Goal: Task Accomplishment & Management: Manage account settings

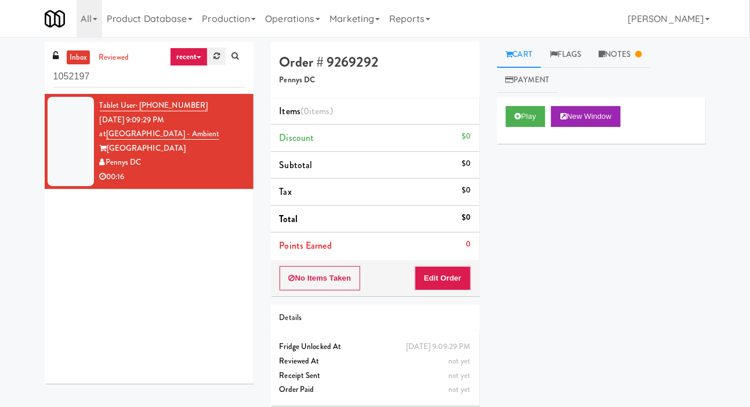
click at [214, 62] on link at bounding box center [217, 56] width 18 height 17
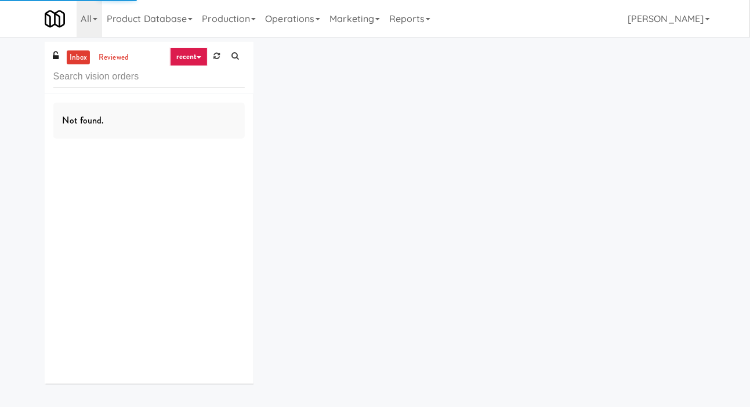
click at [16, 169] on div "inbox reviewed recent all unclear take inventory issue suspicious failed recent…" at bounding box center [375, 217] width 750 height 351
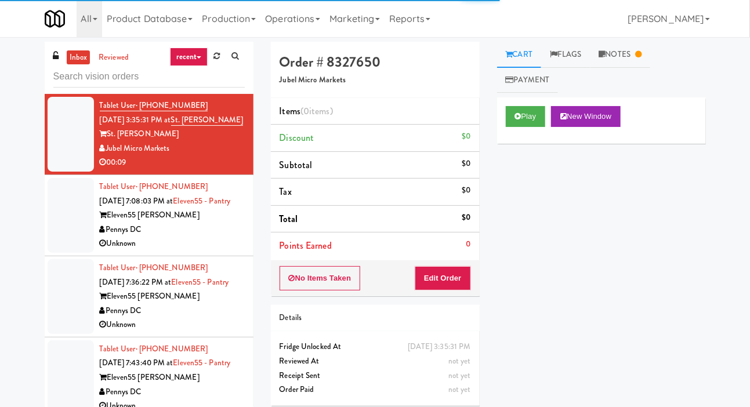
click at [83, 236] on div at bounding box center [71, 215] width 46 height 75
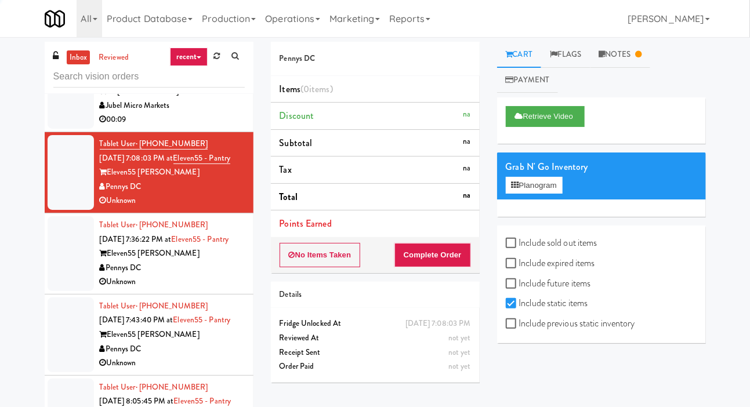
scroll to position [43, 0]
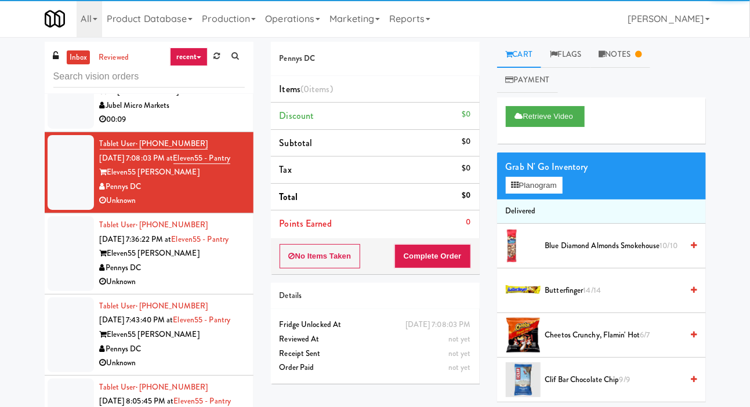
click at [74, 265] on div at bounding box center [71, 253] width 46 height 75
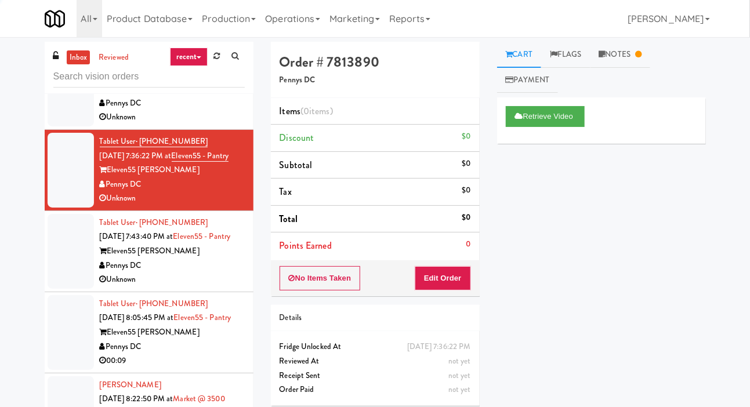
click at [67, 264] on div at bounding box center [71, 251] width 46 height 75
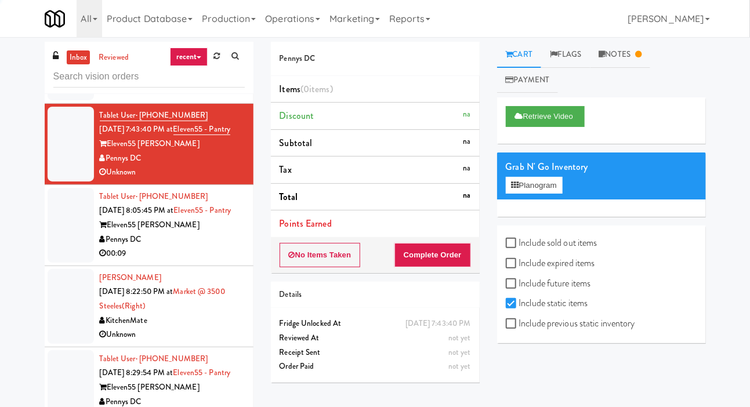
click at [79, 182] on div at bounding box center [71, 144] width 46 height 75
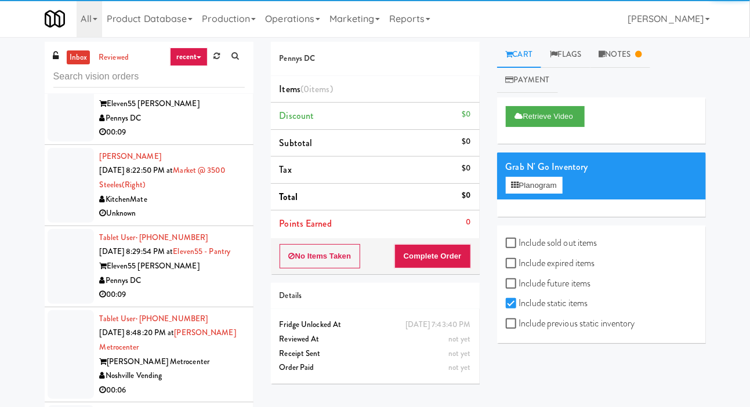
click at [68, 223] on div at bounding box center [71, 185] width 46 height 75
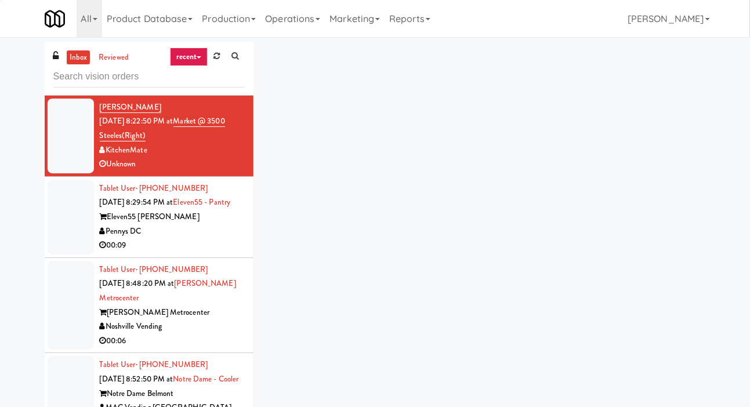
scroll to position [432, 0]
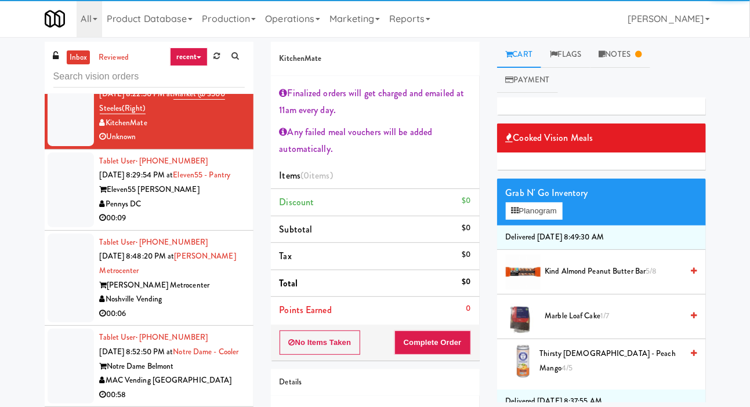
click at [67, 227] on div at bounding box center [71, 190] width 46 height 75
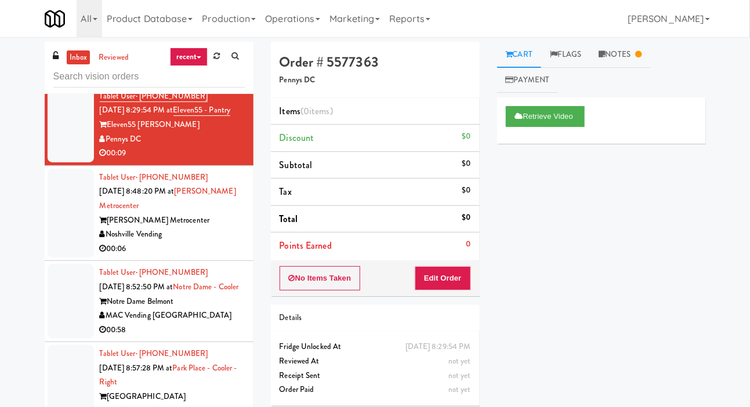
click at [58, 258] on div at bounding box center [71, 213] width 46 height 89
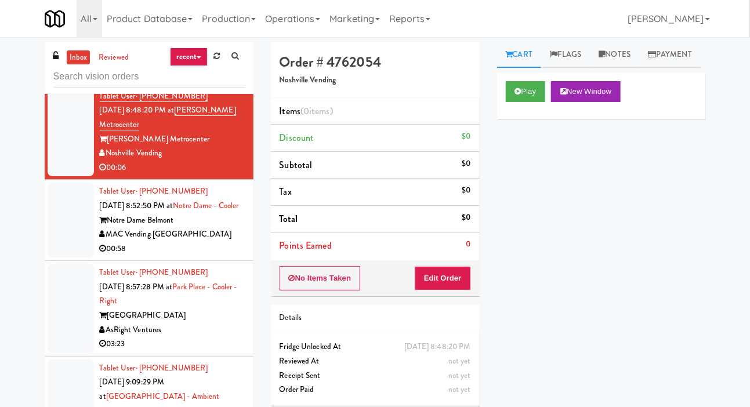
scroll to position [579, 0]
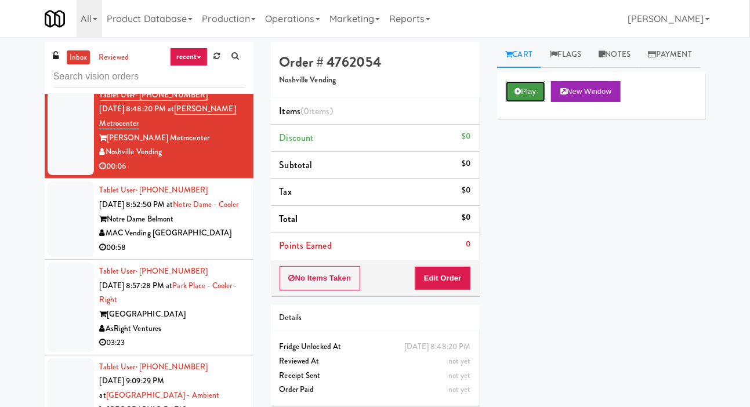
click at [515, 95] on icon at bounding box center [518, 92] width 6 height 8
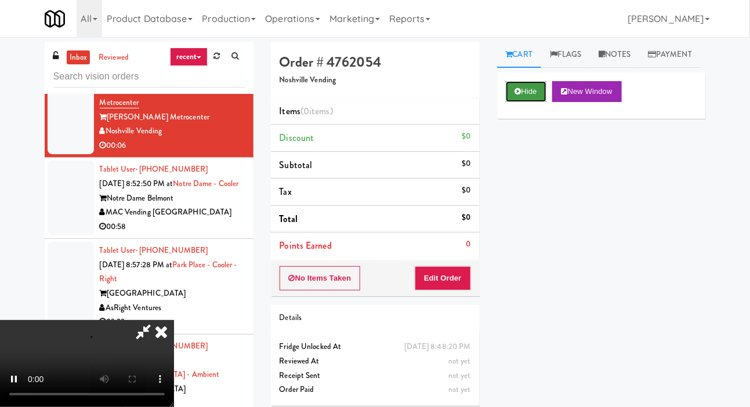
scroll to position [597, 0]
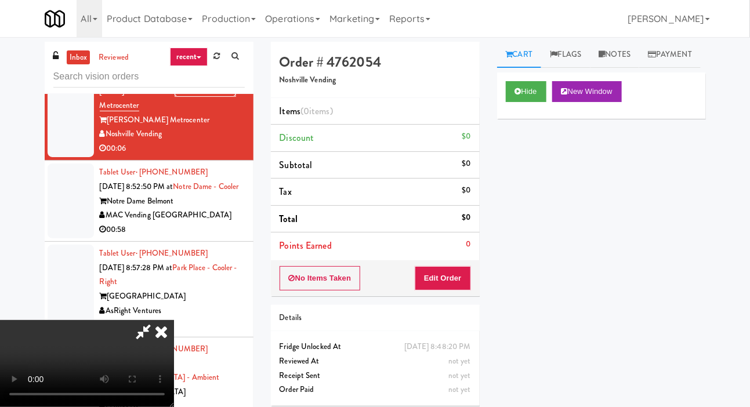
click at [471, 306] on div "Details" at bounding box center [375, 318] width 209 height 27
click at [465, 272] on button "Edit Order" at bounding box center [443, 278] width 56 height 24
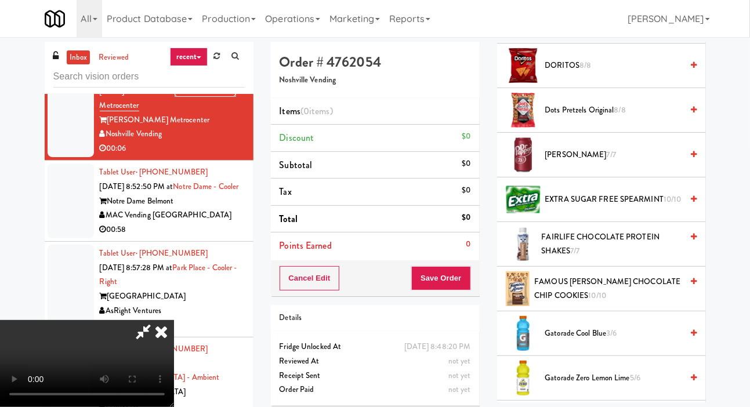
scroll to position [417, 0]
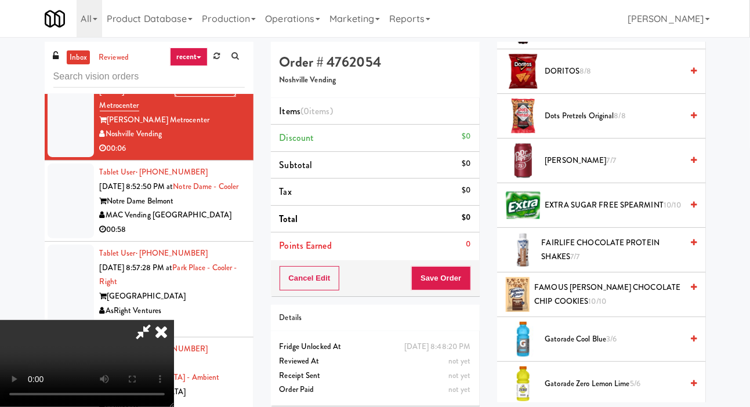
click at [587, 260] on span "FAIRLIFE CHOCOLATE PROTEIN SHAKES 7/7" at bounding box center [612, 250] width 141 height 28
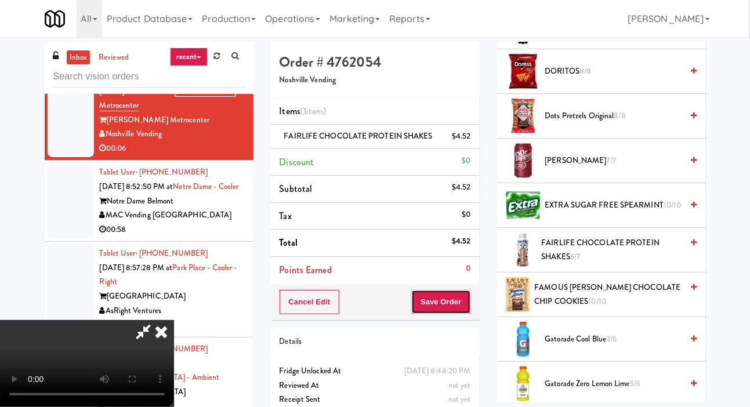
click at [462, 309] on button "Save Order" at bounding box center [440, 302] width 59 height 24
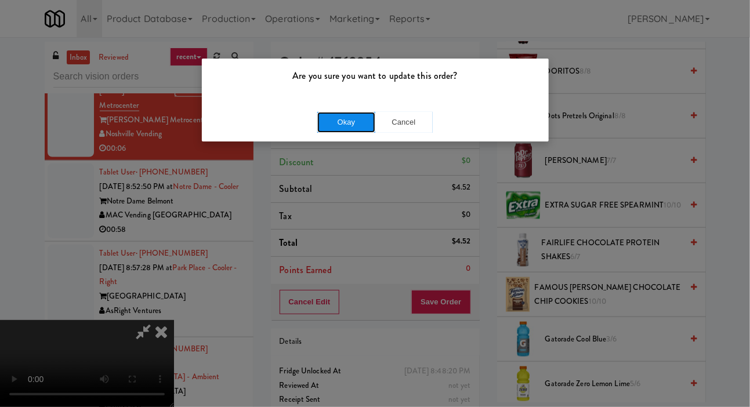
click at [363, 126] on button "Okay" at bounding box center [346, 122] width 58 height 21
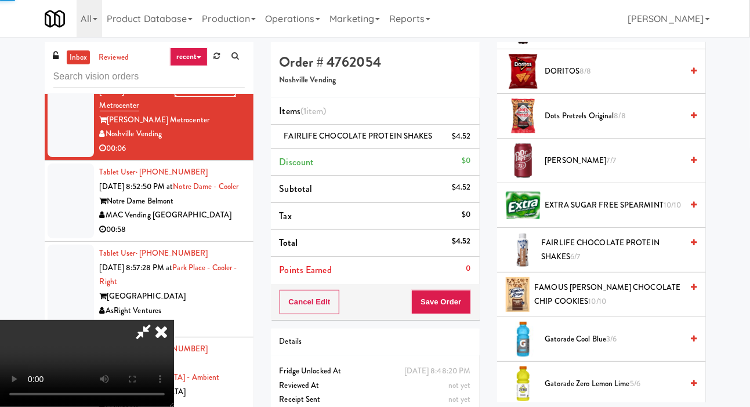
click at [6, 202] on div "inbox reviewed recent all unclear take inventory issue suspicious failed recent…" at bounding box center [375, 246] width 750 height 409
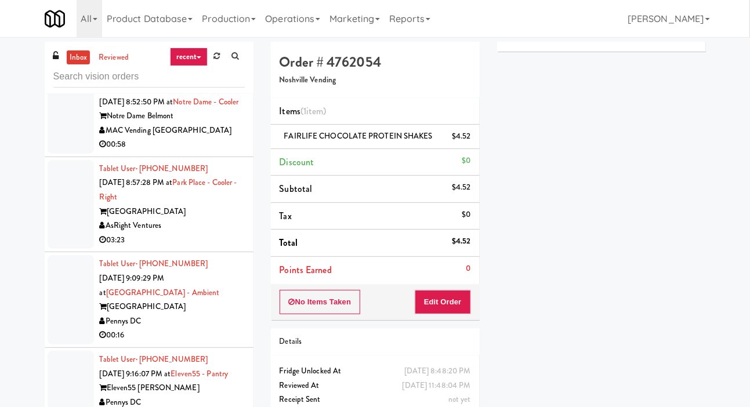
scroll to position [694, 0]
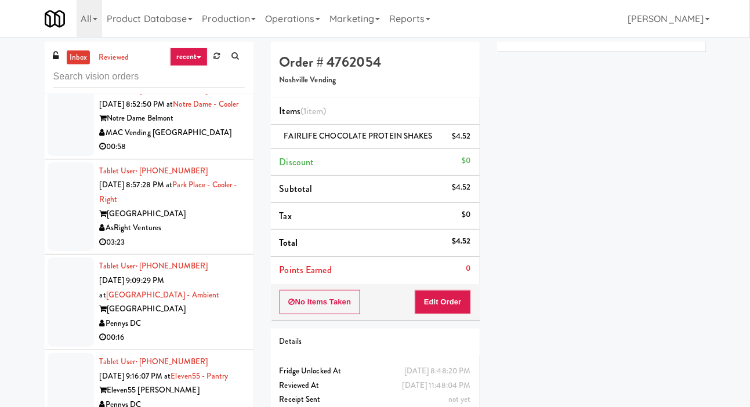
click at [72, 156] on div at bounding box center [71, 118] width 46 height 75
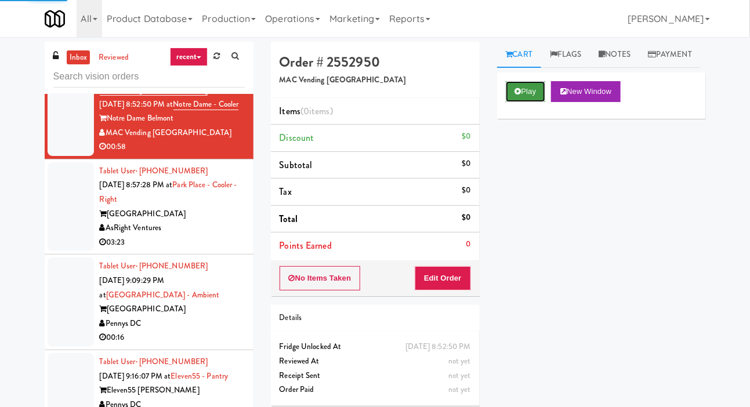
click at [530, 102] on button "Play" at bounding box center [526, 91] width 40 height 21
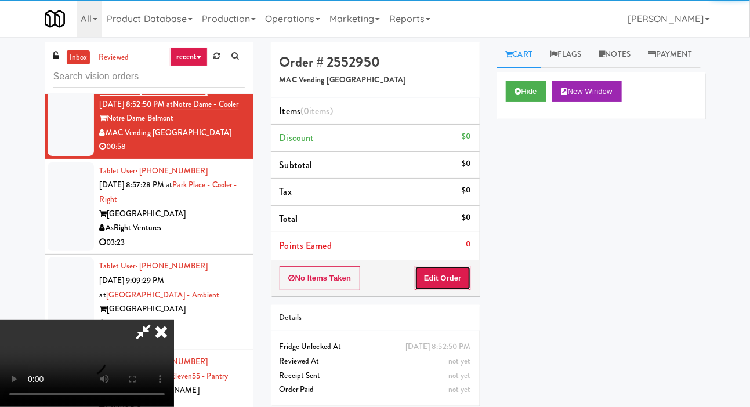
click at [441, 274] on button "Edit Order" at bounding box center [443, 278] width 56 height 24
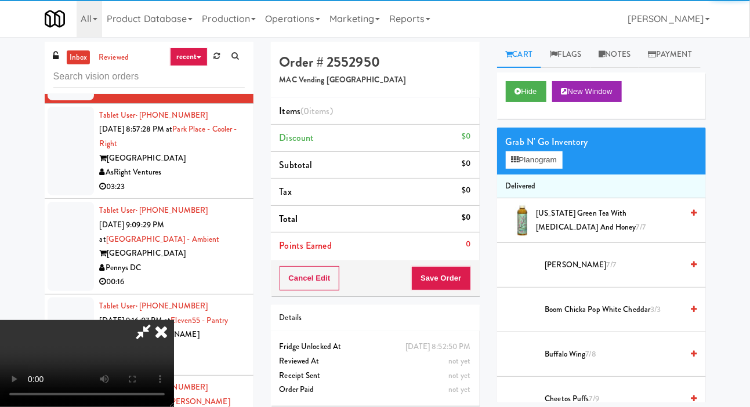
scroll to position [752, 0]
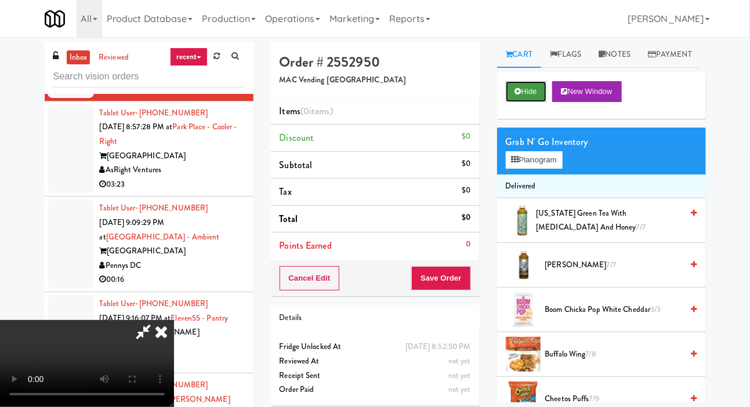
click at [509, 102] on button "Hide" at bounding box center [526, 91] width 41 height 21
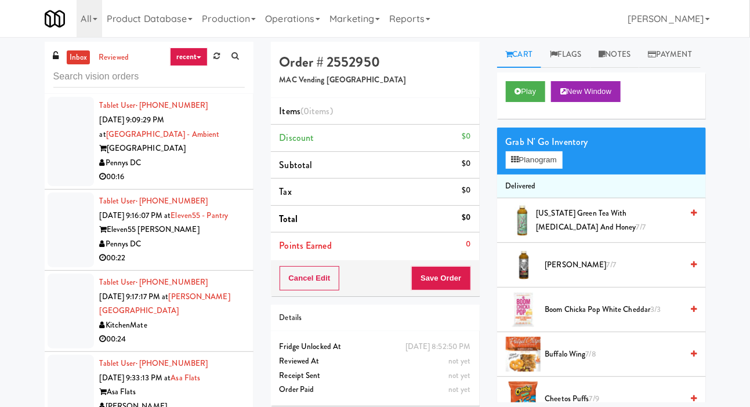
click at [74, 186] on div at bounding box center [71, 141] width 46 height 89
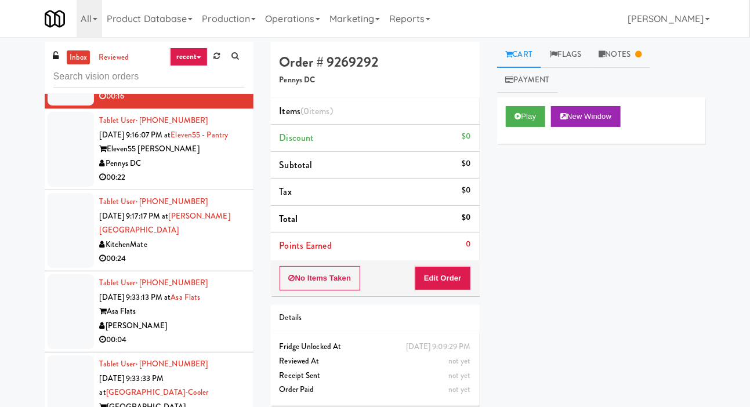
scroll to position [930, 0]
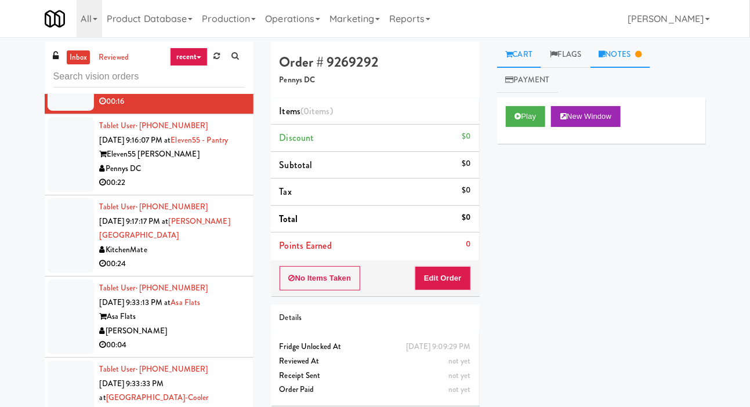
click at [631, 43] on link "Notes" at bounding box center [621, 55] width 60 height 26
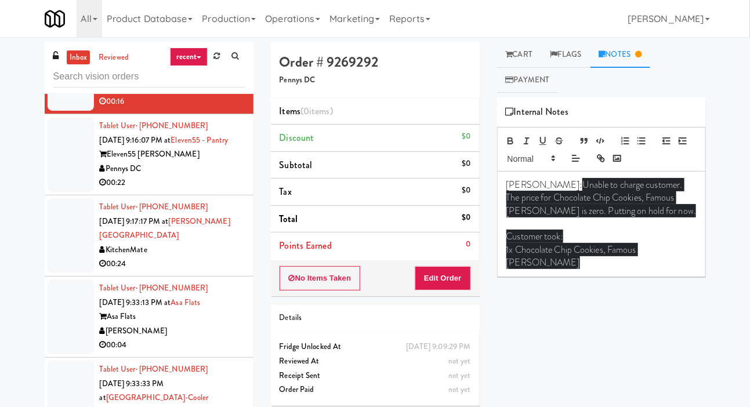
click at [64, 192] on div at bounding box center [71, 154] width 46 height 75
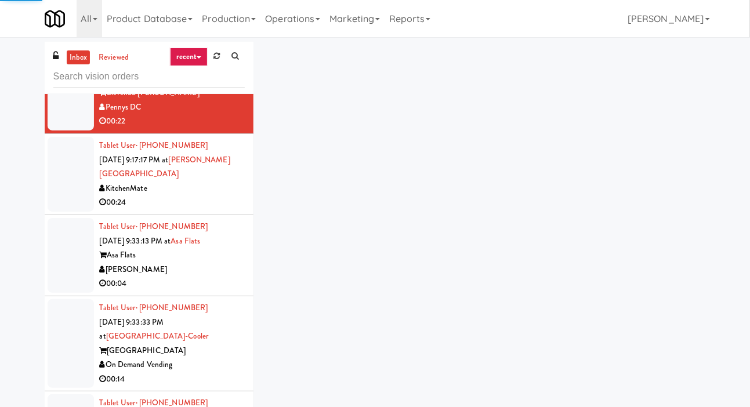
scroll to position [994, 0]
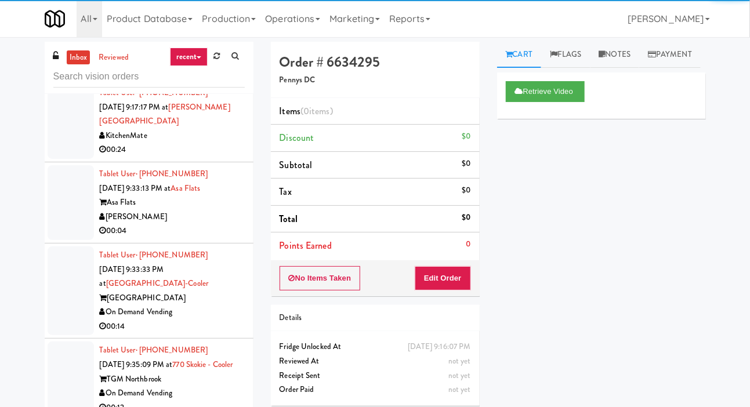
click at [77, 159] on div at bounding box center [71, 121] width 46 height 75
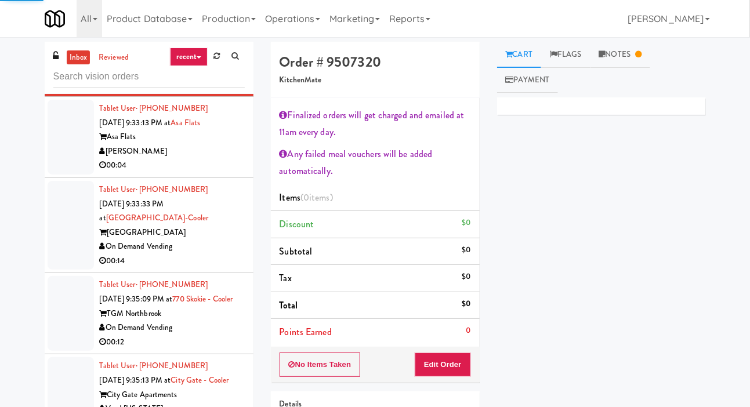
click at [72, 175] on div at bounding box center [71, 137] width 46 height 75
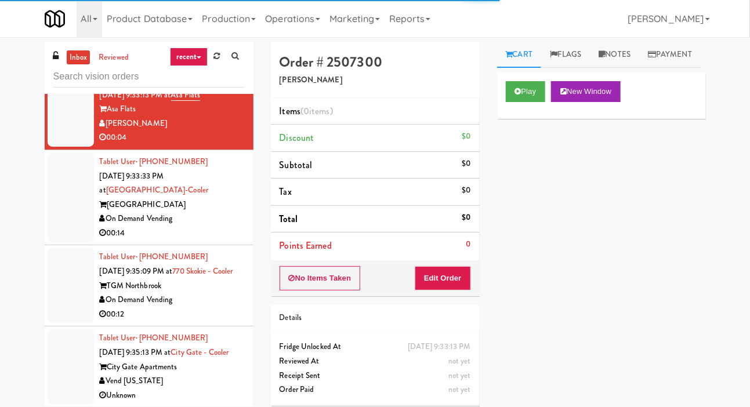
scroll to position [1138, 0]
click at [538, 102] on button "Play" at bounding box center [526, 91] width 40 height 21
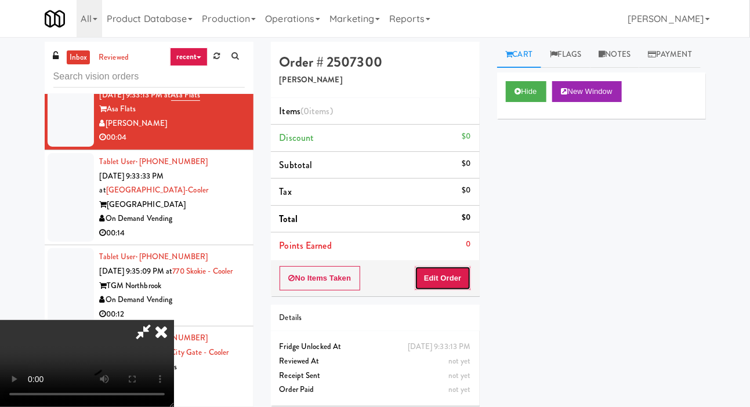
click at [457, 267] on button "Edit Order" at bounding box center [443, 278] width 56 height 24
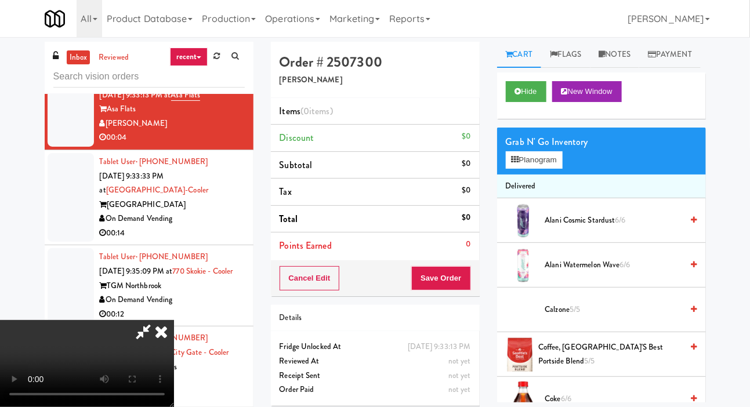
scroll to position [42, 0]
click at [560, 169] on button "Planogram" at bounding box center [534, 159] width 57 height 17
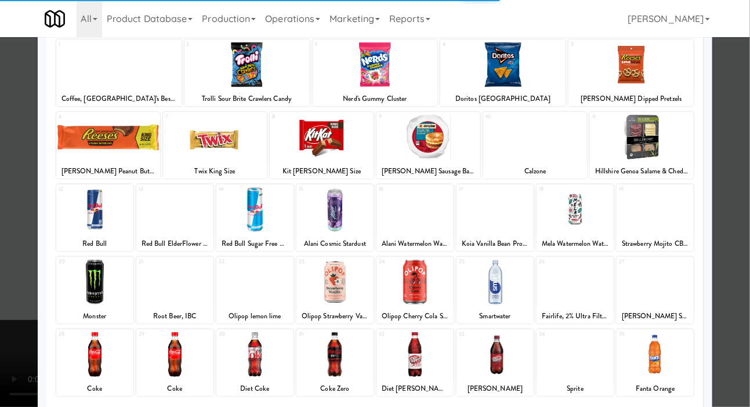
scroll to position [162, 0]
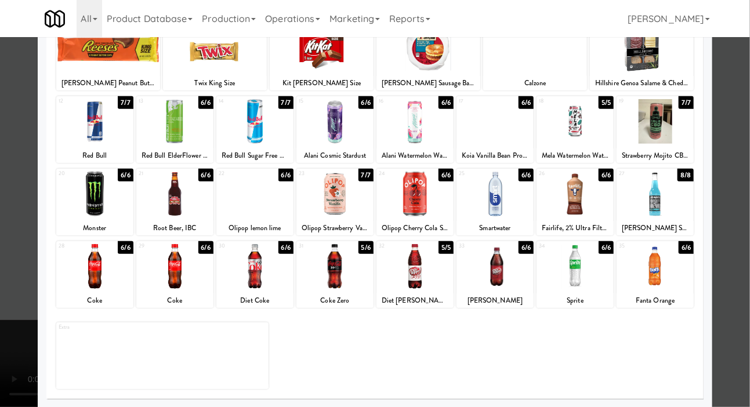
click at [255, 193] on div at bounding box center [254, 194] width 77 height 45
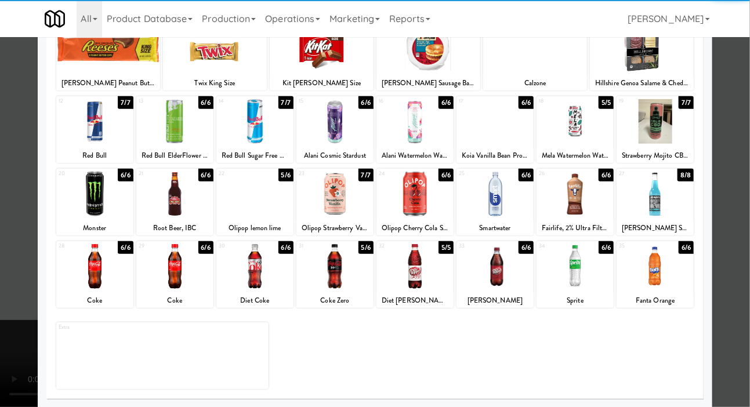
click at [5, 128] on div at bounding box center [375, 203] width 750 height 407
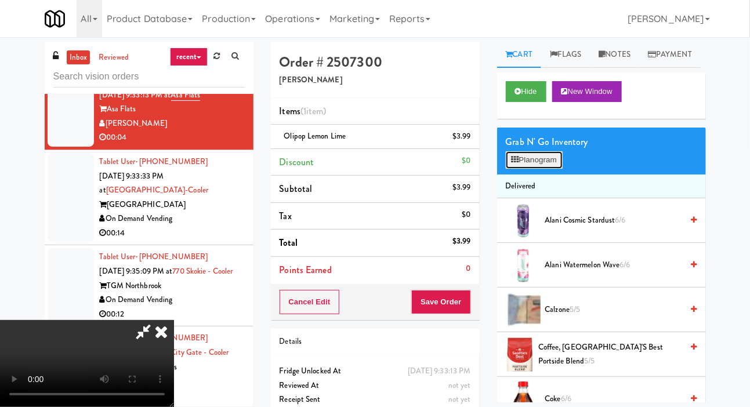
click at [549, 169] on button "Planogram" at bounding box center [534, 159] width 57 height 17
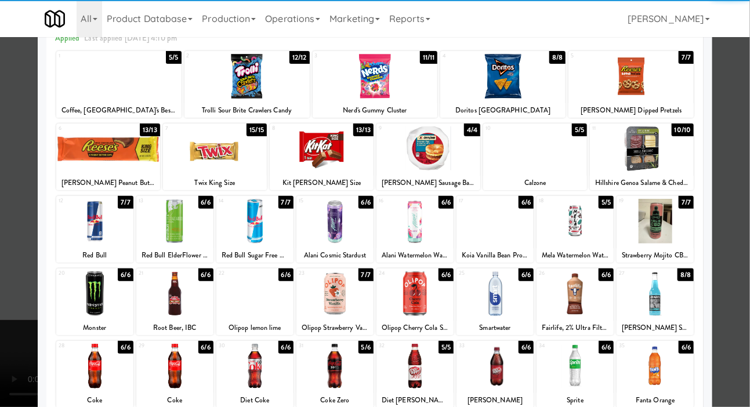
scroll to position [71, 0]
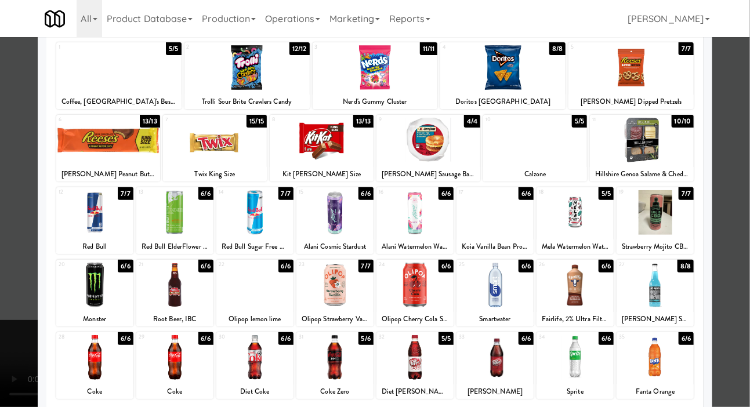
click at [15, 157] on div at bounding box center [375, 203] width 750 height 407
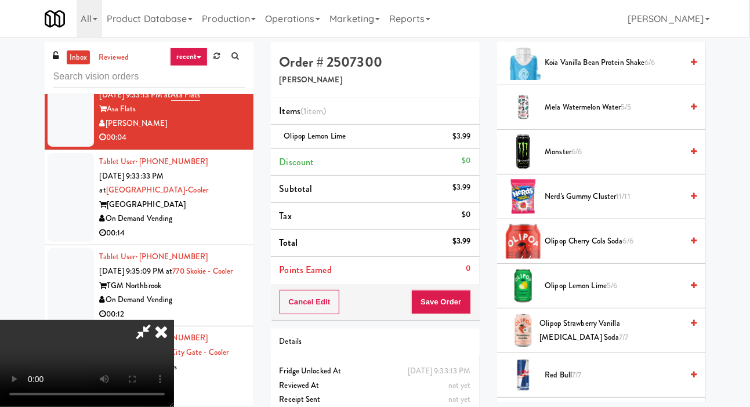
scroll to position [918, 0]
click at [607, 345] on span "Olipop Strawberry Vanilla Prebiotic Soda 7/7" at bounding box center [611, 330] width 143 height 28
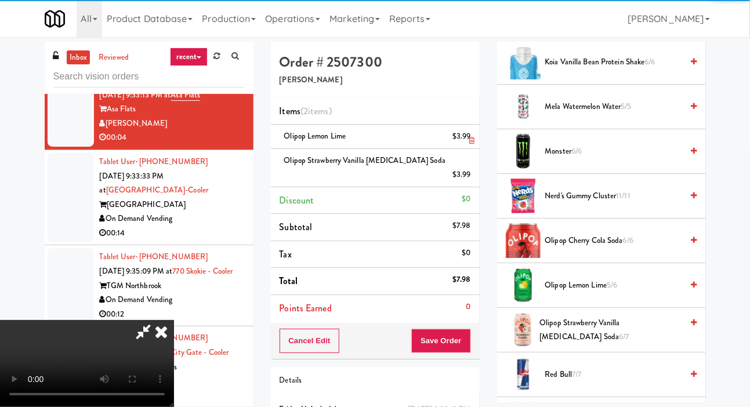
click at [477, 136] on li "Olipop lemon lime $3.99" at bounding box center [375, 137] width 209 height 24
click at [470, 138] on icon at bounding box center [472, 141] width 6 height 8
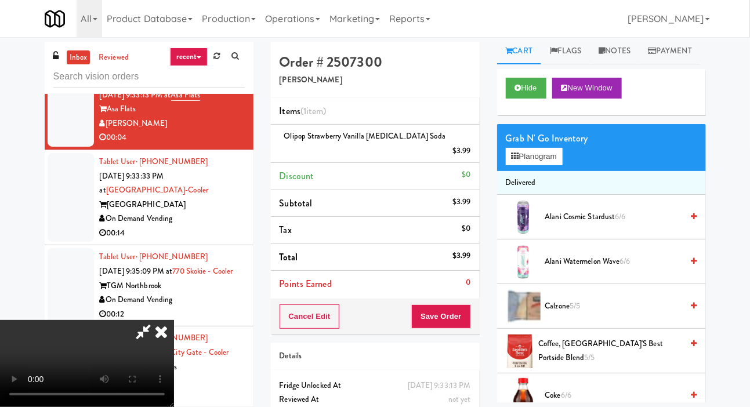
scroll to position [0, 0]
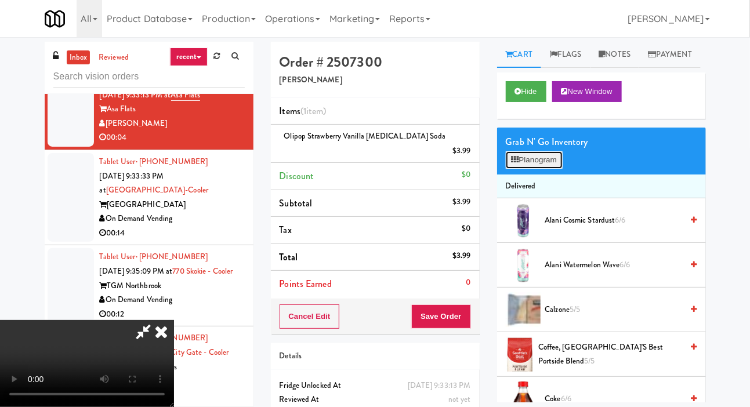
click at [542, 169] on button "Planogram" at bounding box center [534, 159] width 57 height 17
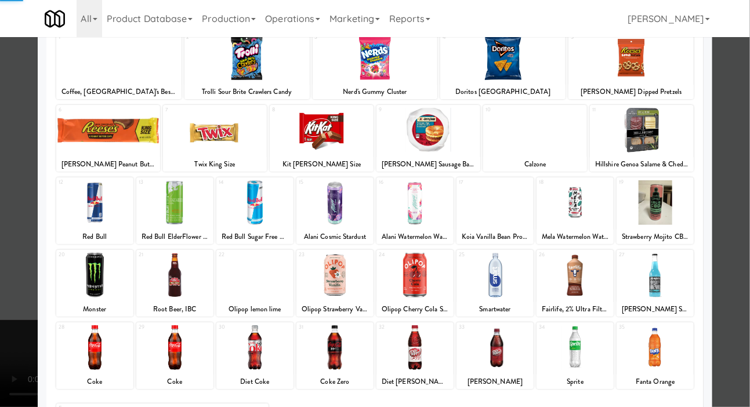
scroll to position [100, 0]
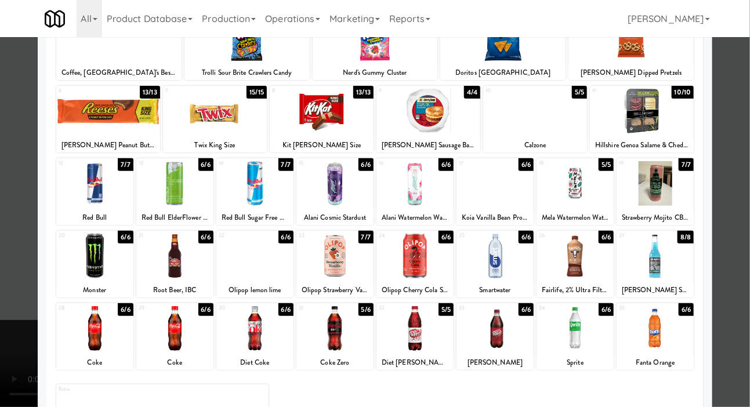
click at [236, 258] on div at bounding box center [254, 256] width 77 height 45
click at [11, 188] on div at bounding box center [375, 203] width 750 height 407
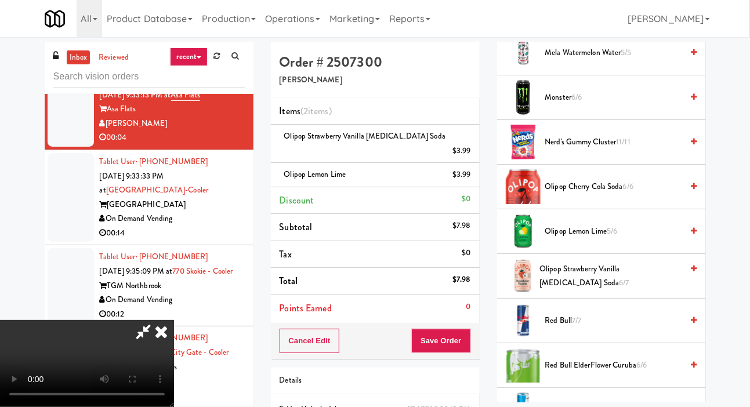
scroll to position [971, 0]
click at [468, 171] on li "Olipop lemon lime $3.99" at bounding box center [375, 175] width 209 height 24
click at [472, 175] on icon at bounding box center [472, 179] width 6 height 8
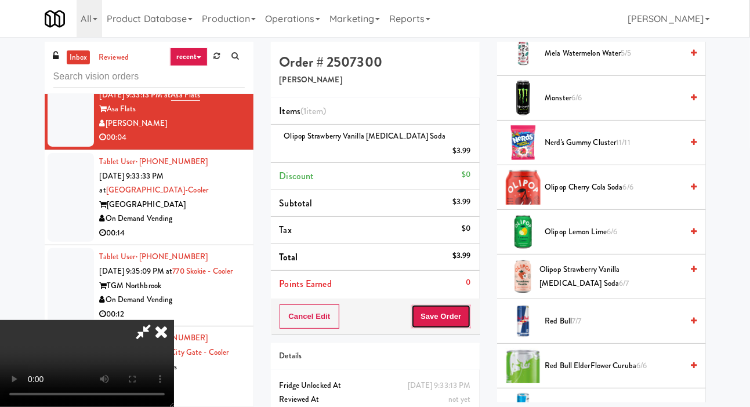
click at [461, 305] on button "Save Order" at bounding box center [440, 317] width 59 height 24
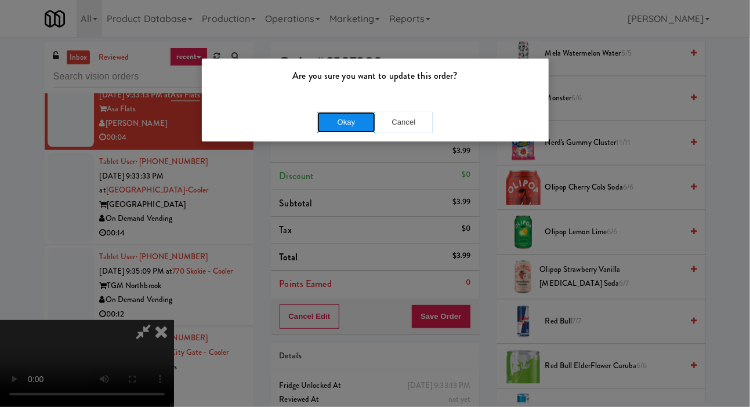
click at [350, 113] on button "Okay" at bounding box center [346, 122] width 58 height 21
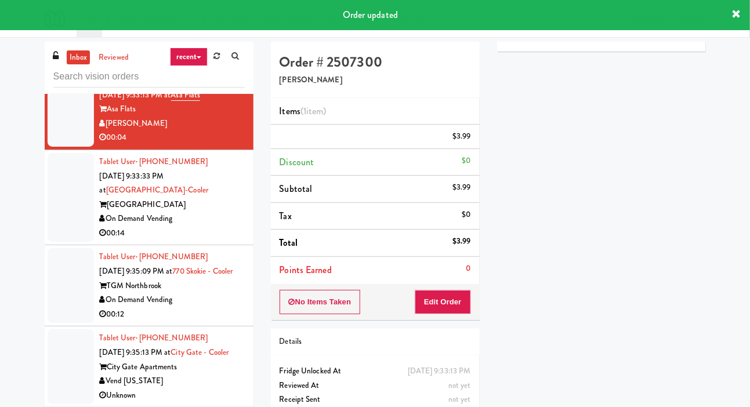
scroll to position [0, 0]
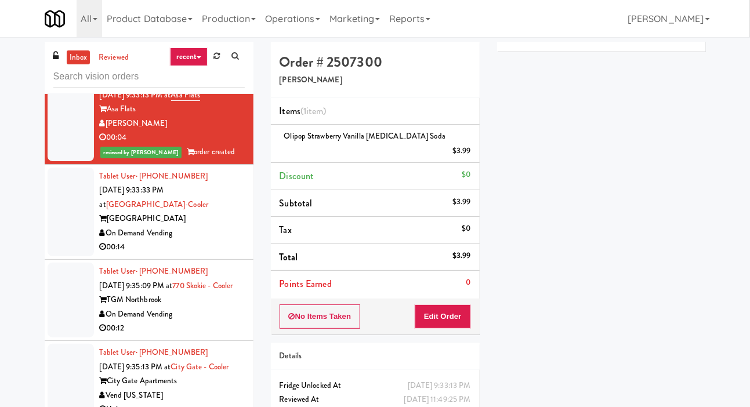
click at [64, 257] on div at bounding box center [71, 212] width 46 height 89
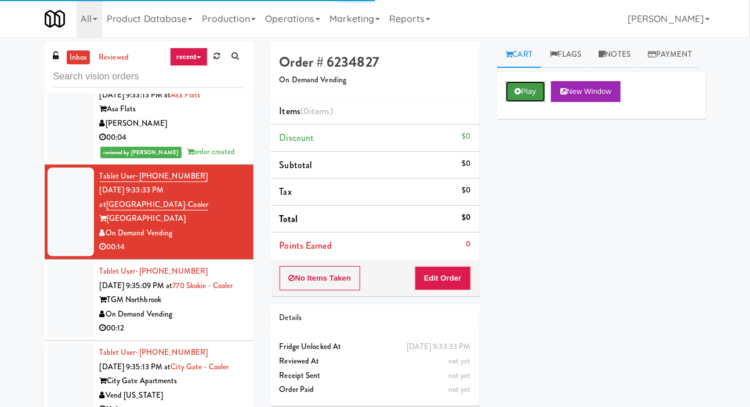
click at [525, 102] on button "Play" at bounding box center [526, 91] width 40 height 21
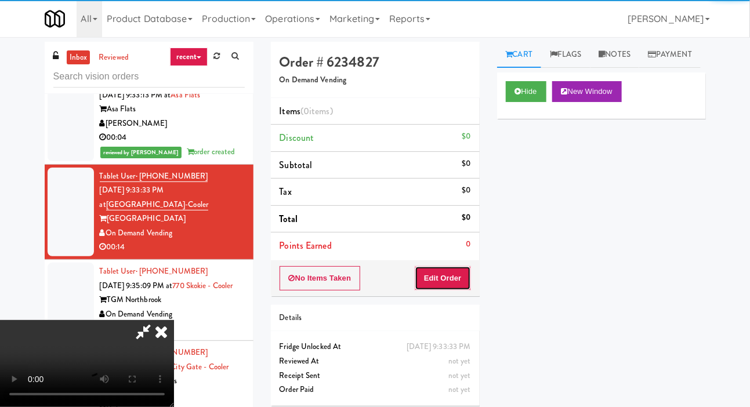
click at [434, 288] on button "Edit Order" at bounding box center [443, 278] width 56 height 24
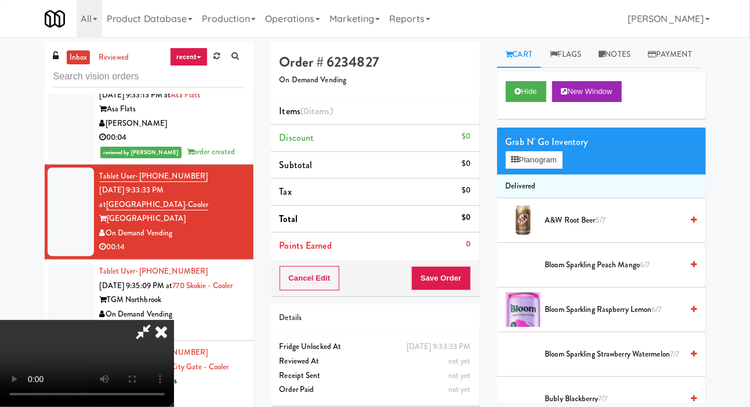
click at [1, 200] on div "inbox reviewed recent all unclear take inventory issue suspicious failed recent…" at bounding box center [375, 246] width 750 height 409
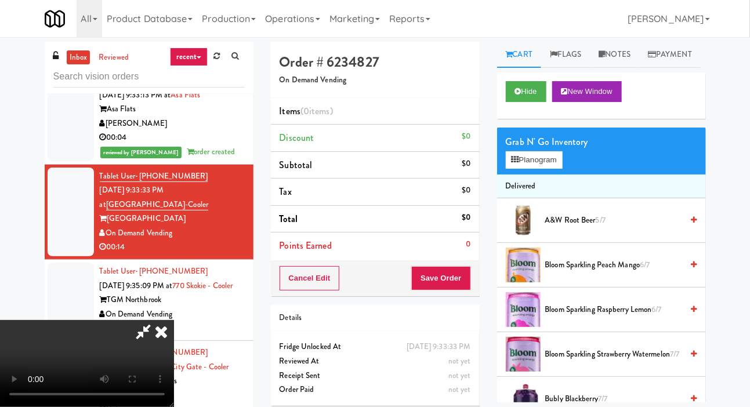
click at [6, 208] on div "inbox reviewed recent all unclear take inventory issue suspicious failed recent…" at bounding box center [375, 246] width 750 height 409
click at [523, 169] on button "Planogram" at bounding box center [534, 159] width 57 height 17
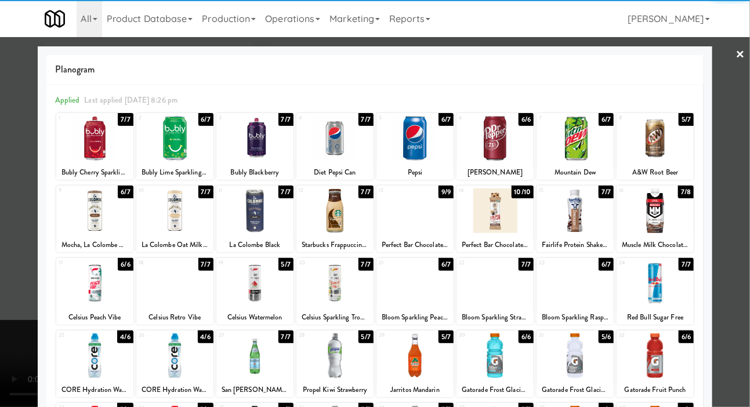
click at [161, 224] on div at bounding box center [174, 211] width 77 height 45
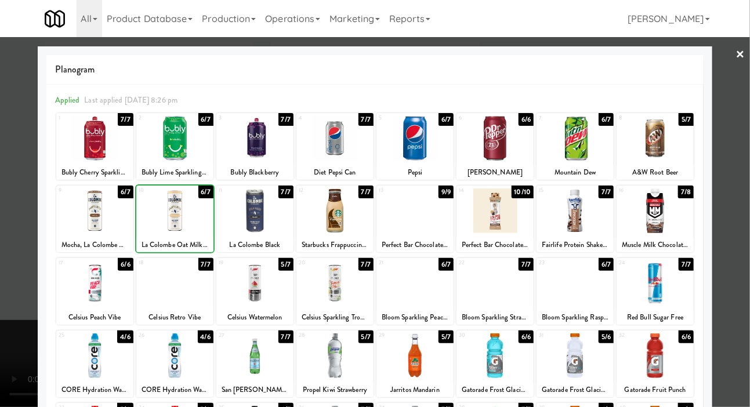
click at [158, 228] on div at bounding box center [174, 211] width 77 height 45
click at [81, 226] on div at bounding box center [94, 211] width 77 height 45
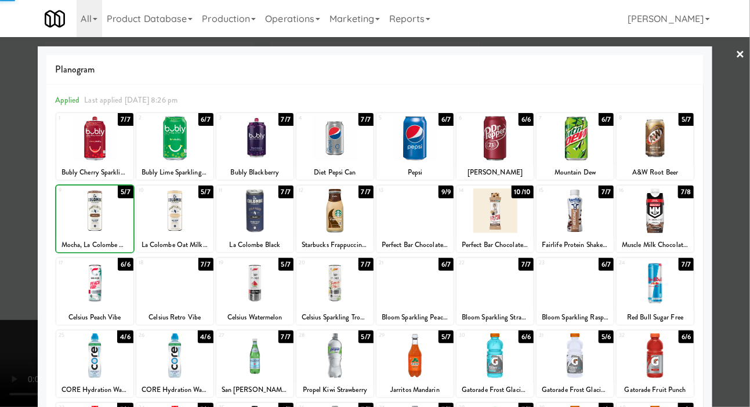
click at [21, 225] on div at bounding box center [375, 203] width 750 height 407
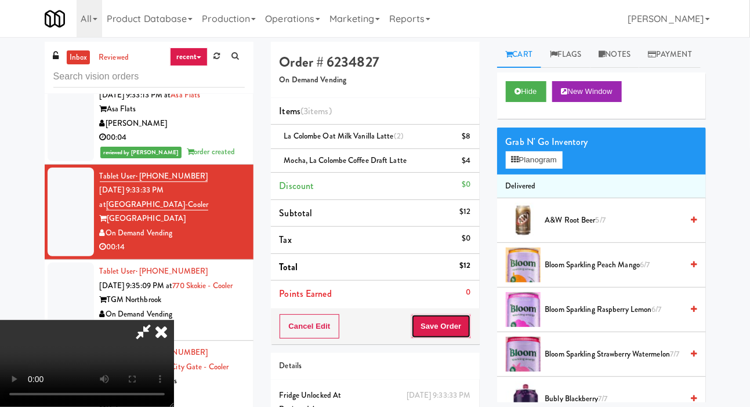
click at [464, 319] on button "Save Order" at bounding box center [440, 326] width 59 height 24
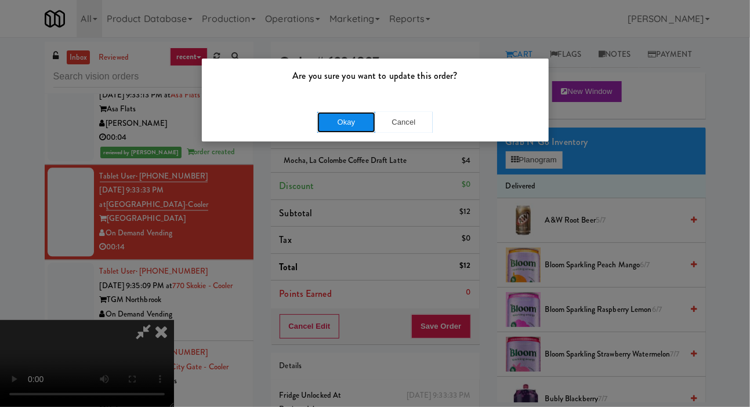
click at [318, 131] on button "Okay" at bounding box center [346, 122] width 58 height 21
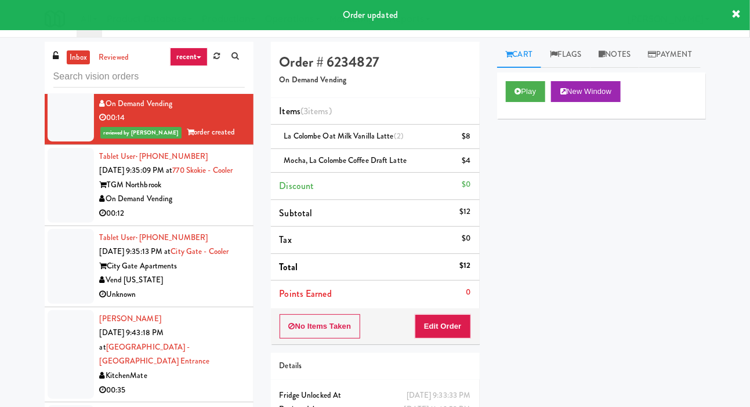
click at [65, 223] on div at bounding box center [71, 185] width 46 height 75
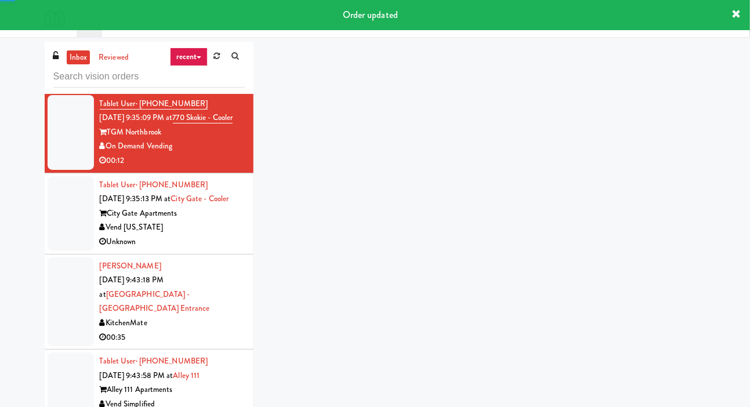
scroll to position [1336, 0]
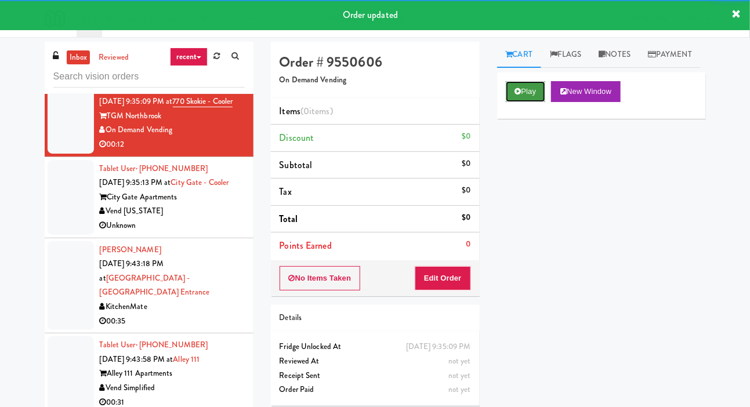
click at [520, 102] on button "Play" at bounding box center [526, 91] width 40 height 21
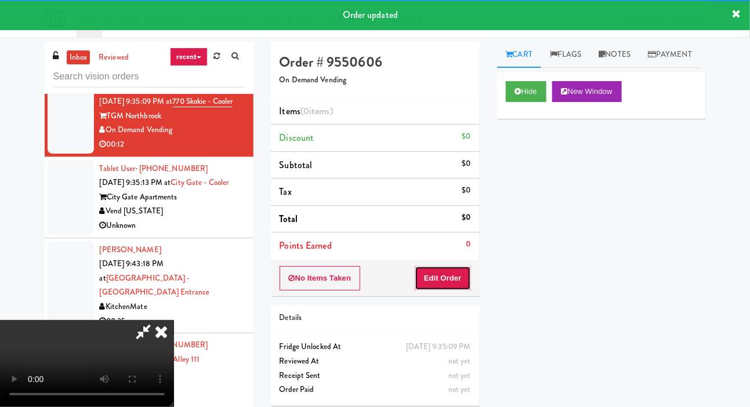
click at [432, 285] on button "Edit Order" at bounding box center [443, 278] width 56 height 24
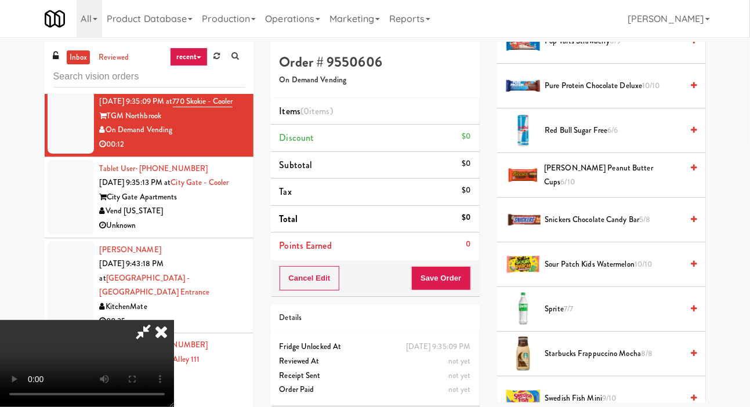
scroll to position [1252, 0]
click at [587, 271] on span "Sour Patch Kids Watermelon 10/10" at bounding box center [613, 264] width 137 height 15
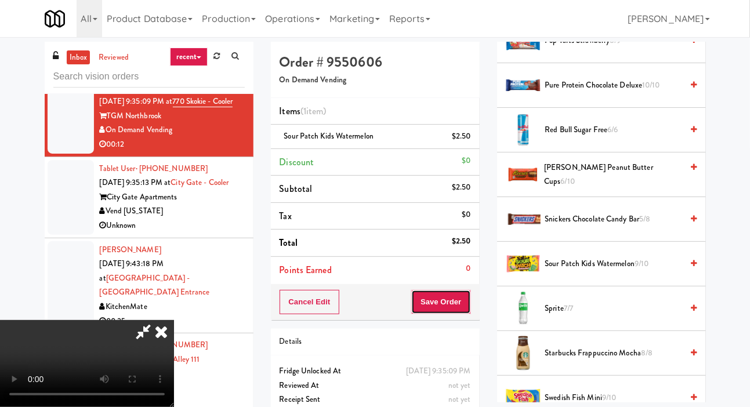
click at [469, 303] on button "Save Order" at bounding box center [440, 302] width 59 height 24
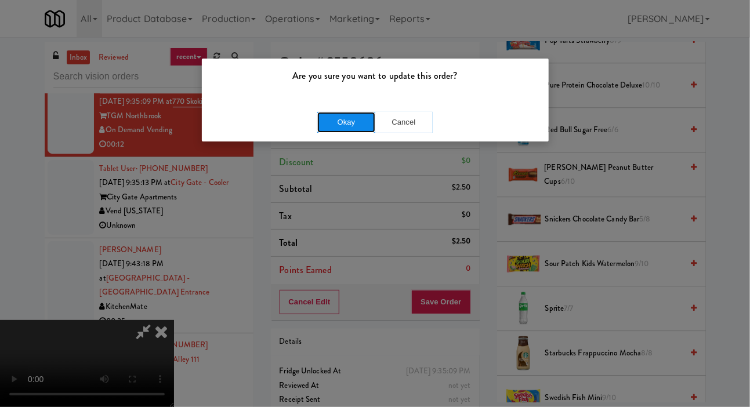
click at [336, 131] on button "Okay" at bounding box center [346, 122] width 58 height 21
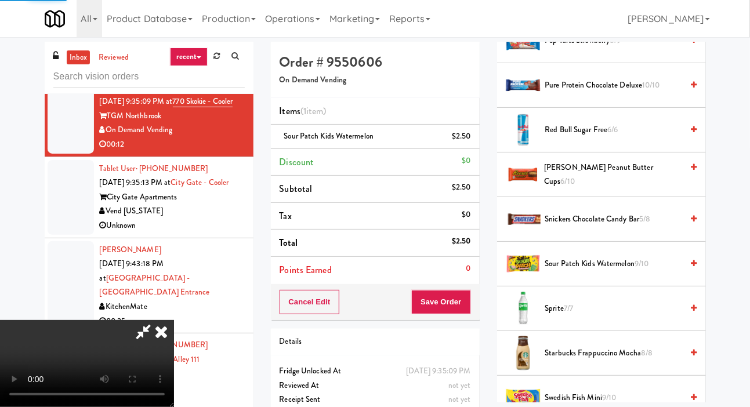
scroll to position [67, 0]
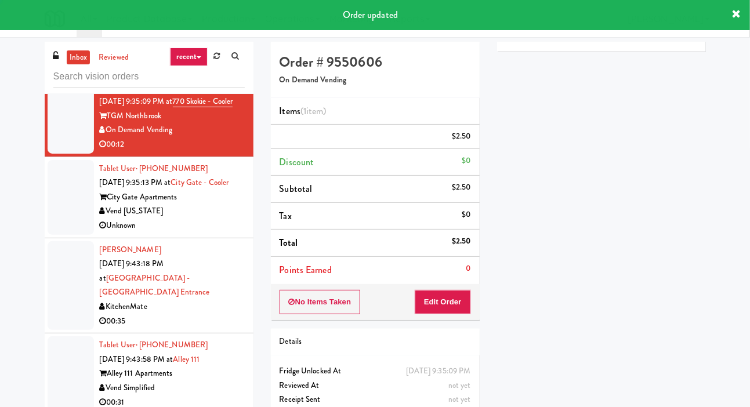
click at [50, 235] on div at bounding box center [71, 197] width 46 height 75
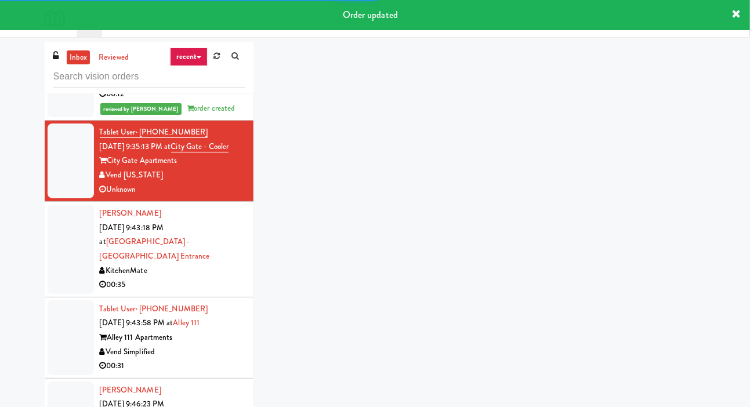
scroll to position [1401, 0]
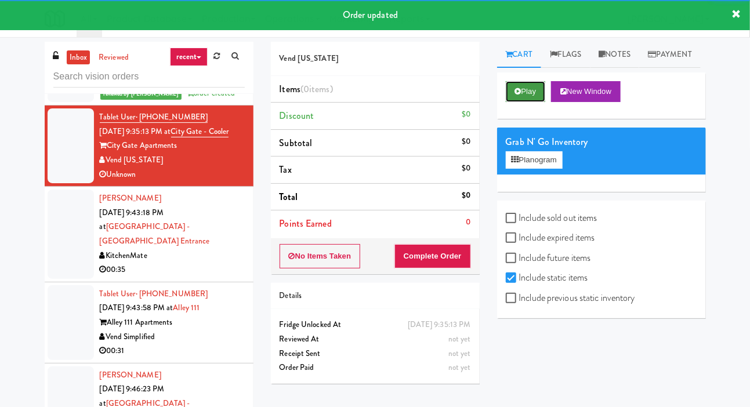
click at [521, 102] on button "Play" at bounding box center [526, 91] width 40 height 21
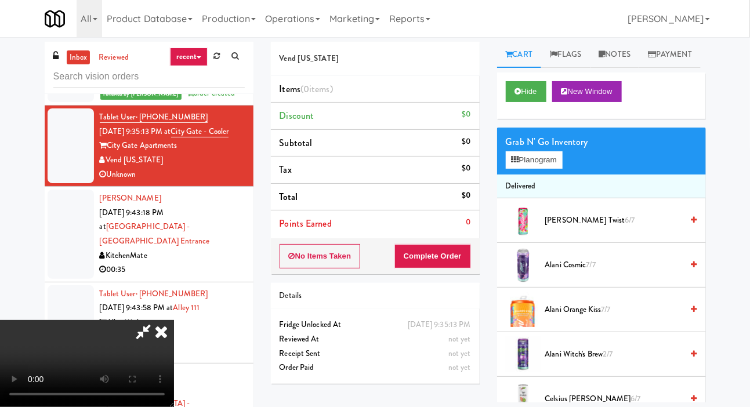
scroll to position [42, 0]
click at [510, 102] on button "Hide" at bounding box center [526, 91] width 41 height 21
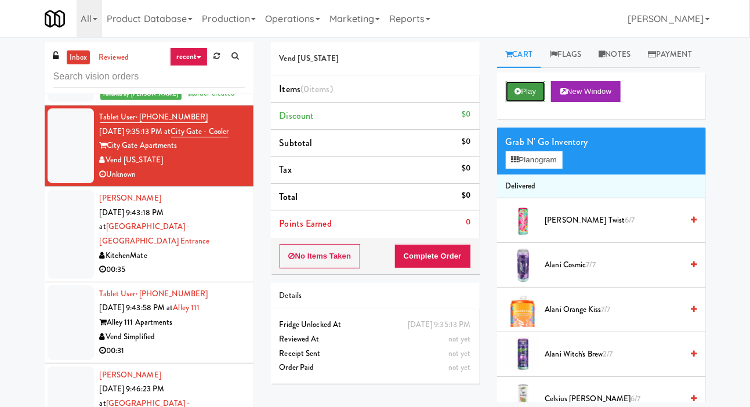
scroll to position [0, 0]
click at [346, 236] on li "Points Earned 0" at bounding box center [375, 224] width 209 height 27
click at [342, 246] on button "No Items Taken" at bounding box center [320, 256] width 81 height 24
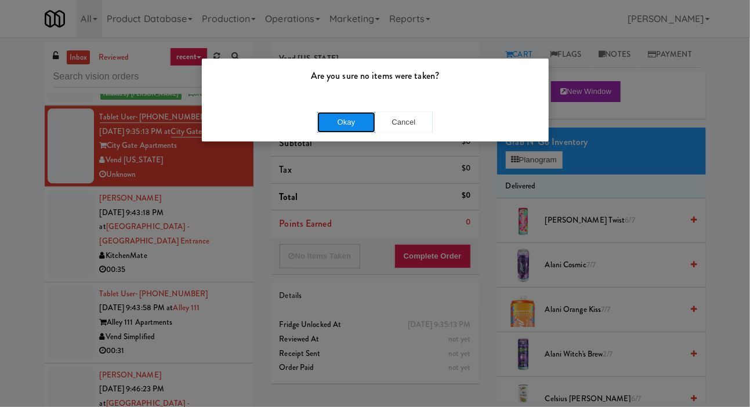
click at [329, 124] on button "Okay" at bounding box center [346, 122] width 58 height 21
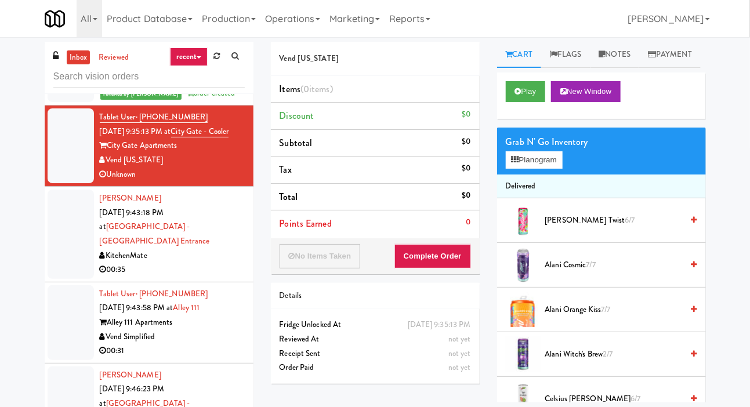
click at [52, 279] on div at bounding box center [71, 234] width 46 height 89
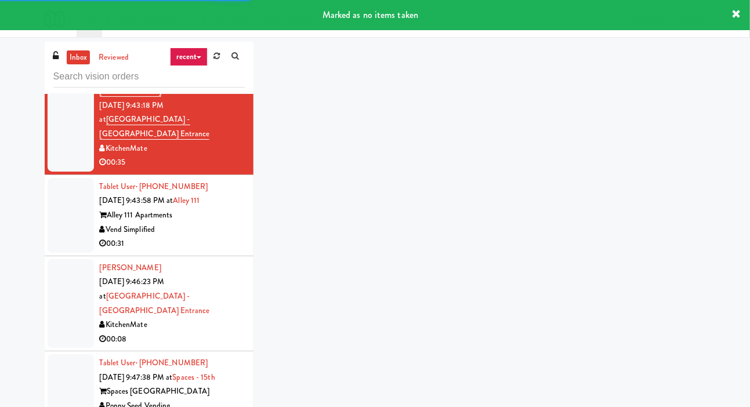
scroll to position [1510, 0]
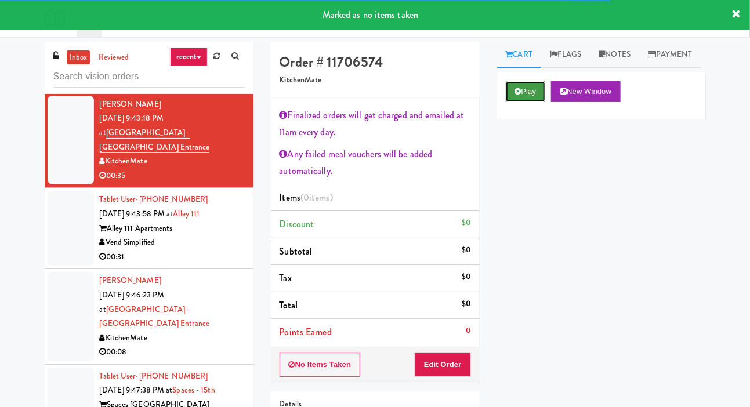
click at [530, 102] on button "Play" at bounding box center [526, 91] width 40 height 21
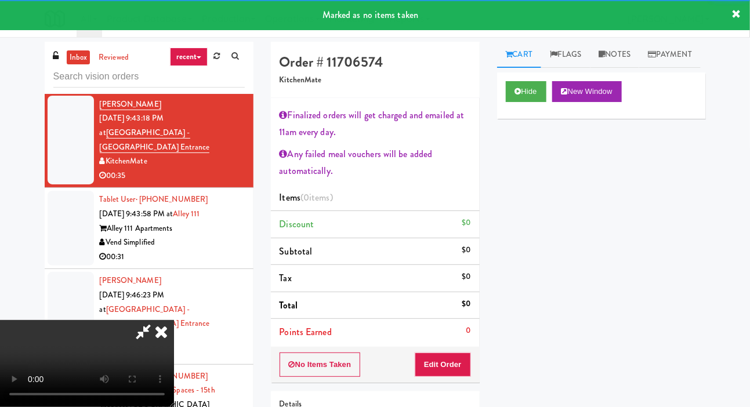
click at [445, 335] on li "Points Earned 0" at bounding box center [375, 332] width 209 height 27
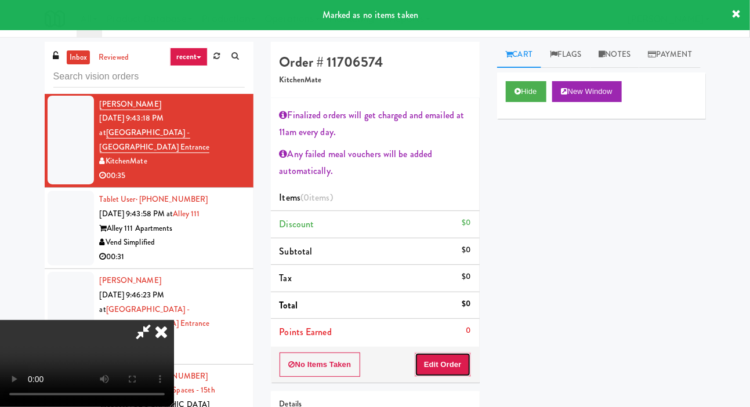
click at [463, 356] on button "Edit Order" at bounding box center [443, 365] width 56 height 24
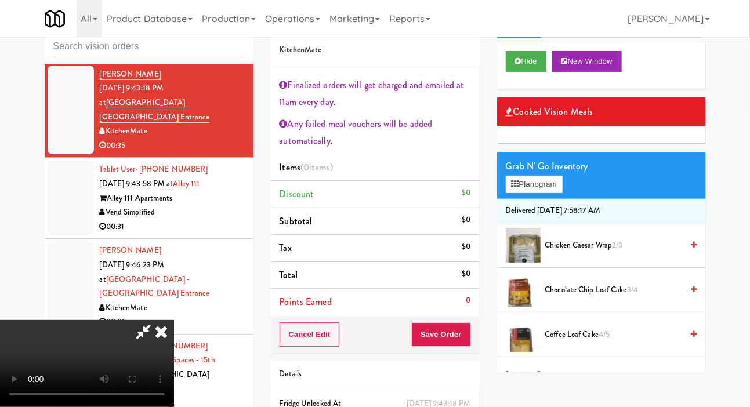
scroll to position [74, 0]
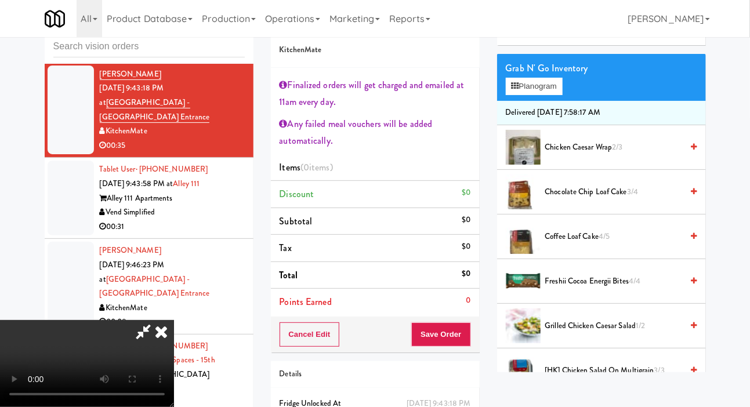
click at [588, 289] on span "Freshii Cocoa Energii Bites 4/4" at bounding box center [613, 281] width 137 height 15
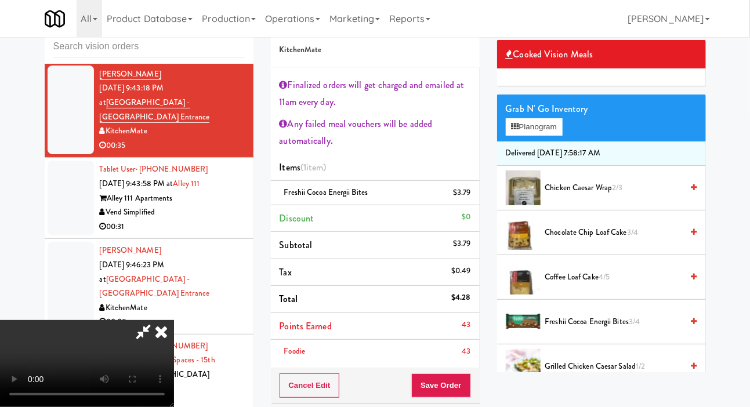
scroll to position [0, 0]
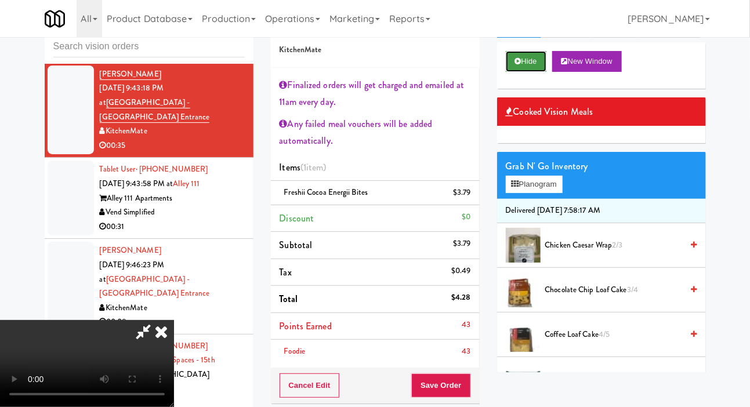
click at [534, 72] on button "Hide" at bounding box center [526, 61] width 41 height 21
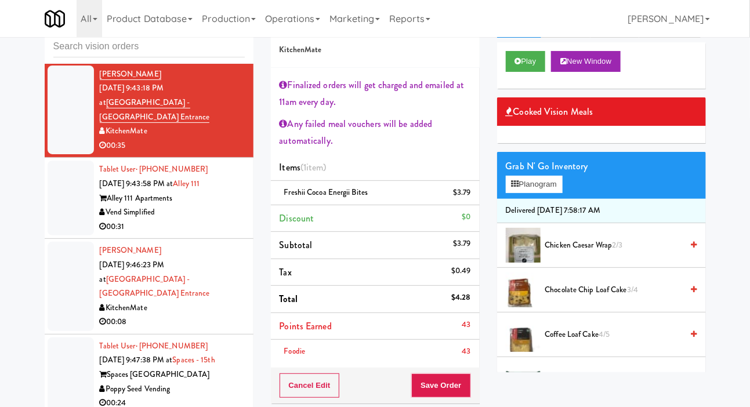
click at [55, 236] on div at bounding box center [71, 198] width 46 height 75
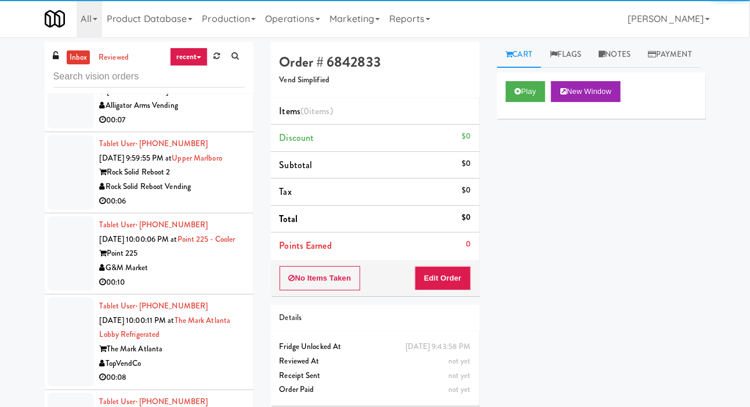
scroll to position [2907, 0]
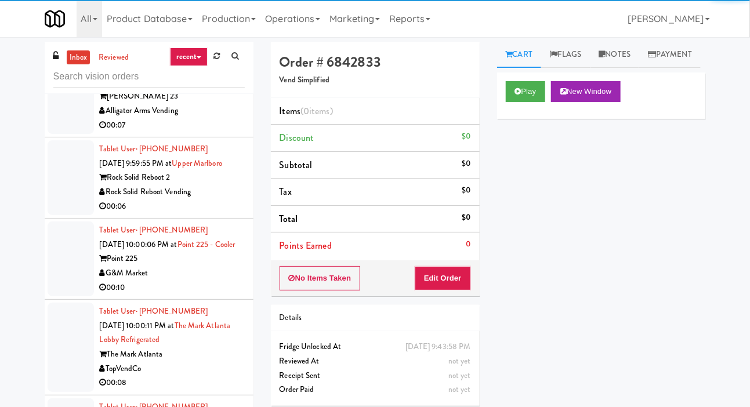
click at [68, 215] on div at bounding box center [71, 177] width 46 height 75
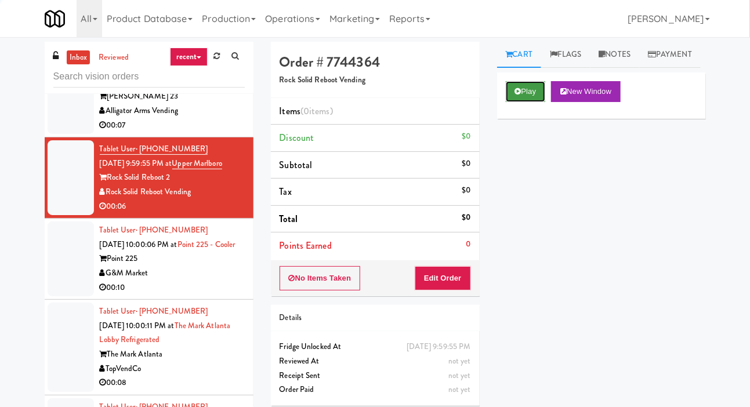
click at [528, 102] on button "Play" at bounding box center [526, 91] width 40 height 21
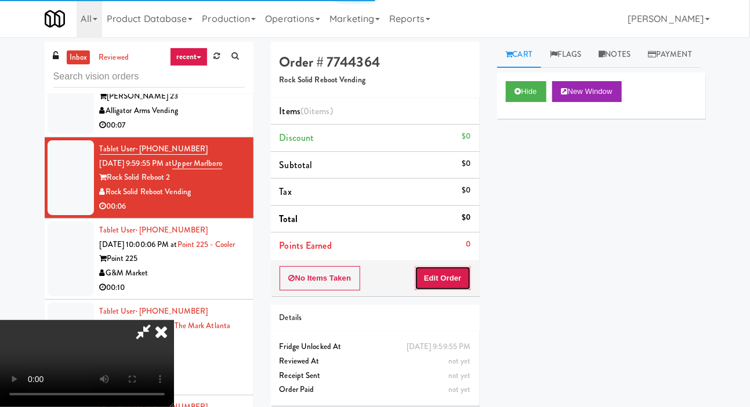
click at [457, 287] on button "Edit Order" at bounding box center [443, 278] width 56 height 24
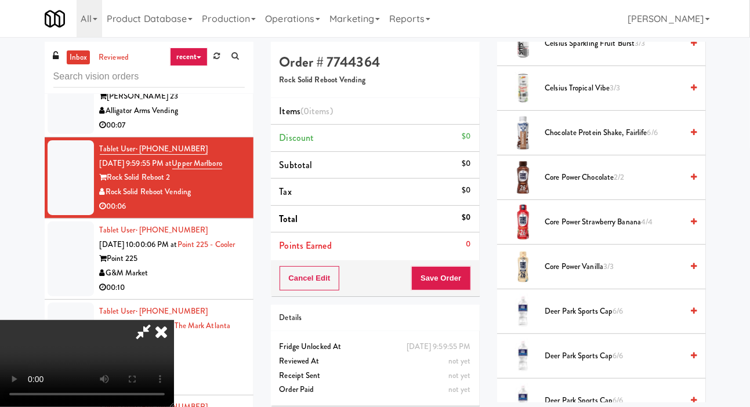
scroll to position [266, 0]
click at [611, 185] on span "Core Power Chocolate 2/2" at bounding box center [613, 178] width 137 height 15
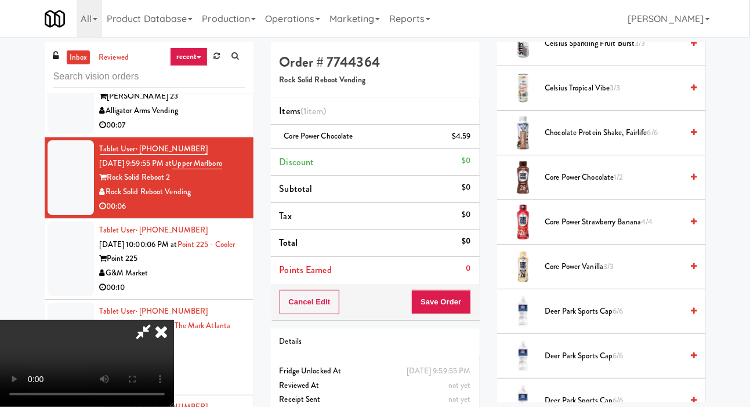
click at [616, 183] on span "1/2" at bounding box center [618, 177] width 9 height 11
click at [469, 308] on button "Save Order" at bounding box center [440, 302] width 59 height 24
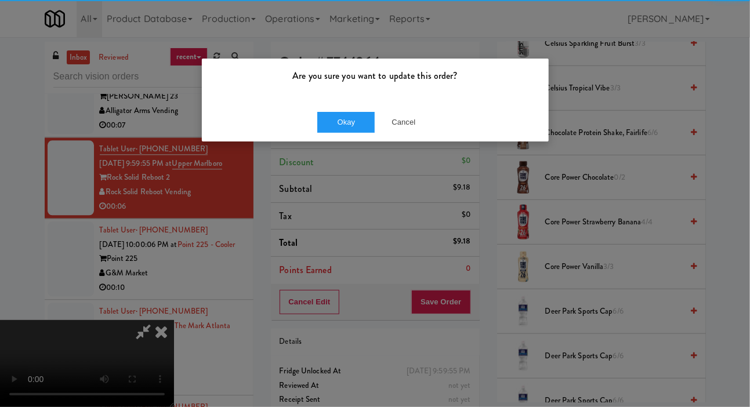
click at [345, 141] on div "Are you sure you want to update this order? Okay Cancel" at bounding box center [375, 100] width 348 height 84
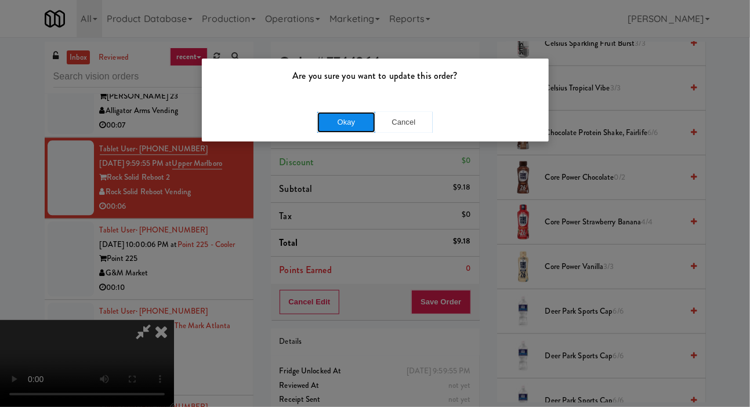
click at [318, 116] on button "Okay" at bounding box center [346, 122] width 58 height 21
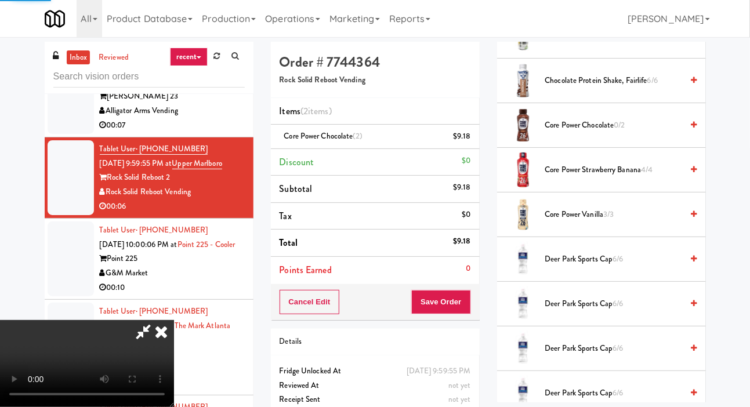
scroll to position [67, 0]
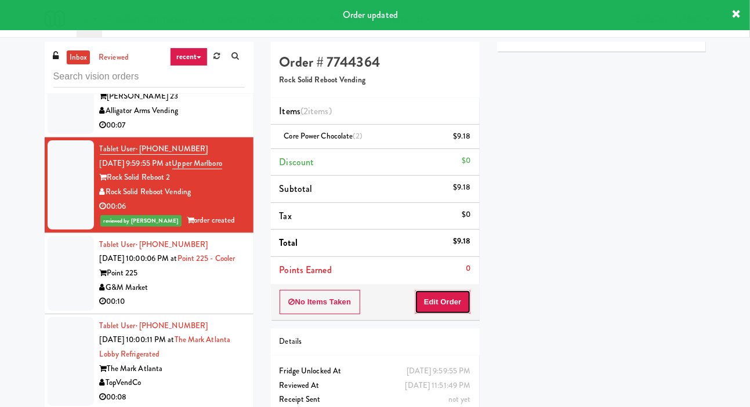
click at [462, 307] on button "Edit Order" at bounding box center [443, 302] width 56 height 24
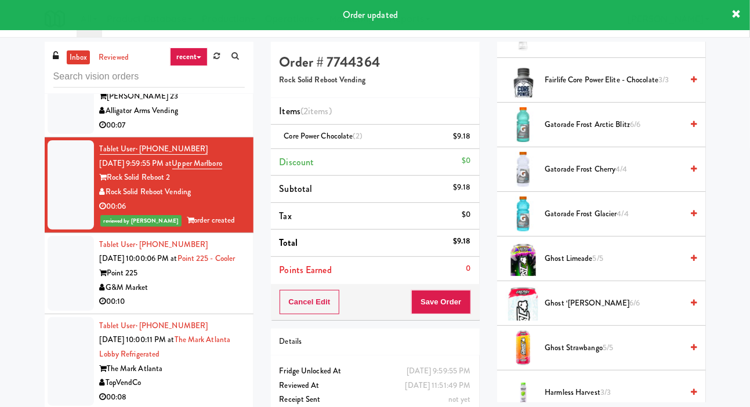
scroll to position [667, 0]
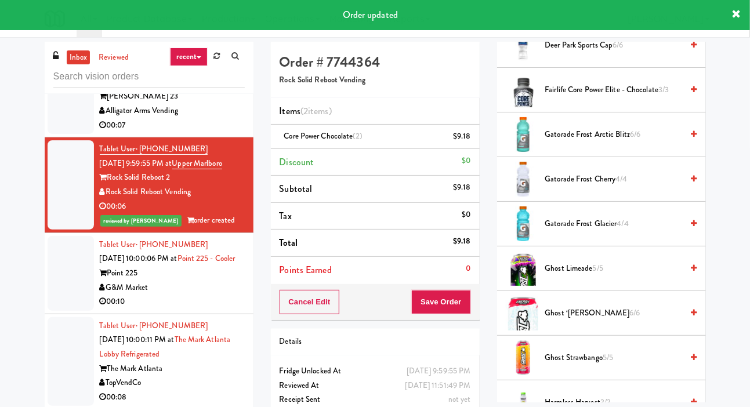
click at [626, 97] on span "Fairlife Core Power Elite - Chocolate 3/3" at bounding box center [613, 90] width 137 height 15
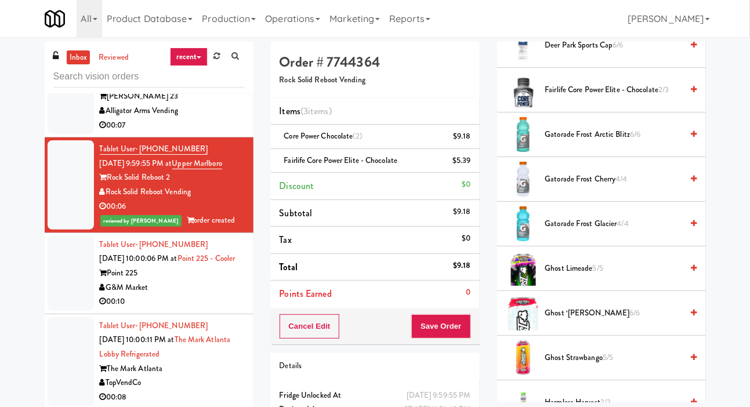
click at [629, 97] on span "Fairlife Core Power Elite - Chocolate 2/3" at bounding box center [613, 90] width 137 height 15
click at [474, 142] on li "Core Power Chocolate (2) $9.18" at bounding box center [375, 137] width 209 height 24
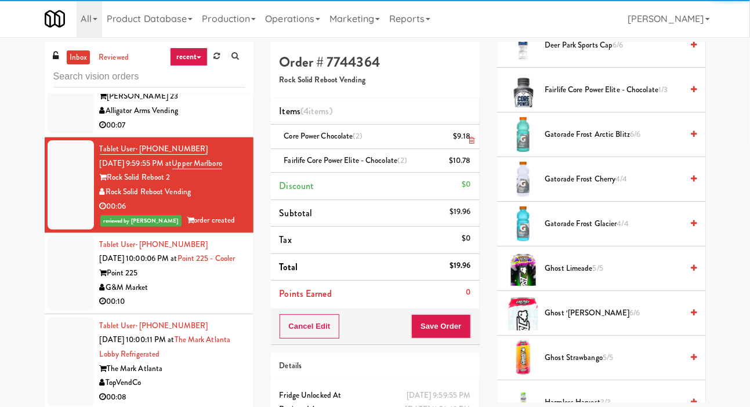
click at [471, 143] on icon at bounding box center [472, 141] width 6 height 8
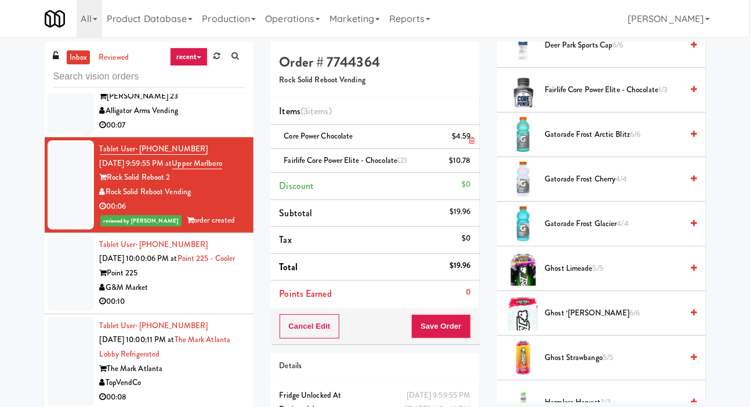
click at [471, 137] on icon at bounding box center [472, 141] width 6 height 8
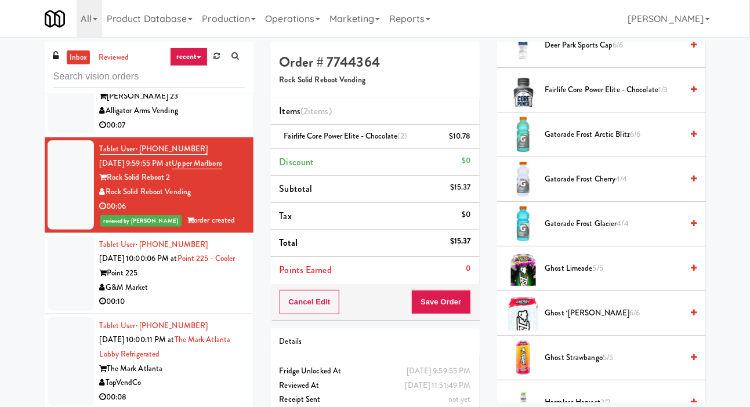
click at [436, 277] on li "Points Earned 0" at bounding box center [375, 270] width 209 height 27
click at [444, 300] on button "Save Order" at bounding box center [440, 302] width 59 height 24
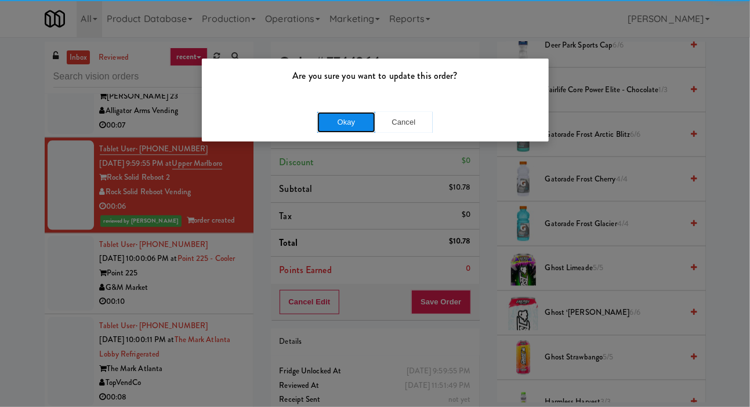
click at [325, 130] on button "Okay" at bounding box center [346, 122] width 58 height 21
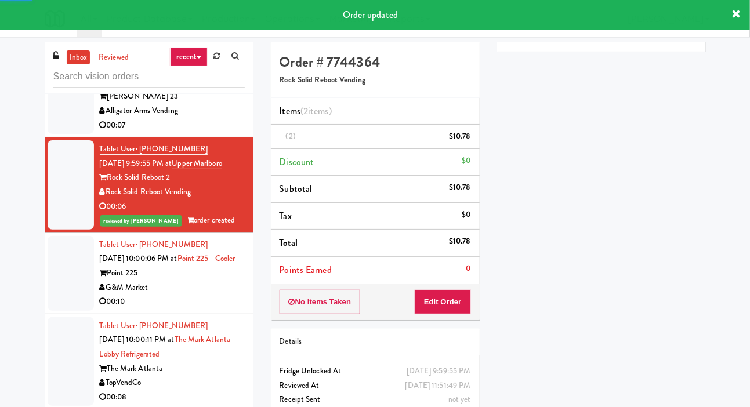
scroll to position [0, 0]
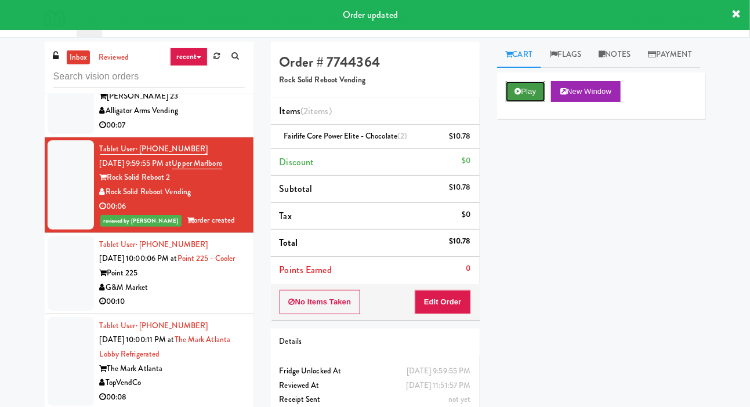
click at [533, 102] on button "Play" at bounding box center [526, 91] width 40 height 21
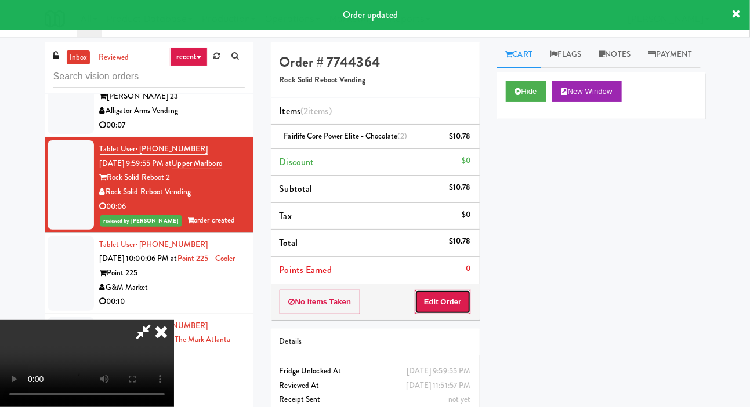
click at [451, 298] on button "Edit Order" at bounding box center [443, 302] width 56 height 24
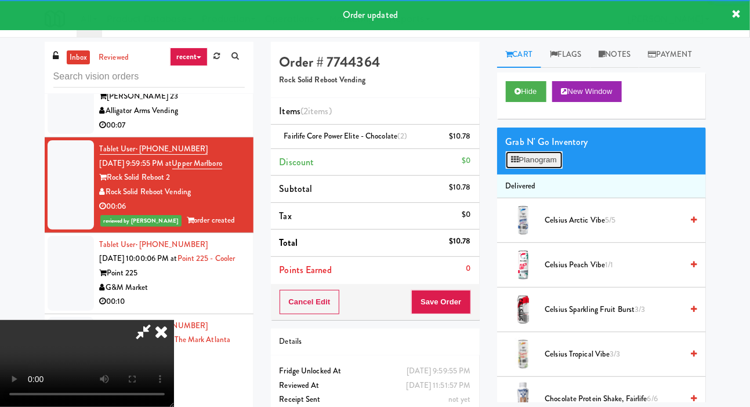
click at [548, 169] on button "Planogram" at bounding box center [534, 159] width 57 height 17
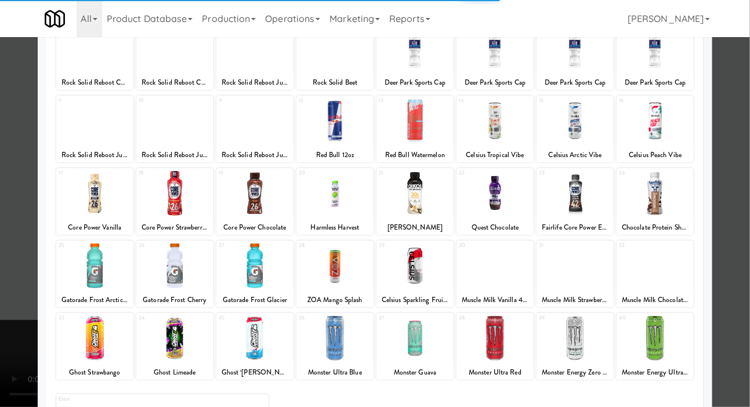
scroll to position [100, 0]
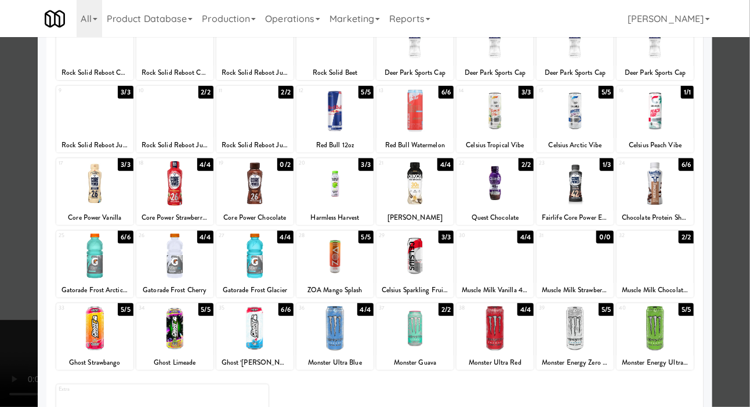
click at [748, 161] on div at bounding box center [375, 203] width 750 height 407
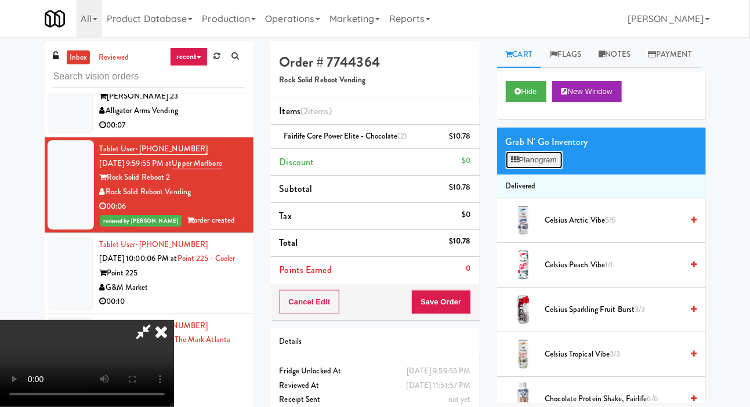
click at [527, 169] on button "Planogram" at bounding box center [534, 159] width 57 height 17
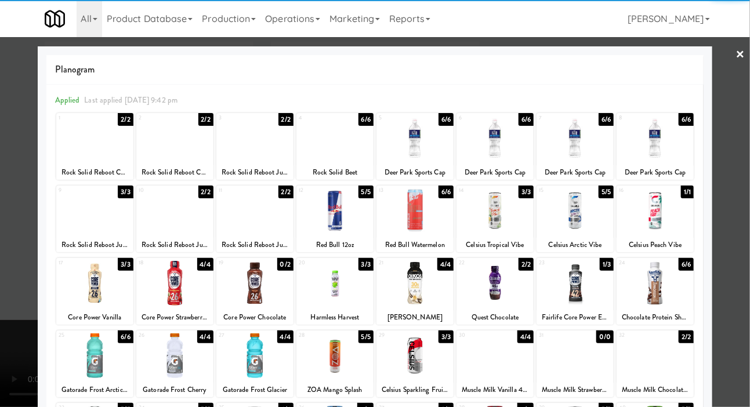
click at [741, 194] on div at bounding box center [375, 203] width 750 height 407
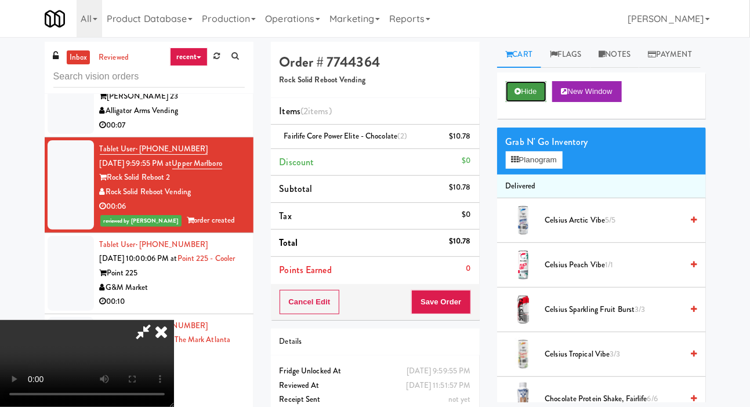
click at [516, 102] on button "Hide" at bounding box center [526, 91] width 41 height 21
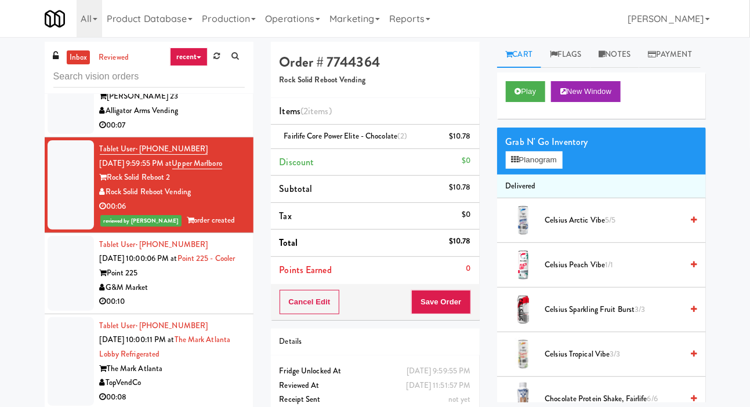
click at [59, 135] on div at bounding box center [71, 89] width 46 height 89
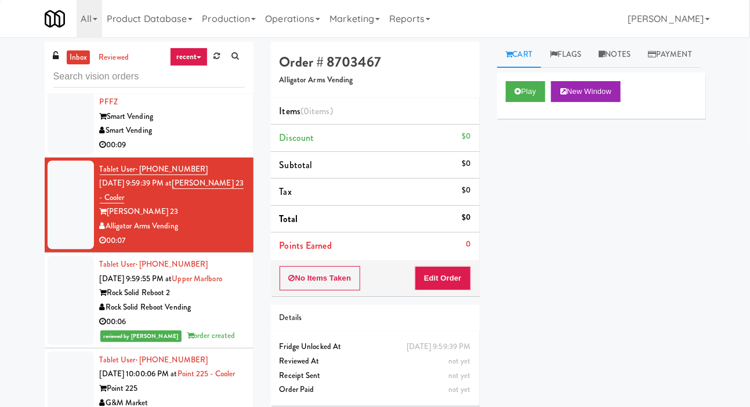
scroll to position [2791, 0]
click at [521, 102] on button "Play" at bounding box center [526, 91] width 40 height 21
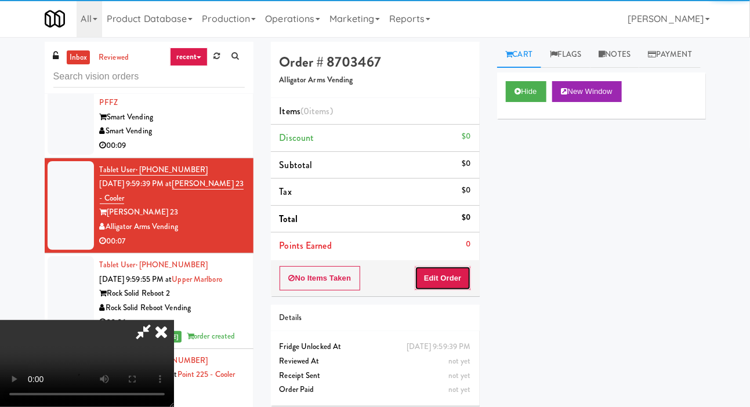
click at [455, 282] on button "Edit Order" at bounding box center [443, 278] width 56 height 24
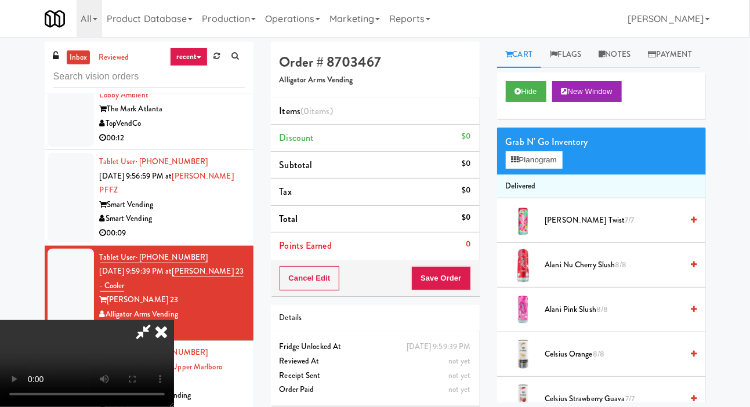
scroll to position [2695, 0]
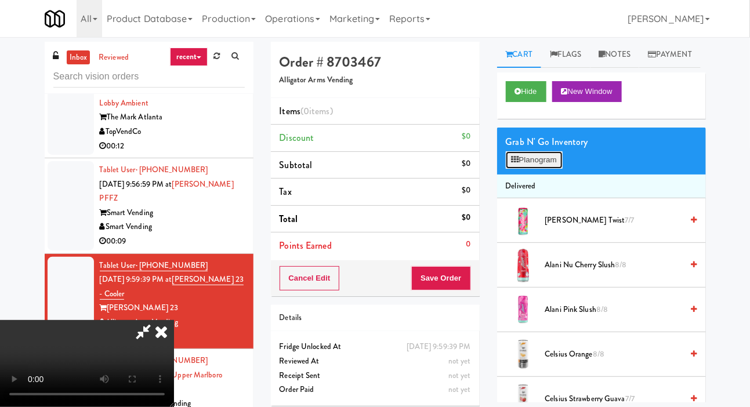
click at [546, 169] on button "Planogram" at bounding box center [534, 159] width 57 height 17
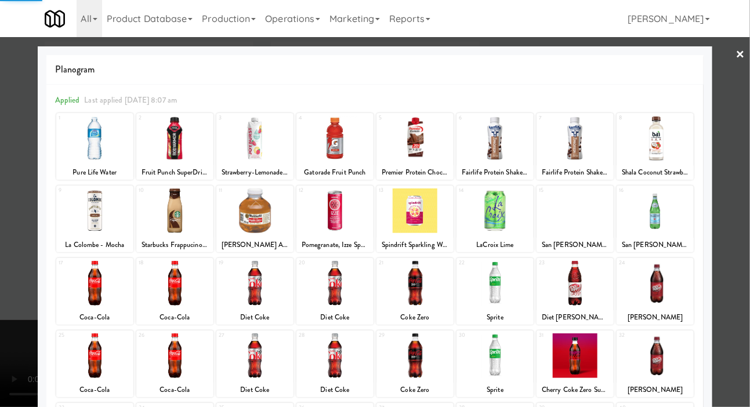
scroll to position [100, 0]
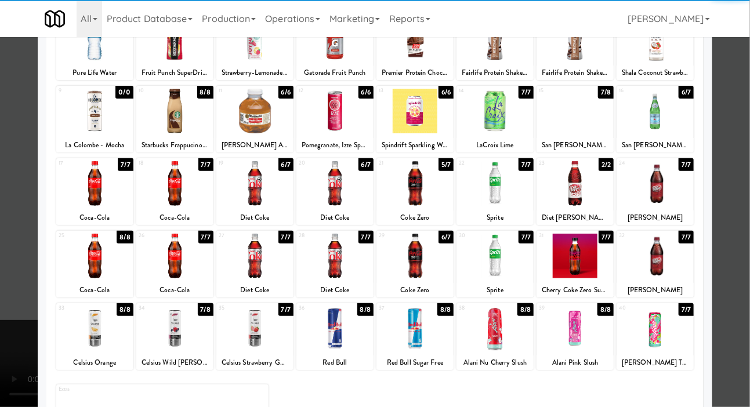
click at [258, 317] on div at bounding box center [254, 328] width 77 height 45
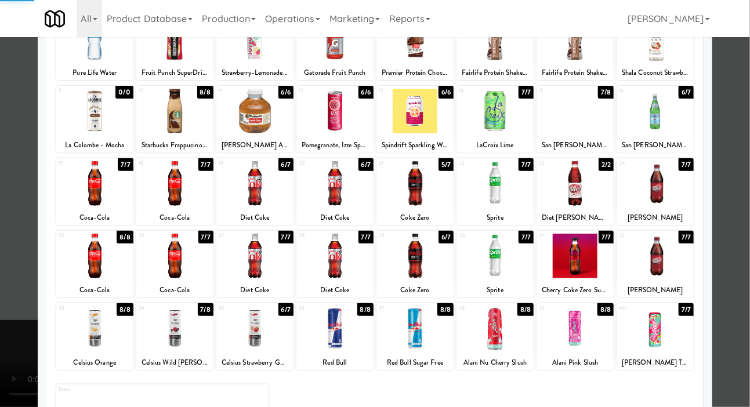
click at [16, 265] on div at bounding box center [375, 203] width 750 height 407
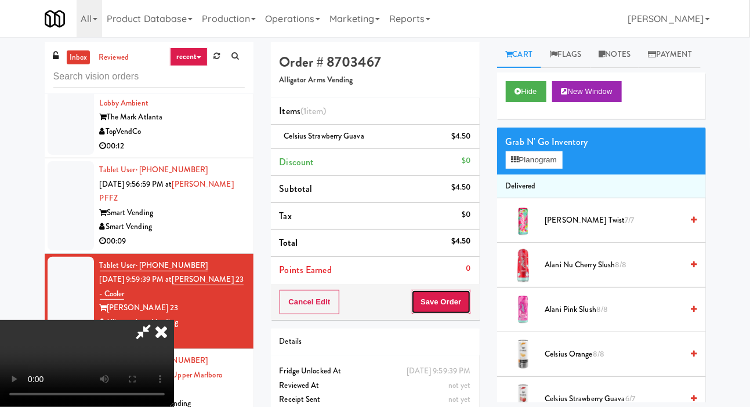
click at [462, 303] on button "Save Order" at bounding box center [440, 302] width 59 height 24
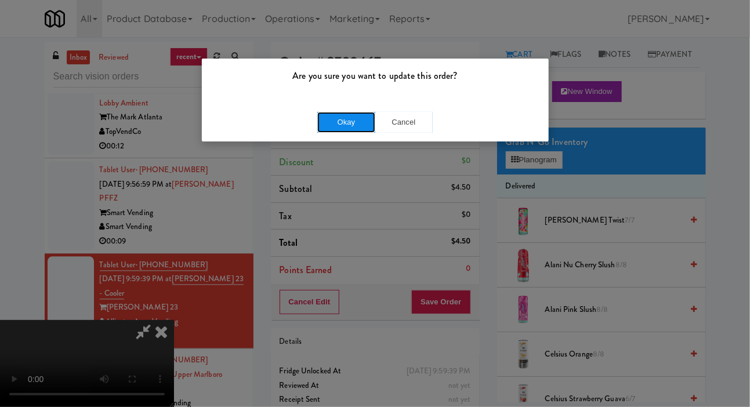
click at [324, 131] on button "Okay" at bounding box center [346, 122] width 58 height 21
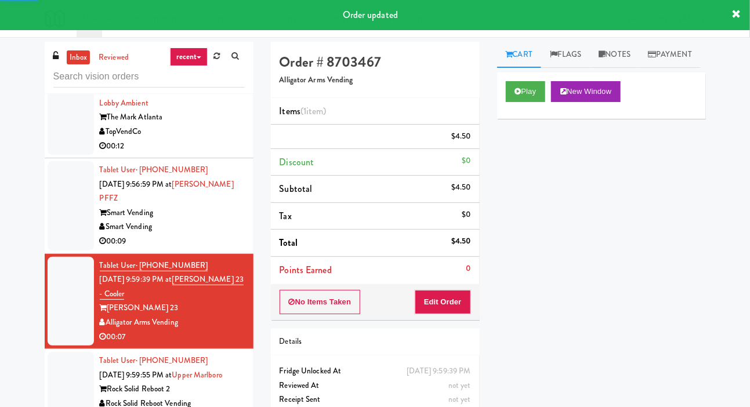
click at [59, 155] on div at bounding box center [71, 110] width 46 height 89
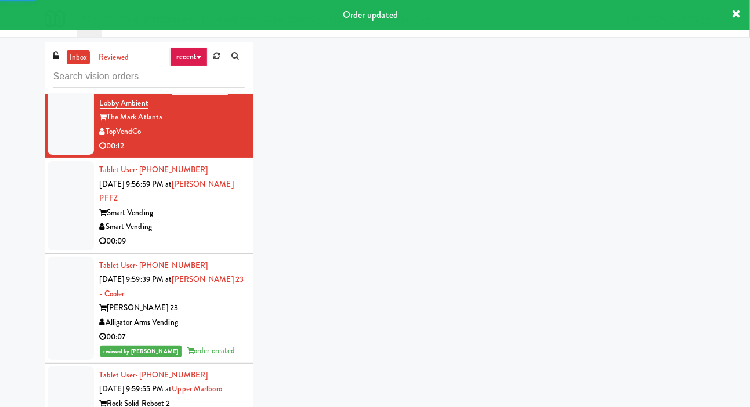
click at [64, 251] on div at bounding box center [71, 205] width 46 height 89
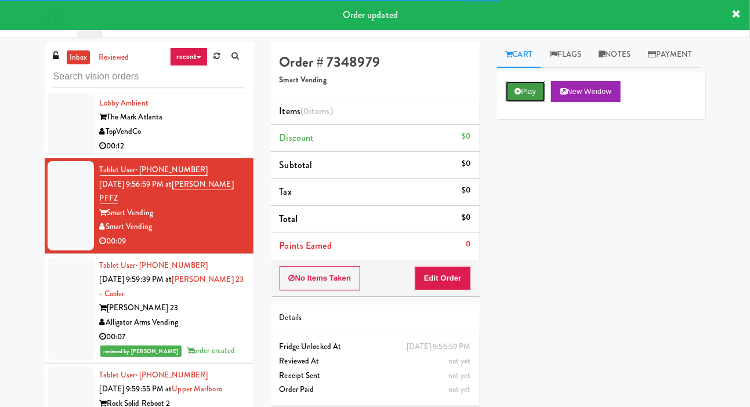
click at [508, 102] on button "Play" at bounding box center [526, 91] width 40 height 21
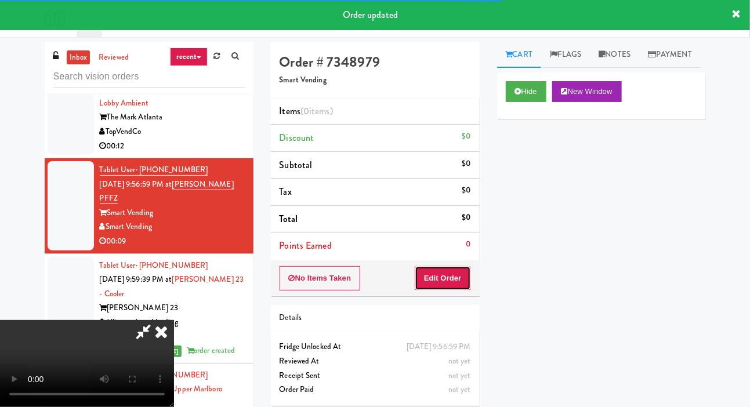
click at [444, 273] on button "Edit Order" at bounding box center [443, 278] width 56 height 24
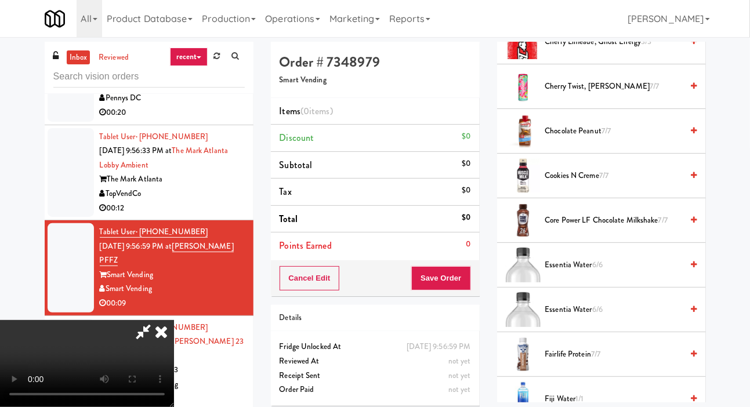
scroll to position [624, 0]
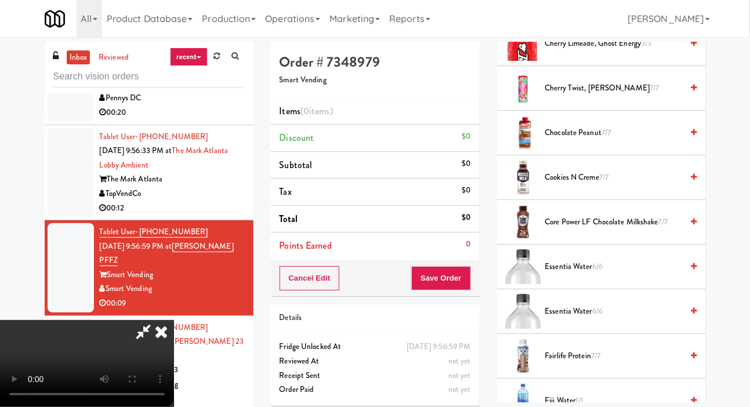
click at [584, 274] on span "Essentia Water 6/6" at bounding box center [613, 267] width 137 height 15
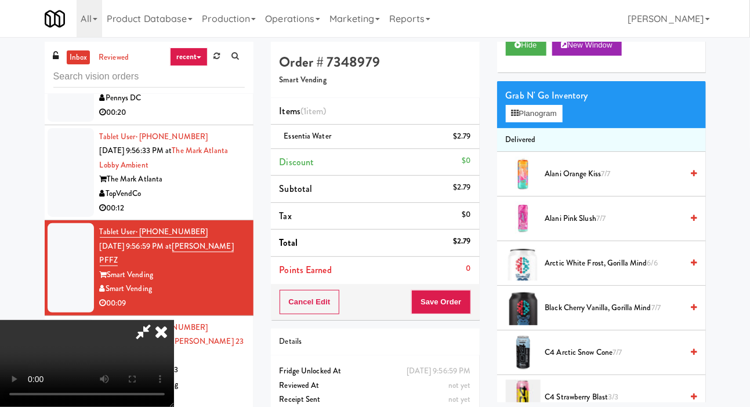
scroll to position [0, 0]
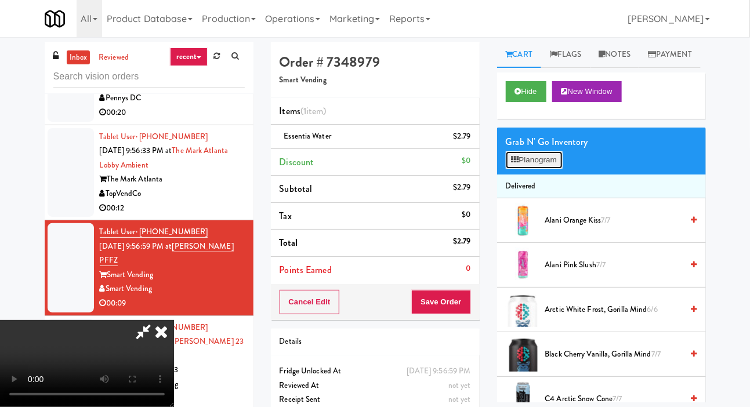
click at [540, 169] on button "Planogram" at bounding box center [534, 159] width 57 height 17
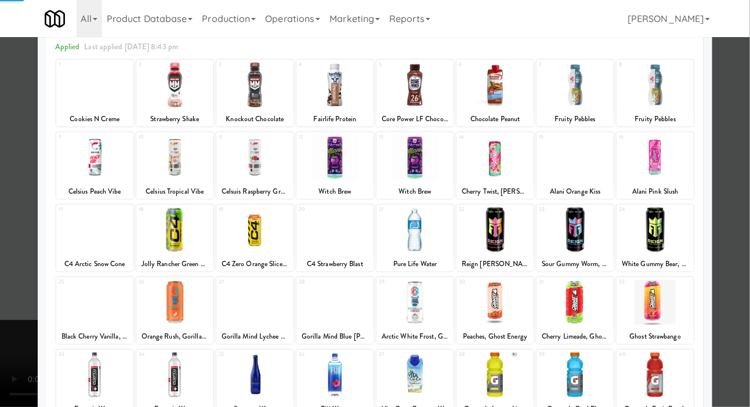
scroll to position [100, 0]
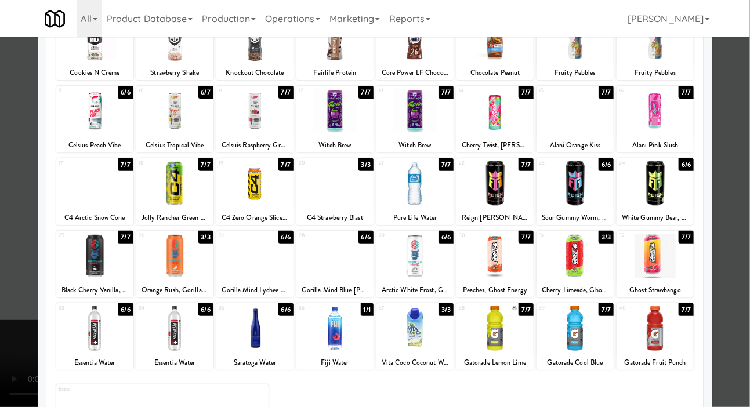
click at [665, 262] on div at bounding box center [655, 256] width 77 height 45
click at [744, 191] on div at bounding box center [375, 203] width 750 height 407
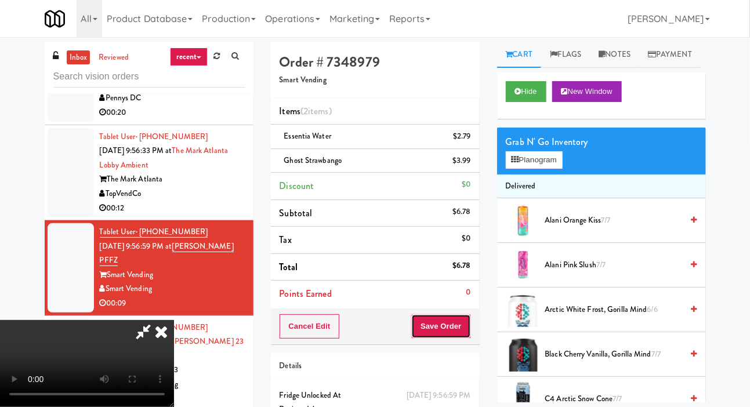
click at [465, 321] on button "Save Order" at bounding box center [440, 326] width 59 height 24
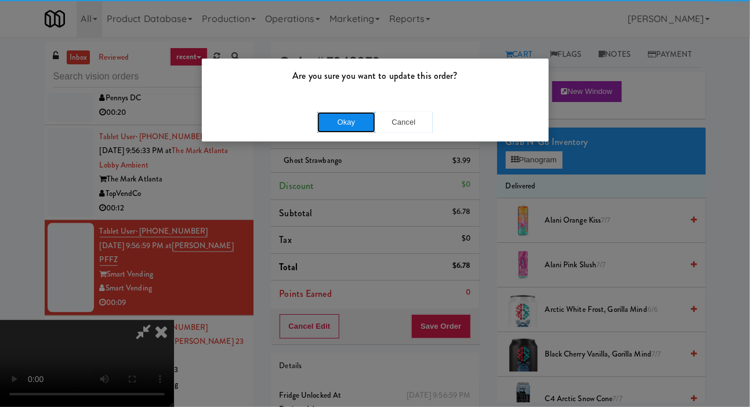
click at [331, 125] on button "Okay" at bounding box center [346, 122] width 58 height 21
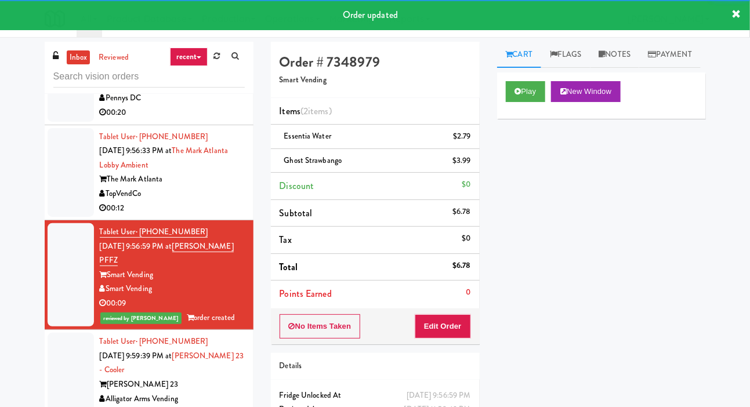
click at [55, 218] on div at bounding box center [71, 172] width 46 height 89
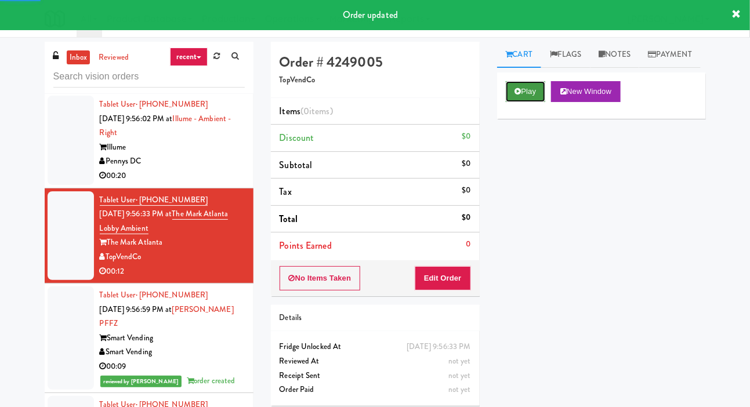
click at [535, 102] on button "Play" at bounding box center [526, 91] width 40 height 21
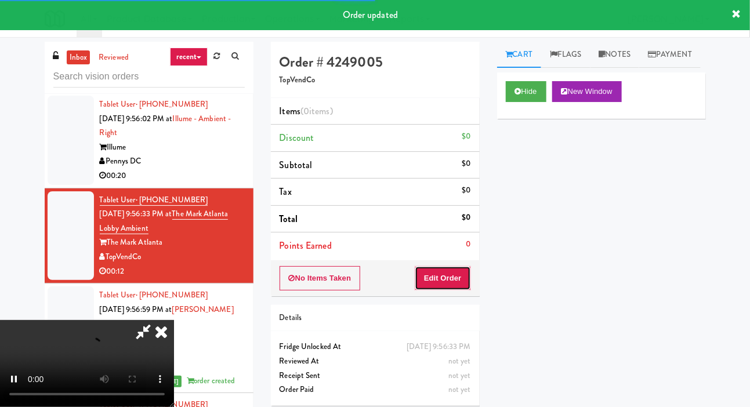
click at [439, 276] on button "Edit Order" at bounding box center [443, 278] width 56 height 24
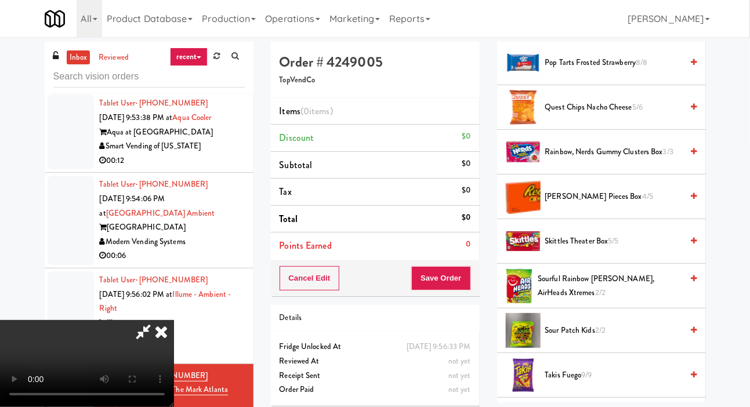
scroll to position [1230, 0]
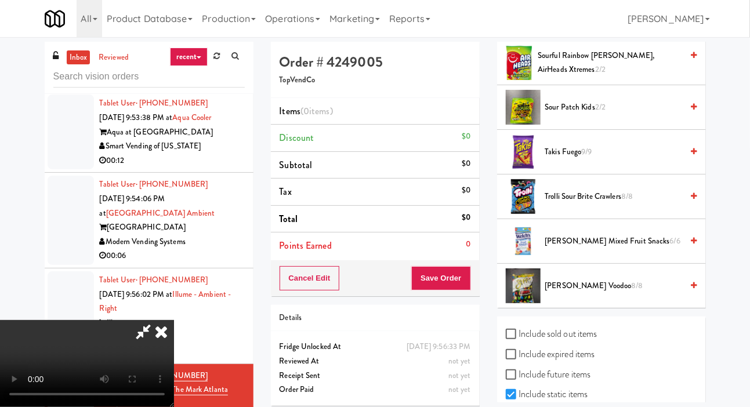
click at [621, 204] on span "Trolli Sour Brite Crawlers 8/8" at bounding box center [613, 197] width 137 height 15
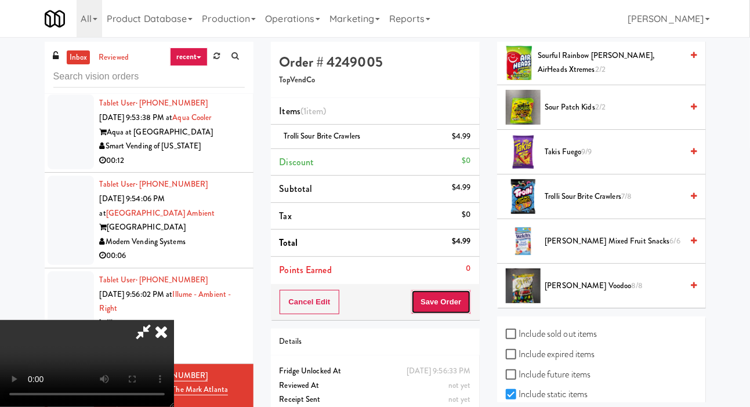
click at [461, 295] on button "Save Order" at bounding box center [440, 302] width 59 height 24
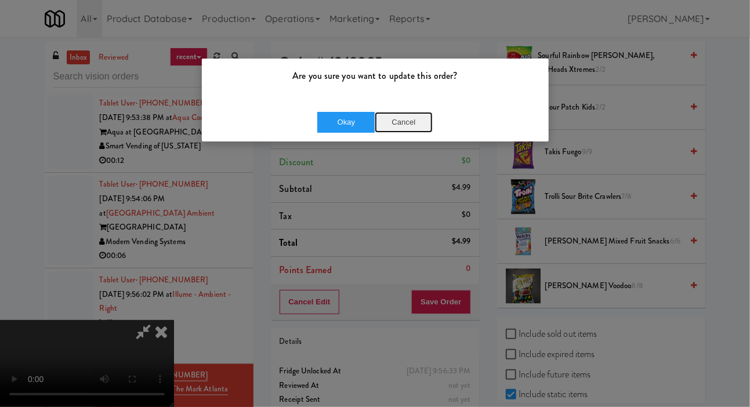
click at [397, 128] on button "Cancel" at bounding box center [404, 122] width 58 height 21
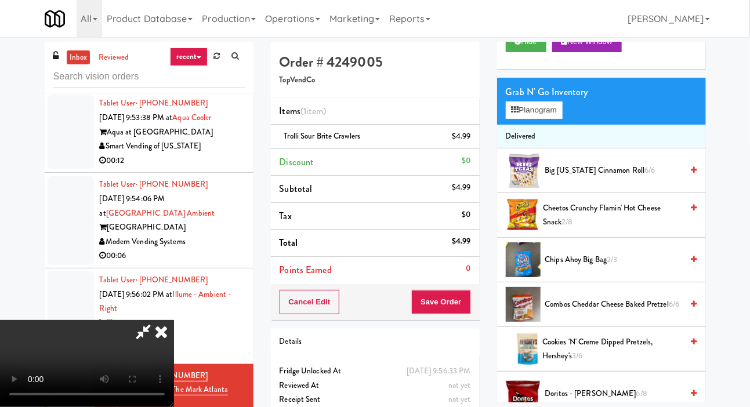
scroll to position [0, 0]
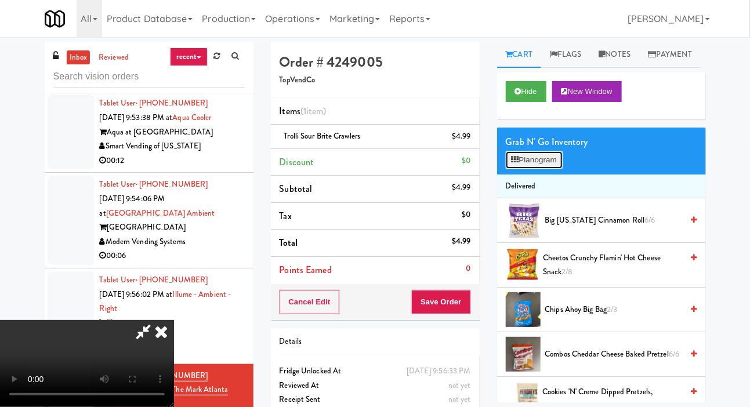
click at [550, 169] on button "Planogram" at bounding box center [534, 159] width 57 height 17
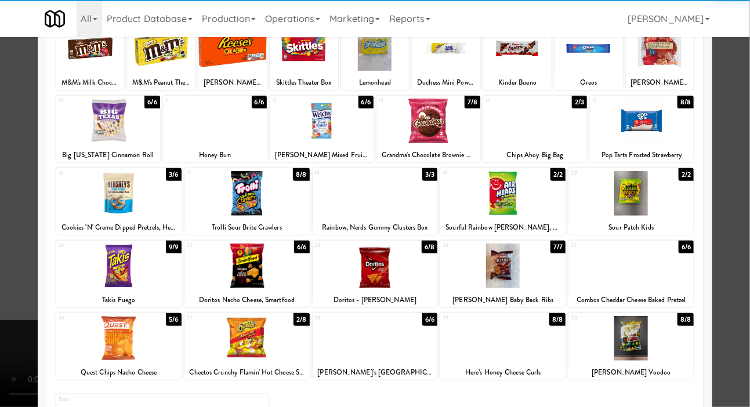
scroll to position [100, 0]
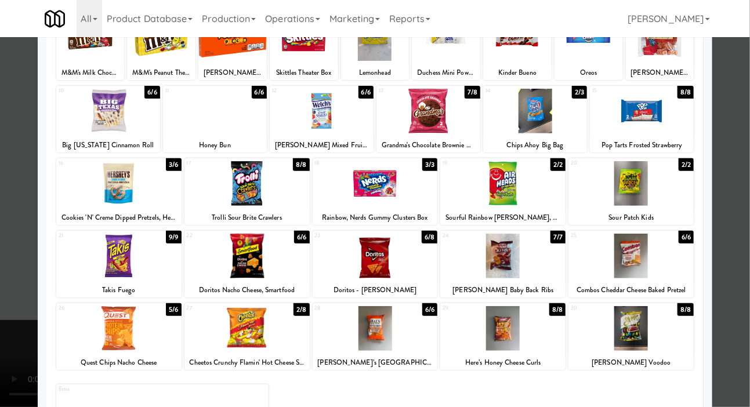
click at [399, 264] on div at bounding box center [375, 256] width 125 height 45
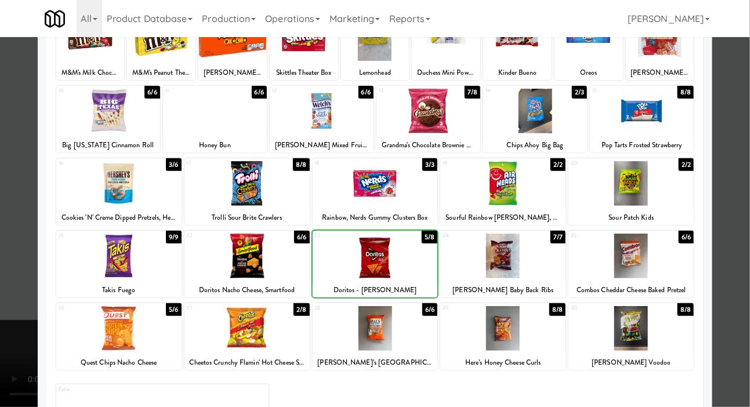
click at [31, 242] on div at bounding box center [375, 203] width 750 height 407
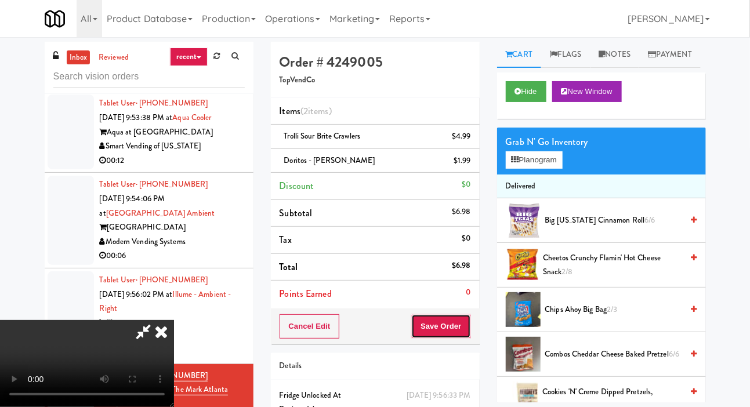
click at [467, 324] on button "Save Order" at bounding box center [440, 326] width 59 height 24
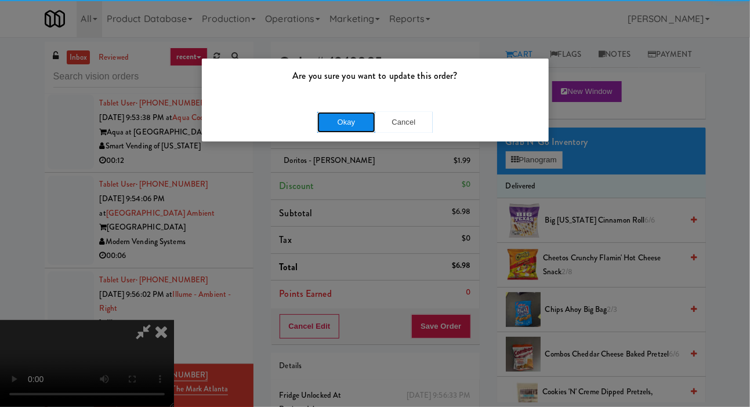
click at [339, 132] on button "Okay" at bounding box center [346, 122] width 58 height 21
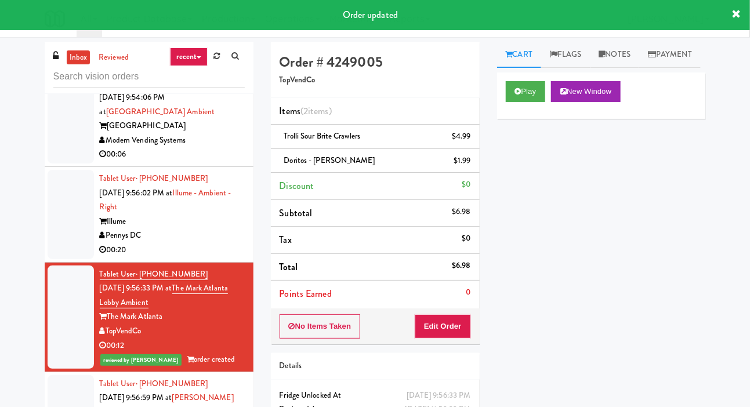
click at [64, 259] on div at bounding box center [71, 214] width 46 height 89
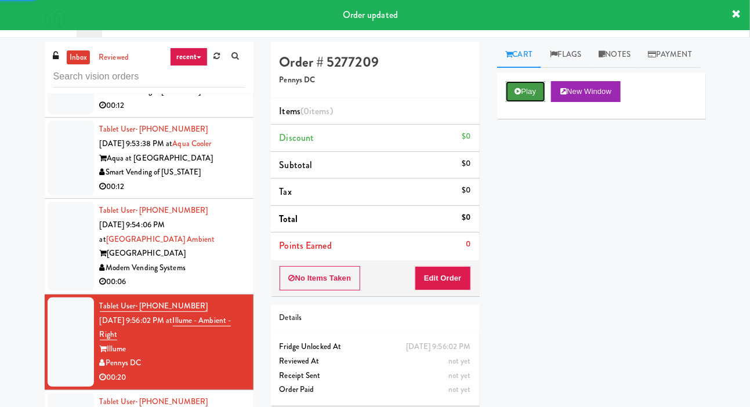
click at [523, 102] on button "Play" at bounding box center [526, 91] width 40 height 21
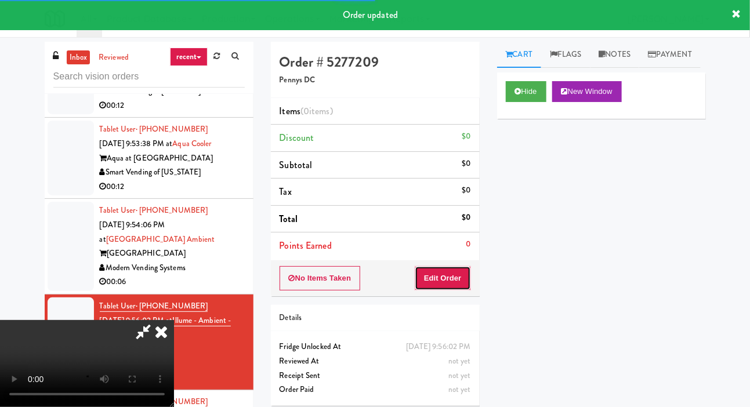
click at [454, 267] on button "Edit Order" at bounding box center [443, 278] width 56 height 24
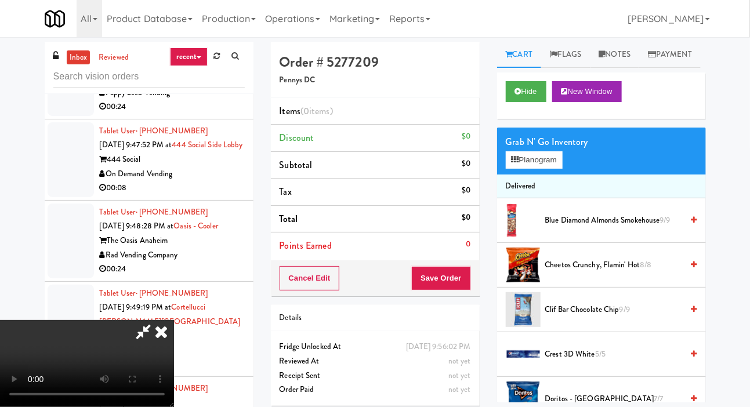
scroll to position [1838, 0]
click at [591, 273] on span "Cheetos Crunchy, Flamin' Hot 8/8" at bounding box center [613, 265] width 137 height 15
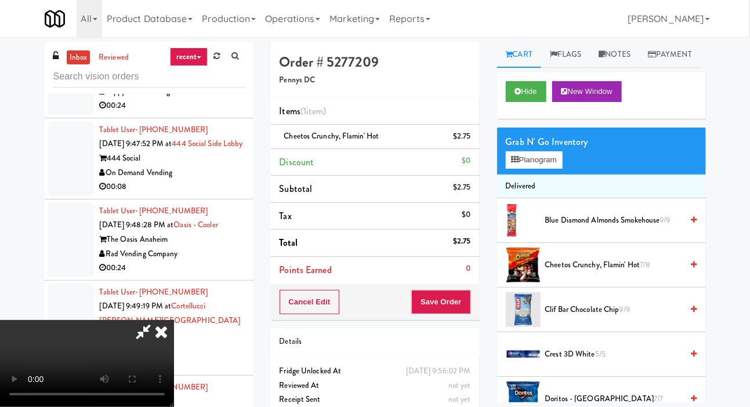
scroll to position [1, 0]
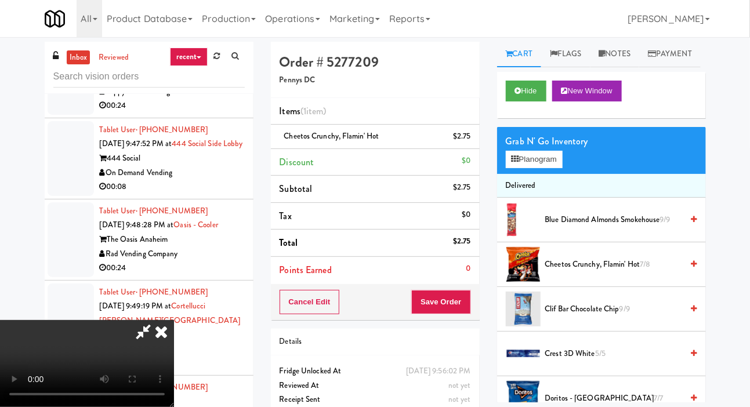
click at [545, 198] on li "Delivered" at bounding box center [601, 186] width 209 height 24
click at [557, 168] on button "Planogram" at bounding box center [534, 159] width 57 height 17
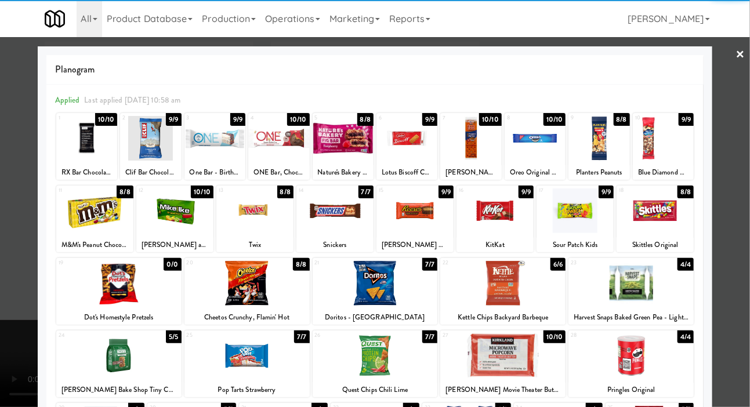
click at [162, 214] on div at bounding box center [174, 211] width 77 height 45
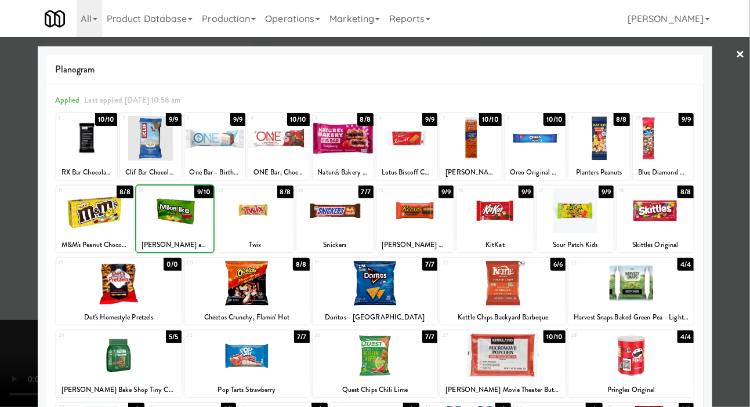
click at [13, 280] on div at bounding box center [375, 203] width 750 height 407
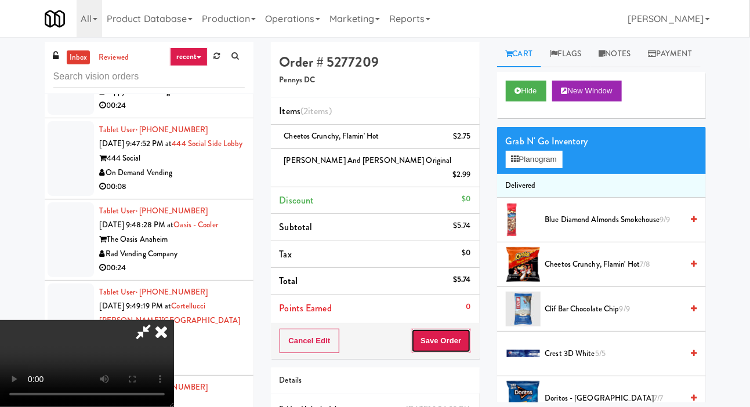
click at [467, 329] on button "Save Order" at bounding box center [440, 341] width 59 height 24
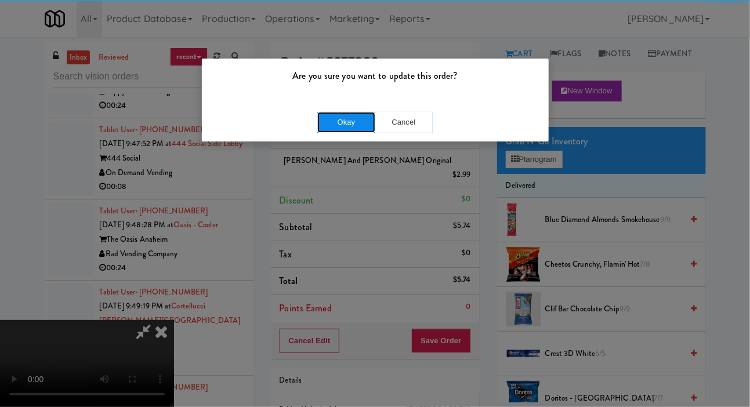
click at [341, 131] on button "Okay" at bounding box center [346, 122] width 58 height 21
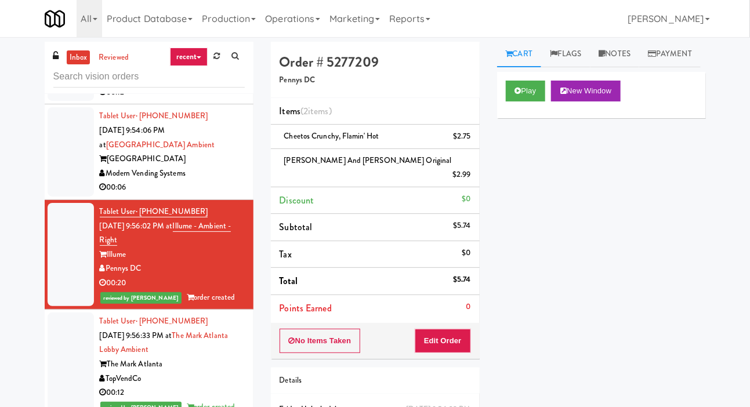
scroll to position [2462, 0]
click at [66, 197] on div at bounding box center [71, 151] width 46 height 89
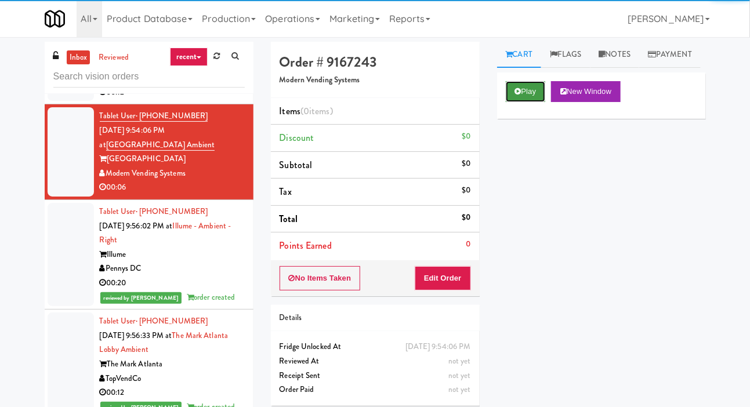
click at [530, 102] on button "Play" at bounding box center [526, 91] width 40 height 21
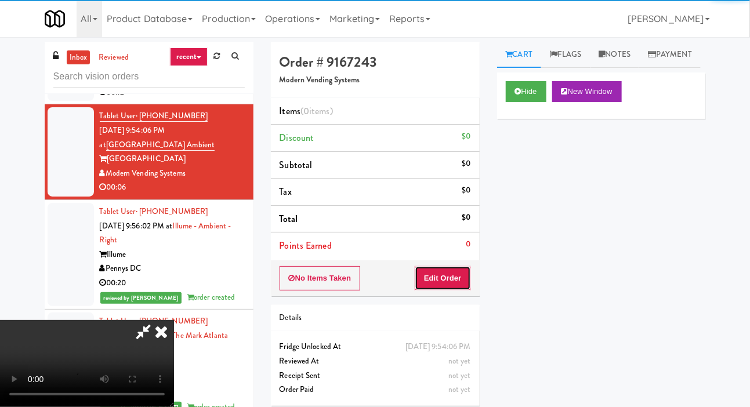
click at [448, 278] on button "Edit Order" at bounding box center [443, 278] width 56 height 24
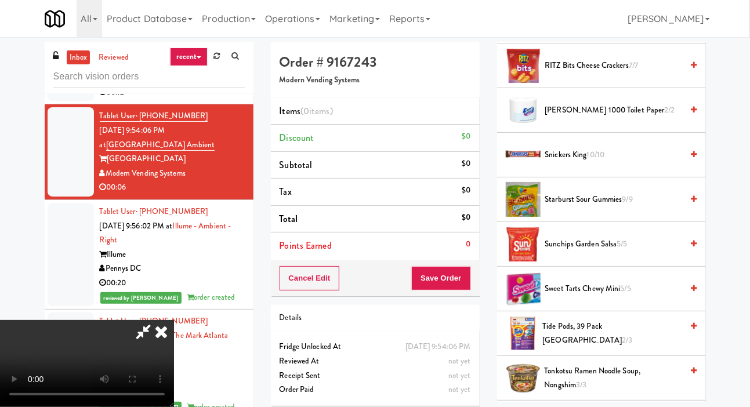
scroll to position [1185, 0]
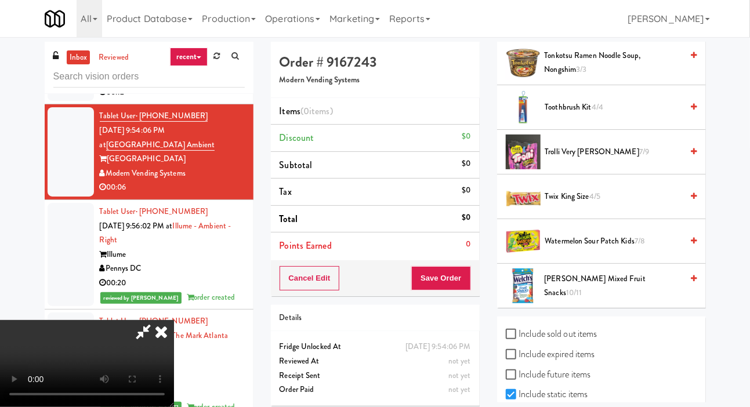
click at [608, 249] on span "Watermelon Sour Patch Kids 7/8" at bounding box center [613, 241] width 137 height 15
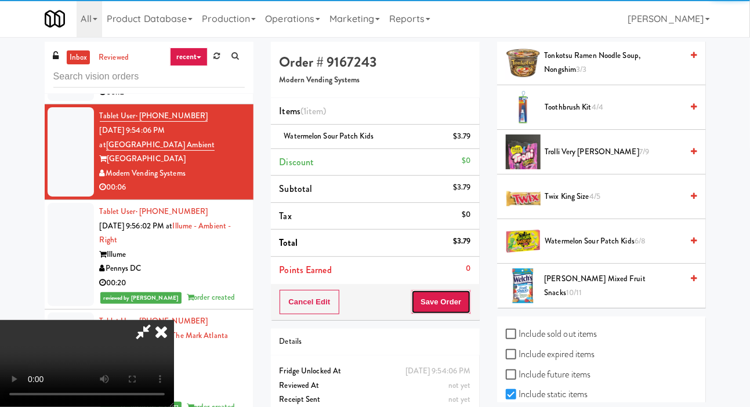
click at [461, 304] on button "Save Order" at bounding box center [440, 302] width 59 height 24
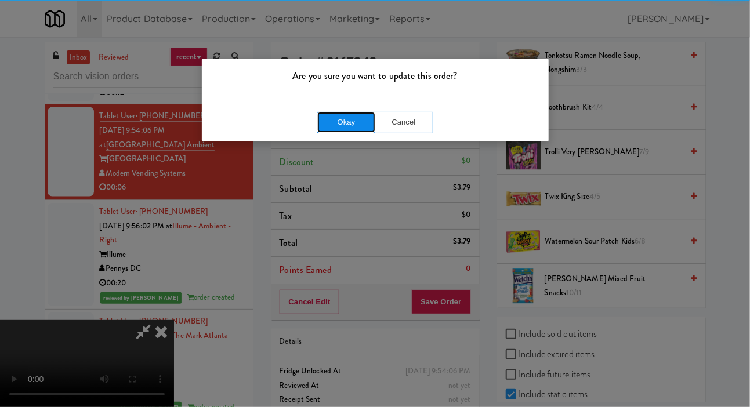
click at [336, 131] on button "Okay" at bounding box center [346, 122] width 58 height 21
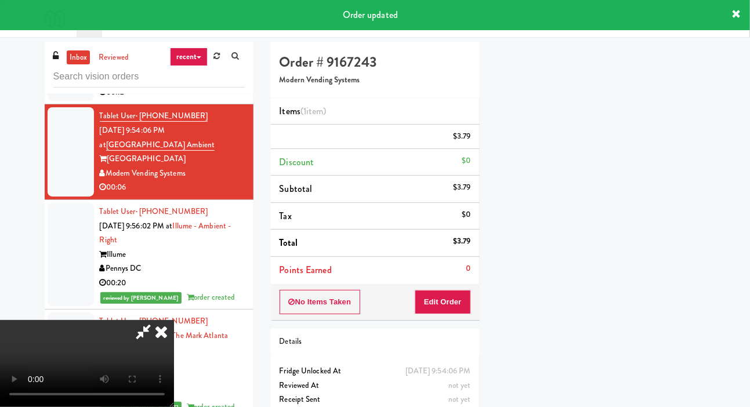
scroll to position [67, 0]
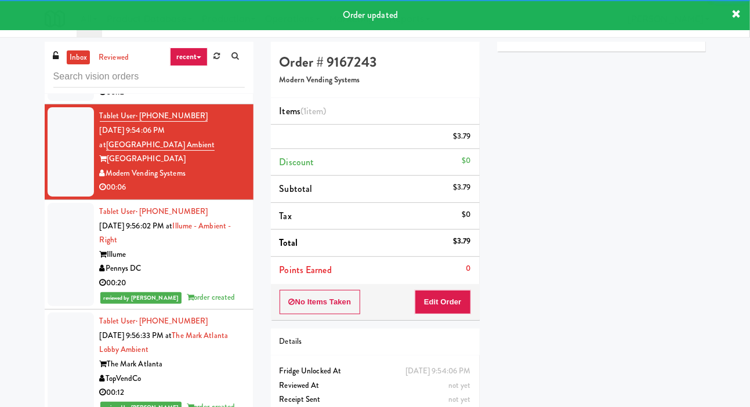
click at [54, 101] on div at bounding box center [71, 63] width 46 height 75
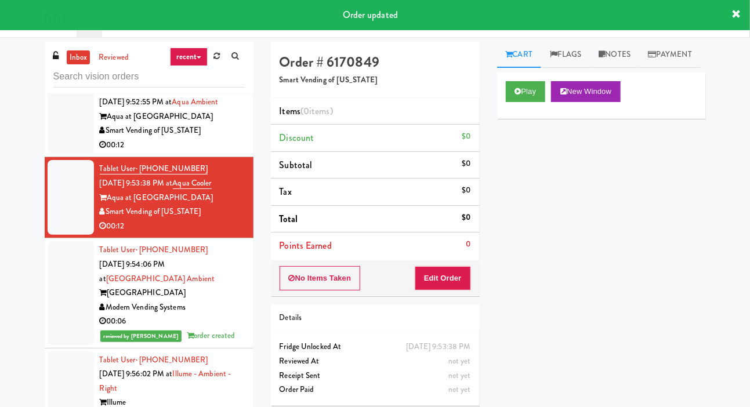
scroll to position [2327, 0]
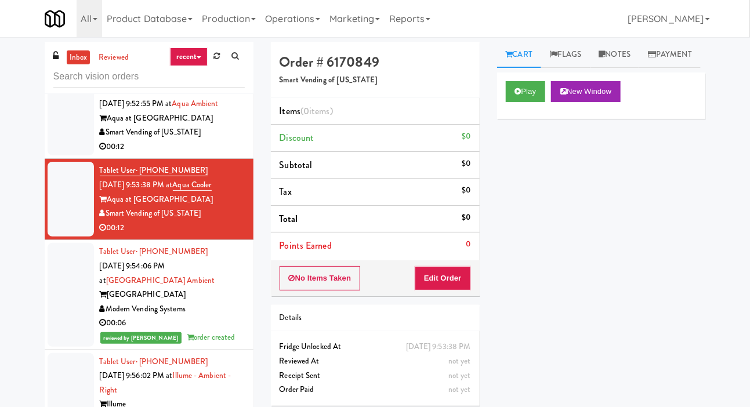
click at [68, 155] on div at bounding box center [71, 118] width 46 height 75
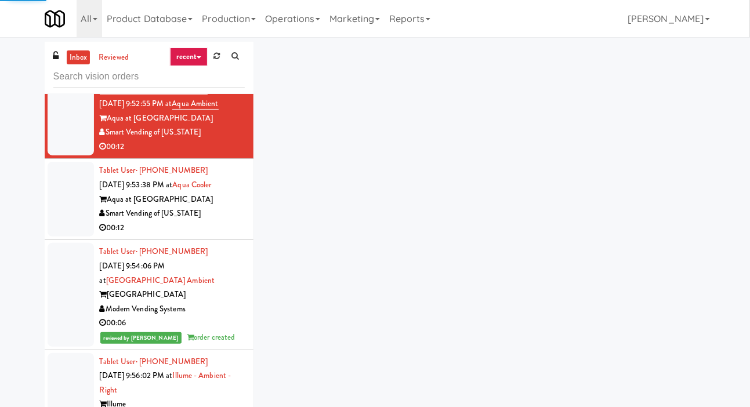
click at [68, 237] on div at bounding box center [71, 199] width 46 height 75
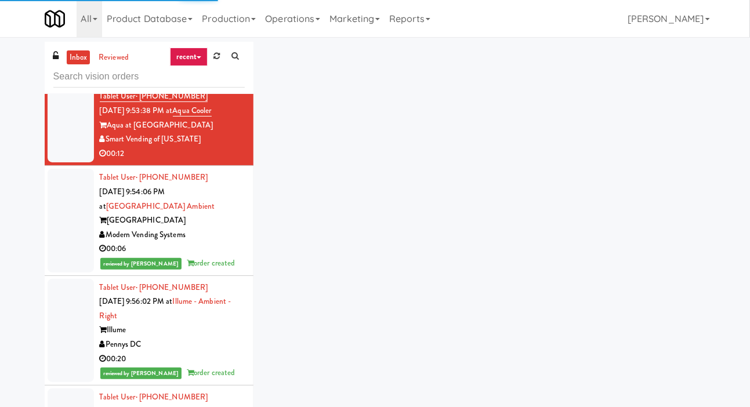
scroll to position [2399, 0]
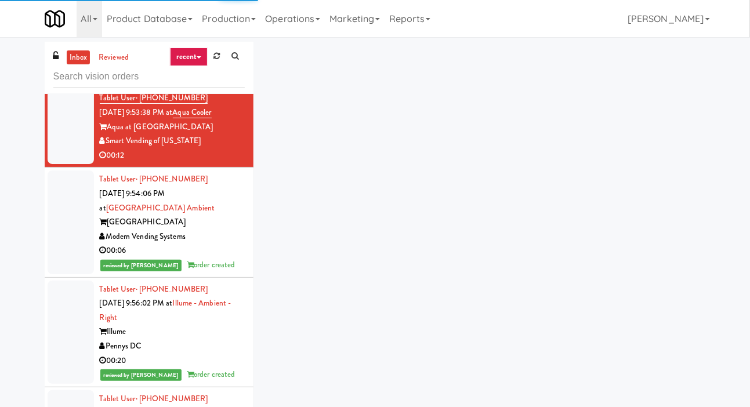
click at [62, 83] on div at bounding box center [71, 45] width 46 height 75
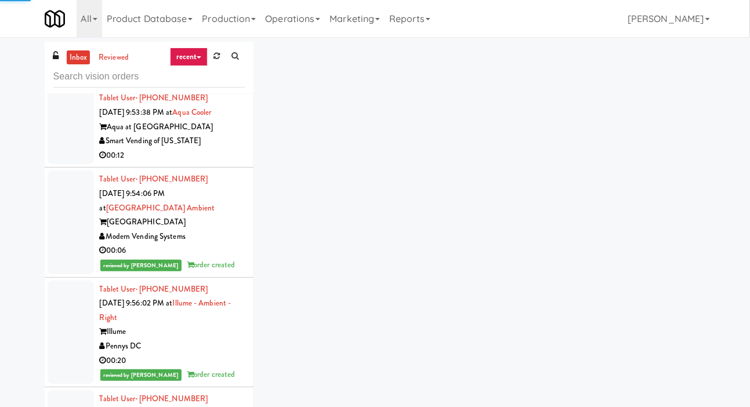
click at [79, 164] on div at bounding box center [71, 126] width 46 height 75
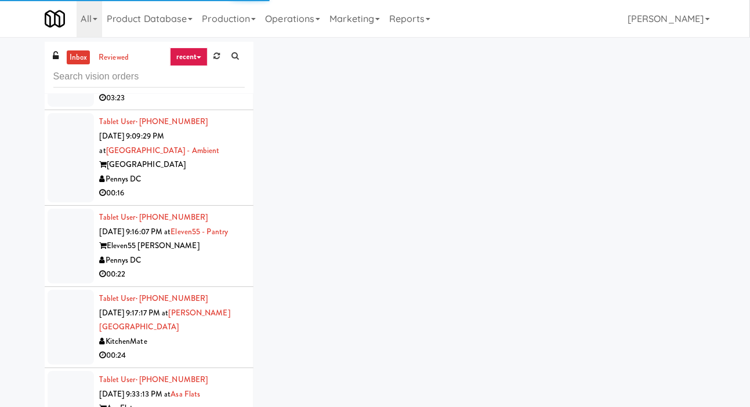
scroll to position [838, 0]
click at [211, 60] on link at bounding box center [217, 56] width 18 height 17
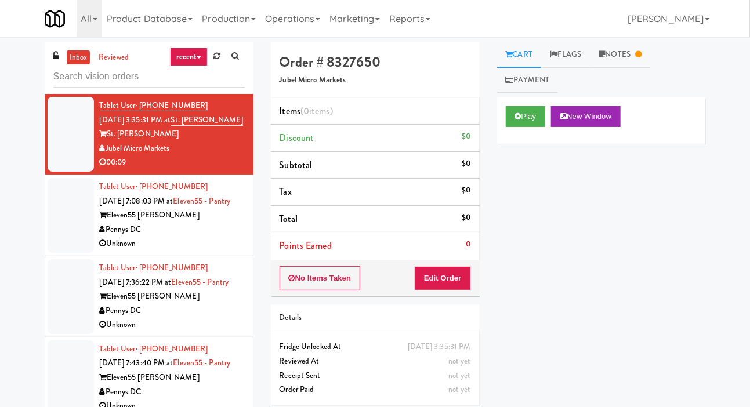
click at [68, 247] on div at bounding box center [71, 215] width 46 height 75
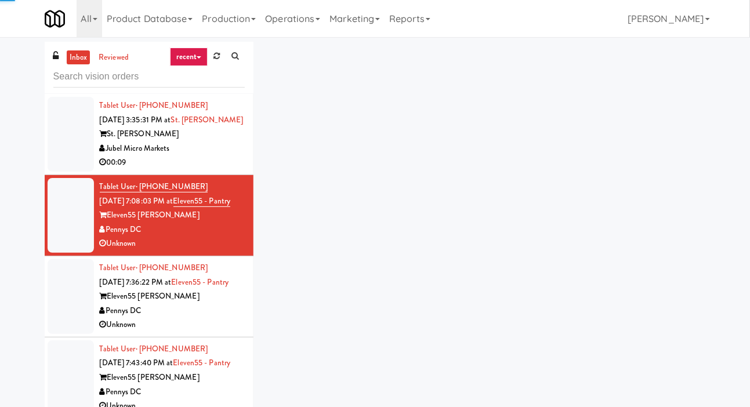
click at [59, 126] on div at bounding box center [71, 134] width 46 height 75
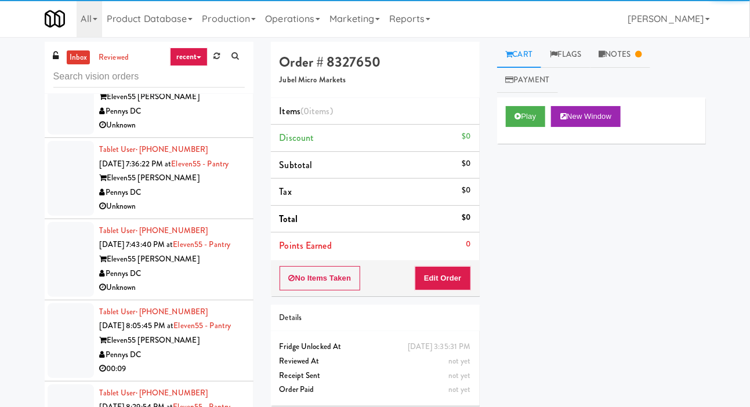
click at [68, 135] on div at bounding box center [71, 97] width 46 height 75
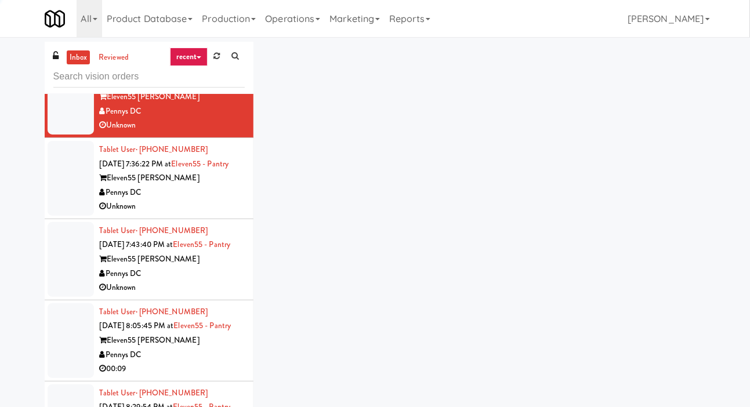
click at [81, 213] on div at bounding box center [71, 178] width 46 height 75
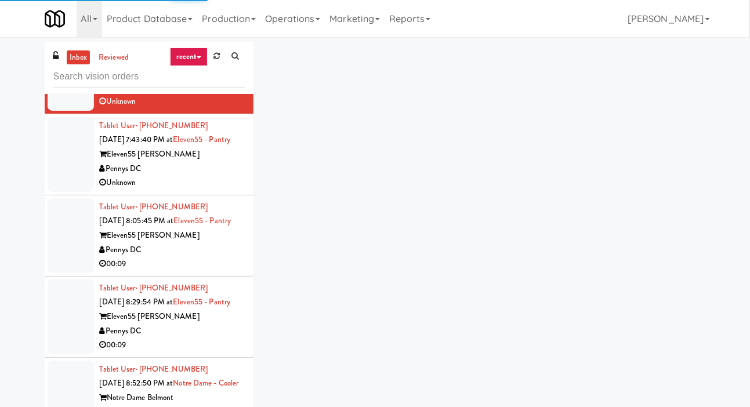
click at [79, 192] on div at bounding box center [71, 154] width 46 height 75
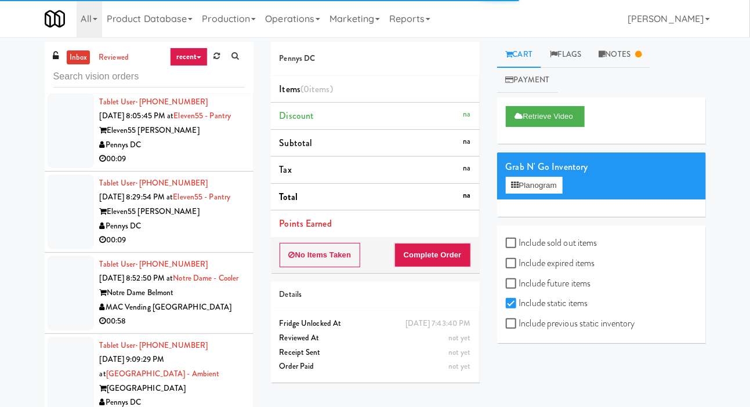
click at [81, 168] on div at bounding box center [71, 130] width 46 height 75
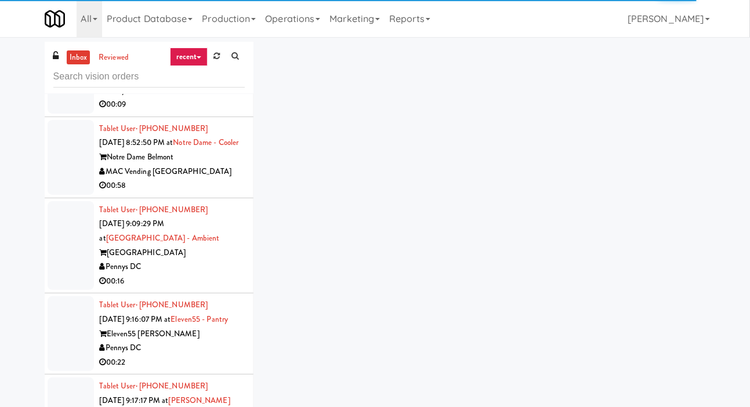
click at [75, 114] on div at bounding box center [71, 76] width 46 height 75
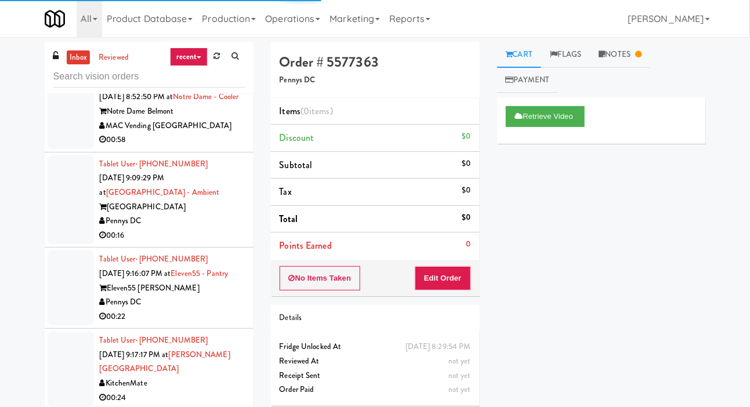
scroll to position [509, 0]
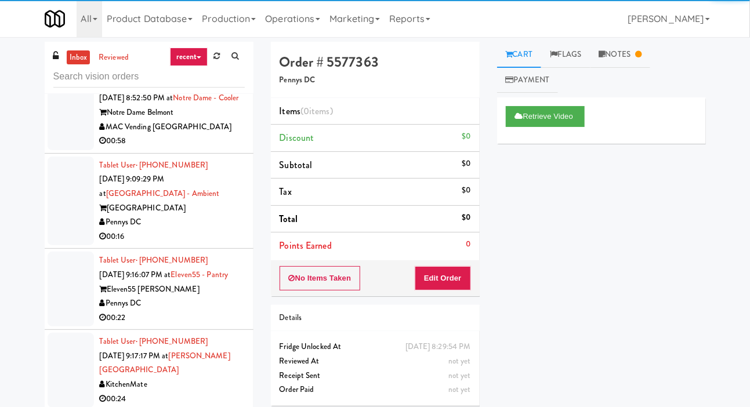
click at [71, 150] on div at bounding box center [71, 112] width 46 height 75
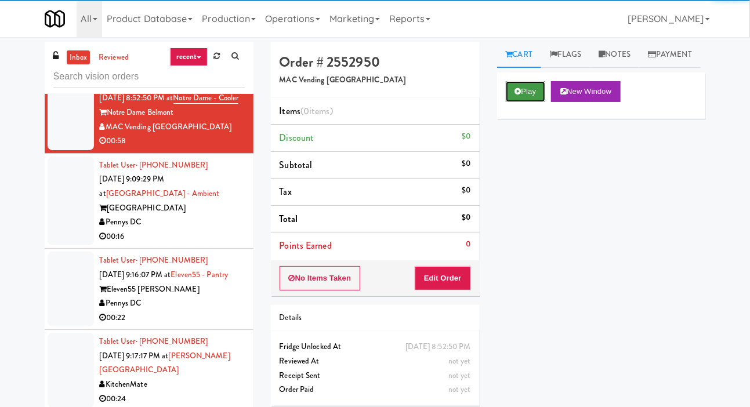
click at [517, 102] on button "Play" at bounding box center [526, 91] width 40 height 21
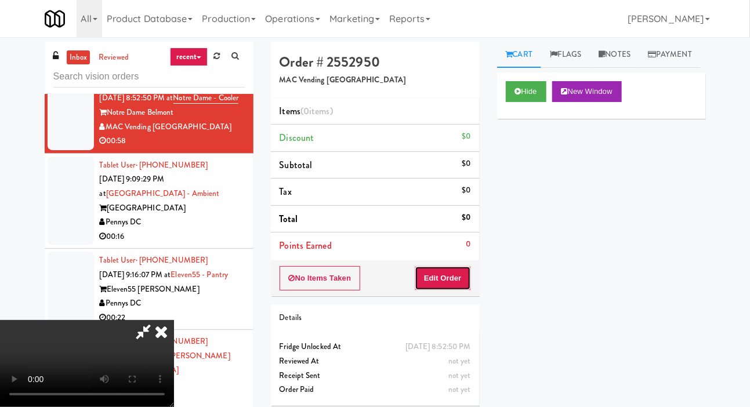
click at [452, 272] on button "Edit Order" at bounding box center [443, 278] width 56 height 24
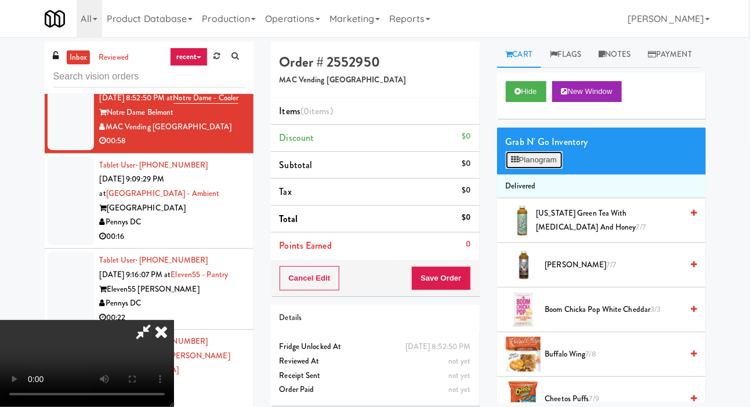
click at [538, 169] on button "Planogram" at bounding box center [534, 159] width 57 height 17
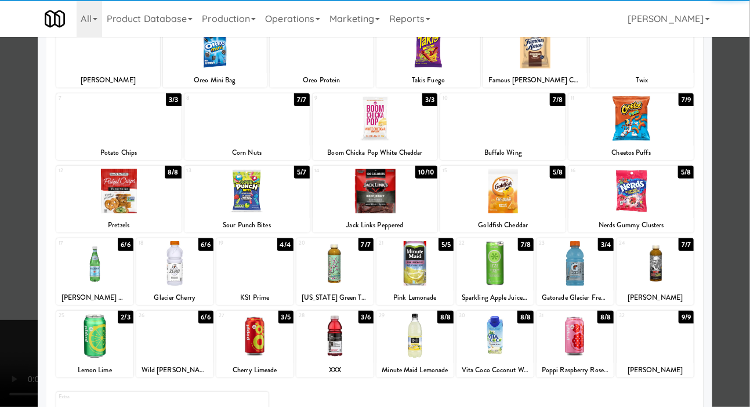
scroll to position [93, 0]
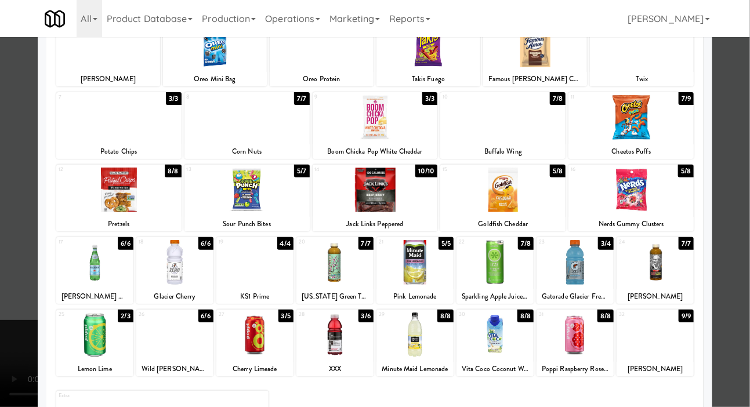
click at [424, 277] on div at bounding box center [414, 262] width 77 height 45
click at [39, 186] on div "Planogram Applied Last applied [DATE] 2:13 pm 1 13/14 [PERSON_NAME] 2 5/8 Oreo …" at bounding box center [375, 214] width 675 height 523
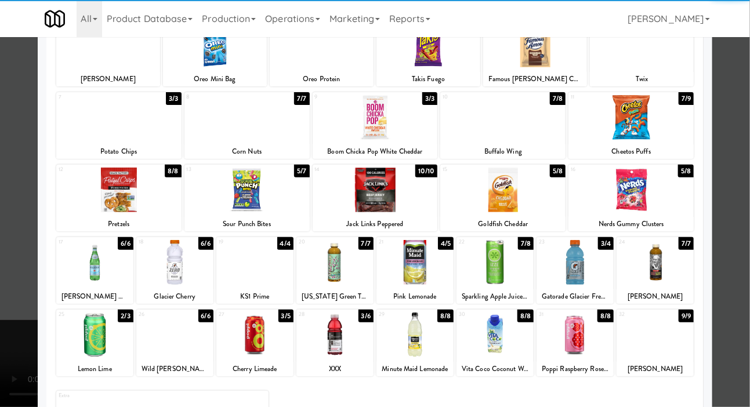
click at [21, 173] on div at bounding box center [375, 203] width 750 height 407
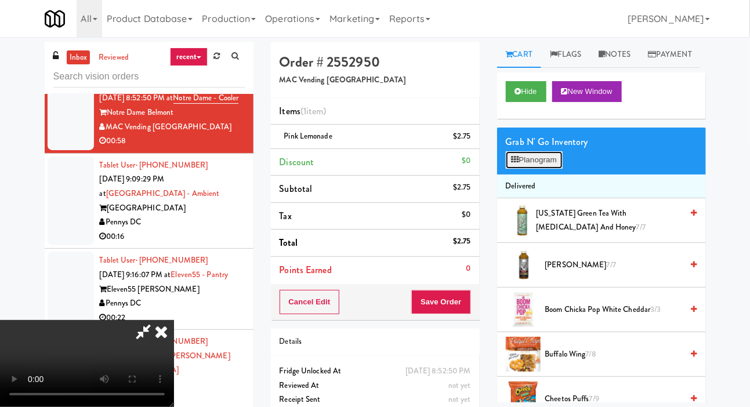
click at [524, 169] on button "Planogram" at bounding box center [534, 159] width 57 height 17
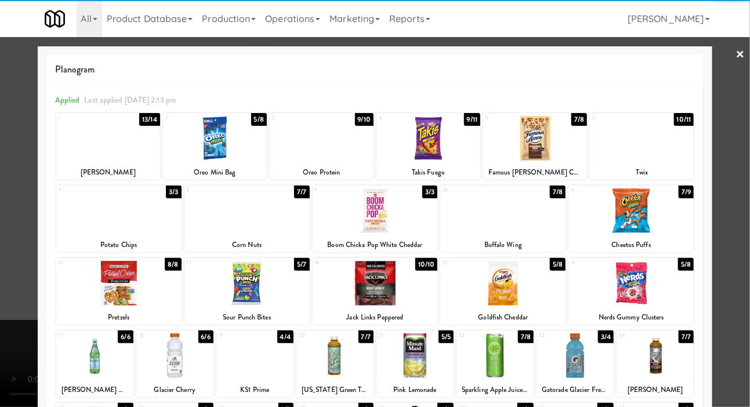
click at [636, 218] on div at bounding box center [630, 211] width 125 height 45
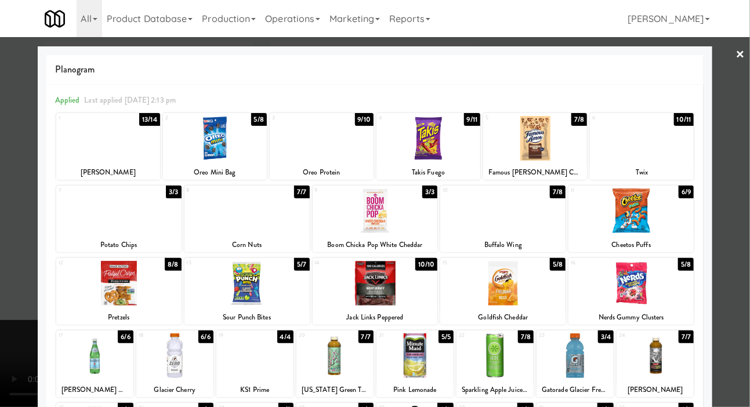
click at [669, 139] on div at bounding box center [642, 138] width 104 height 45
click at [18, 201] on div at bounding box center [375, 203] width 750 height 407
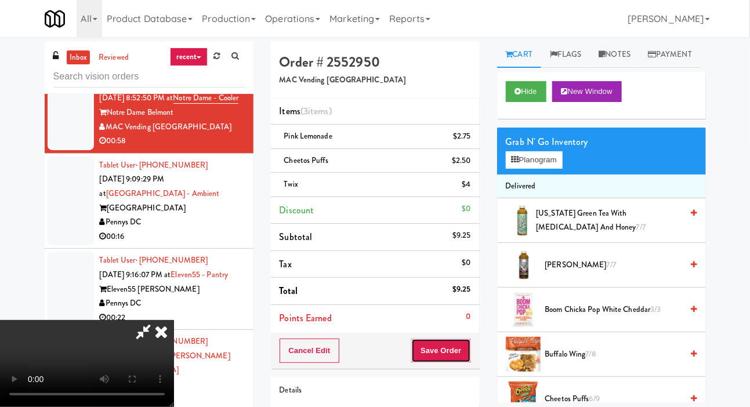
click at [461, 346] on button "Save Order" at bounding box center [440, 351] width 59 height 24
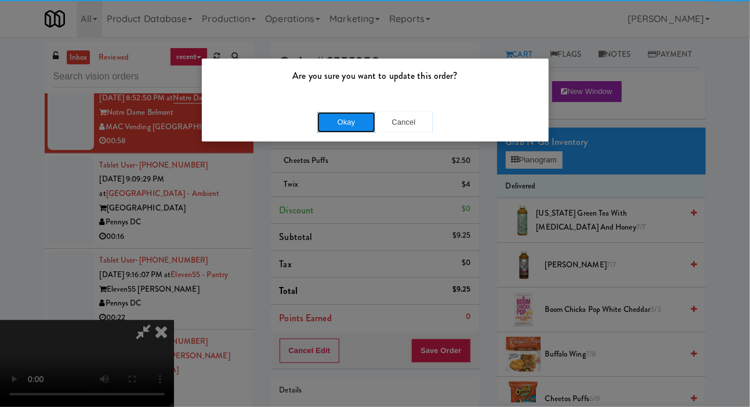
click at [342, 127] on button "Okay" at bounding box center [346, 122] width 58 height 21
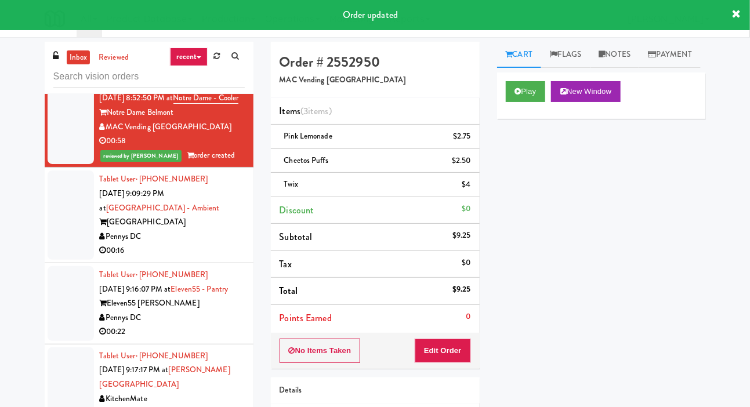
click at [61, 69] on div at bounding box center [71, 31] width 46 height 75
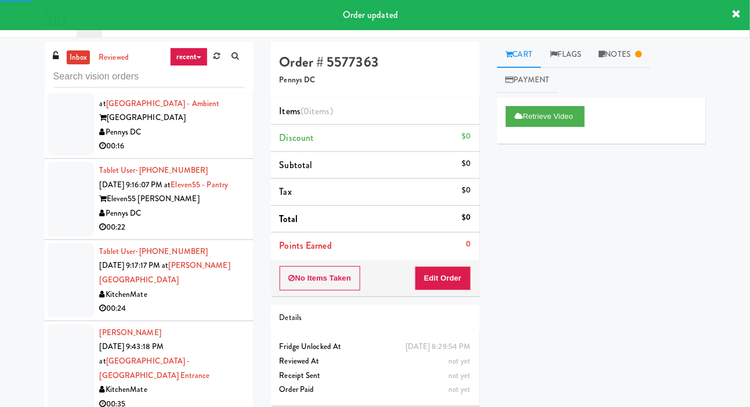
click at [72, 155] on div at bounding box center [71, 110] width 46 height 89
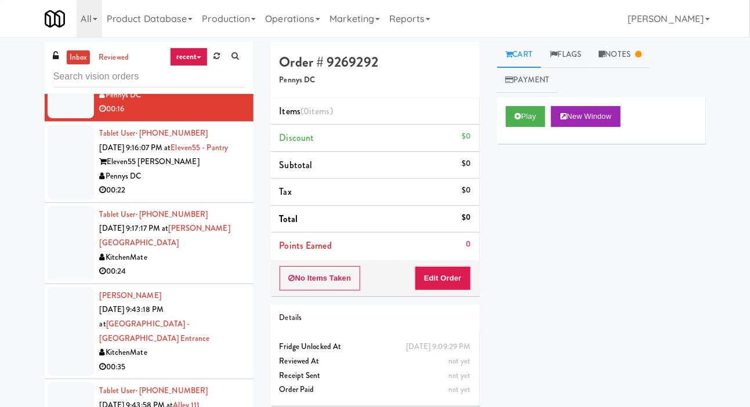
scroll to position [651, 0]
click at [617, 45] on link "Notes" at bounding box center [621, 55] width 60 height 26
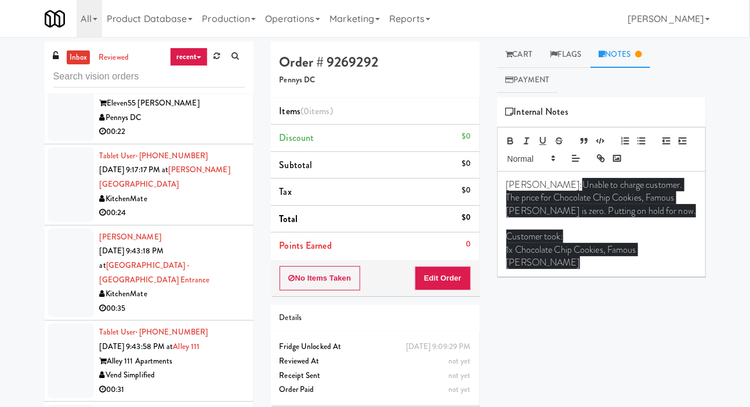
click at [70, 141] on div at bounding box center [71, 103] width 46 height 75
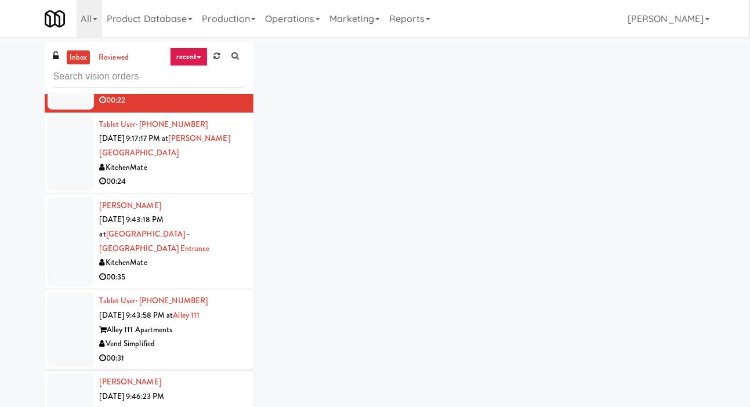
scroll to position [755, 0]
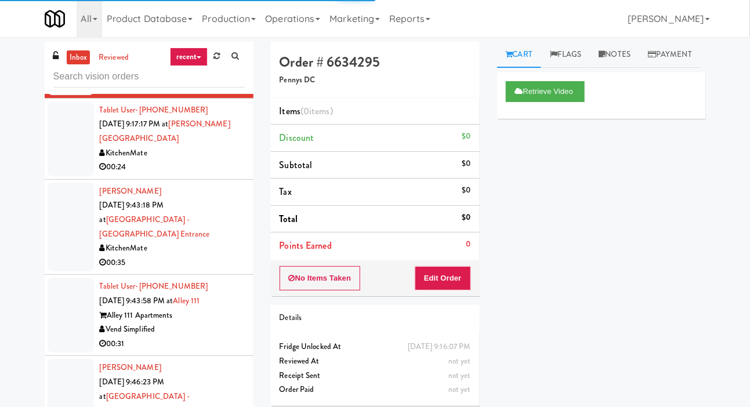
click at [70, 176] on div at bounding box center [71, 139] width 46 height 75
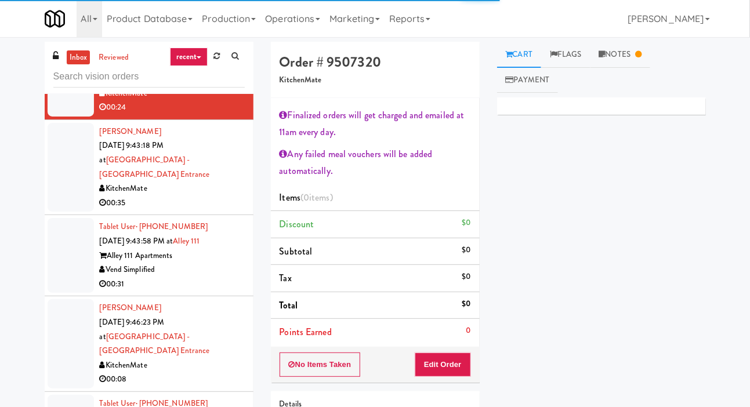
click at [64, 120] on li "Tablet User · (289) 880-3501 [DATE] 9:17:17 PM at [PERSON_NAME][GEOGRAPHIC_DATA…" at bounding box center [149, 79] width 209 height 81
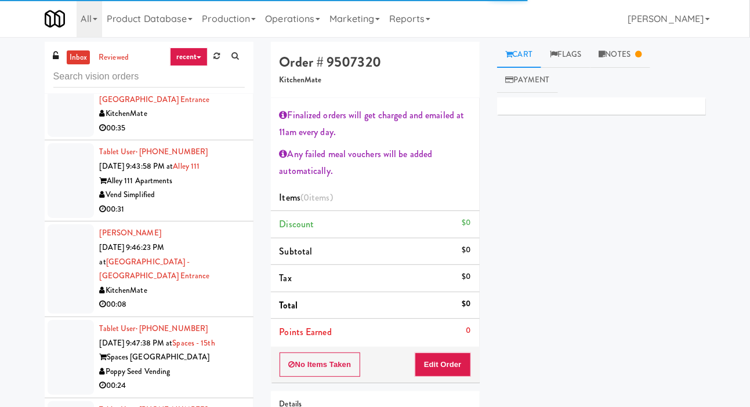
scroll to position [888, 0]
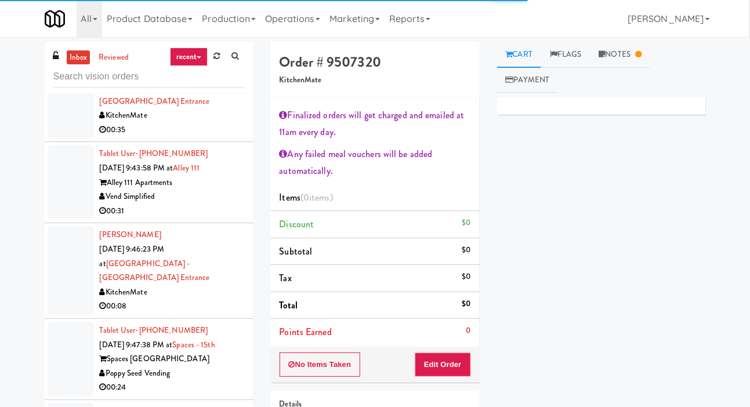
click at [62, 139] on div at bounding box center [71, 94] width 46 height 89
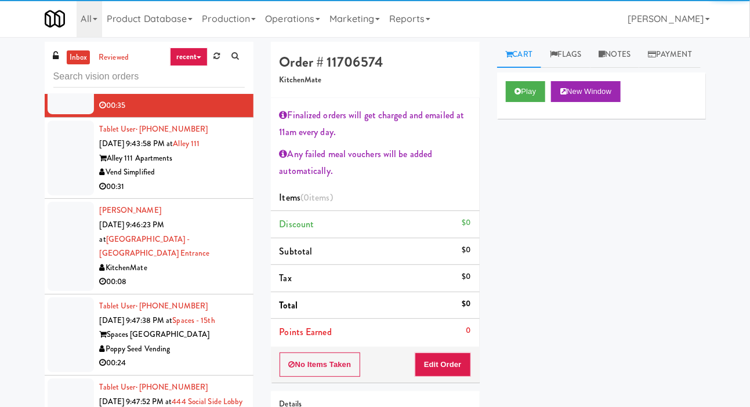
scroll to position [915, 0]
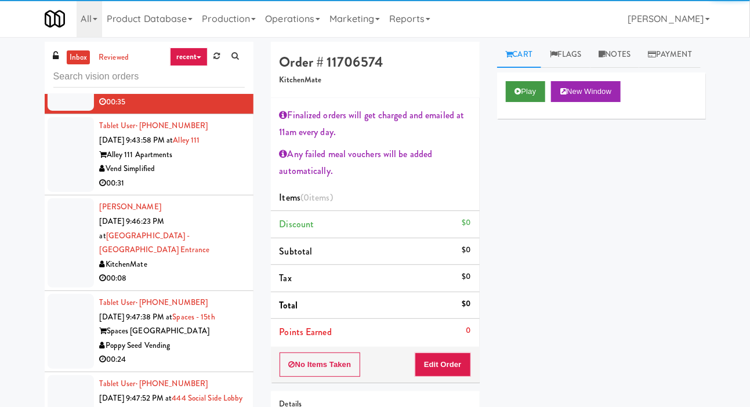
click at [508, 102] on button "Play" at bounding box center [526, 91] width 40 height 21
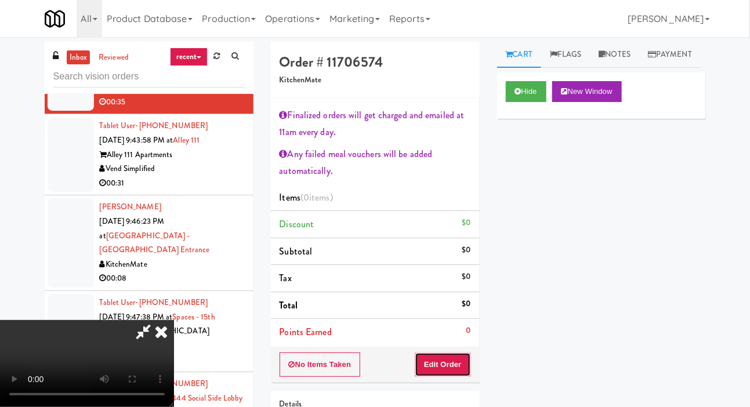
click at [446, 370] on button "Edit Order" at bounding box center [443, 365] width 56 height 24
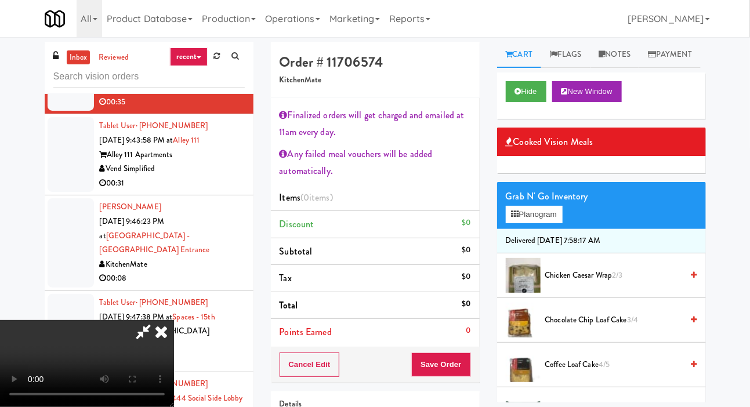
scroll to position [74, 0]
click at [526, 102] on button "Hide" at bounding box center [526, 91] width 41 height 21
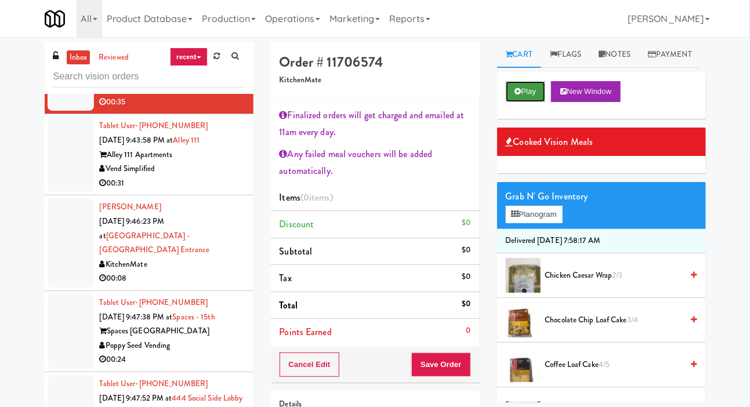
scroll to position [0, 0]
click at [57, 192] on div at bounding box center [71, 154] width 46 height 75
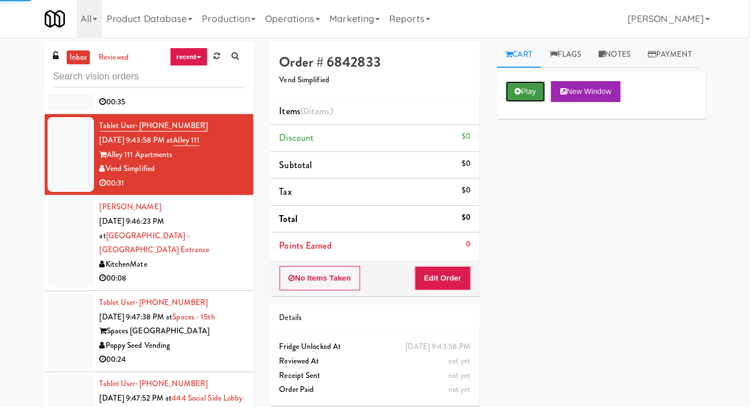
click at [520, 102] on button "Play" at bounding box center [526, 91] width 40 height 21
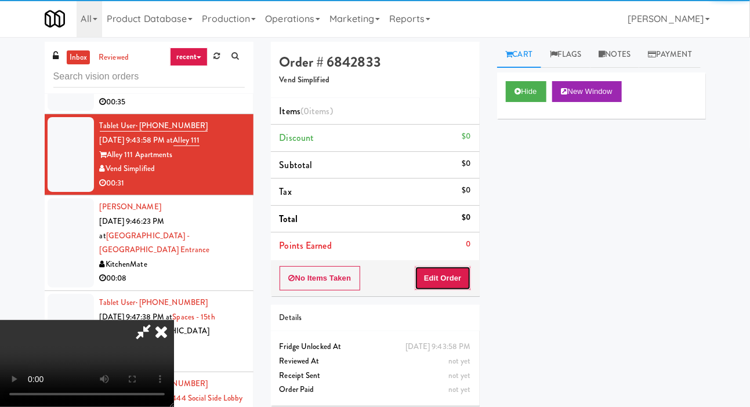
click at [461, 273] on button "Edit Order" at bounding box center [443, 278] width 56 height 24
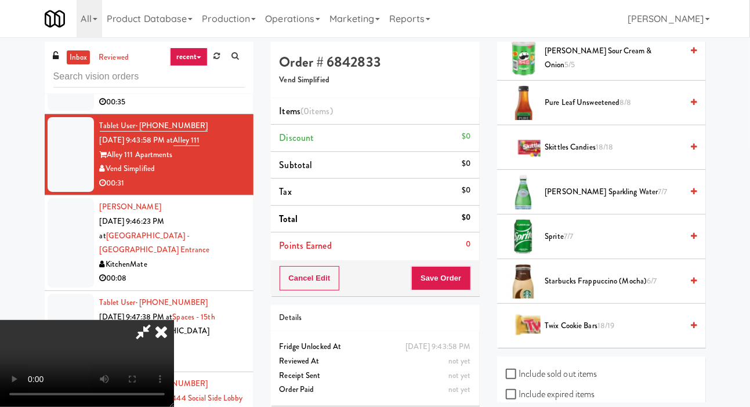
scroll to position [1541, 0]
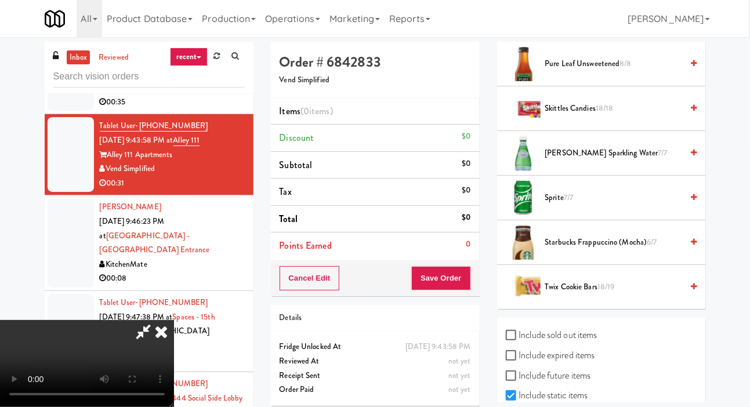
click at [592, 295] on span "Twix Cookie Bars 18/19" at bounding box center [613, 287] width 137 height 15
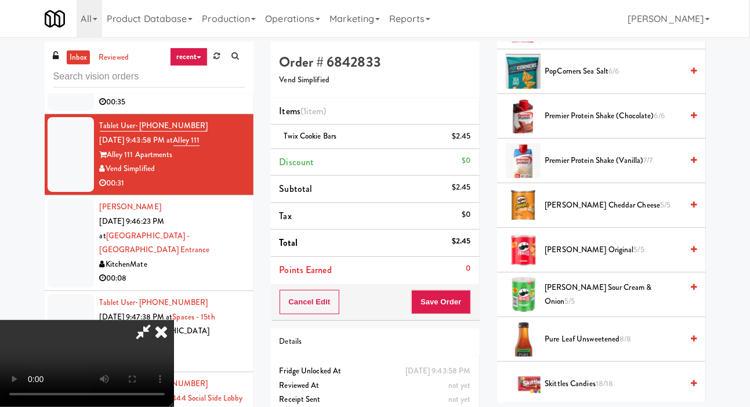
scroll to position [1255, 0]
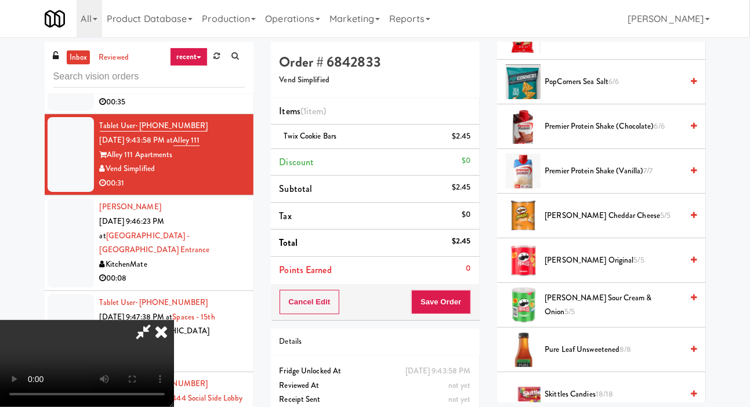
click at [581, 179] on span "Premier Protein Shake (Vanilla) 7/7" at bounding box center [613, 171] width 137 height 15
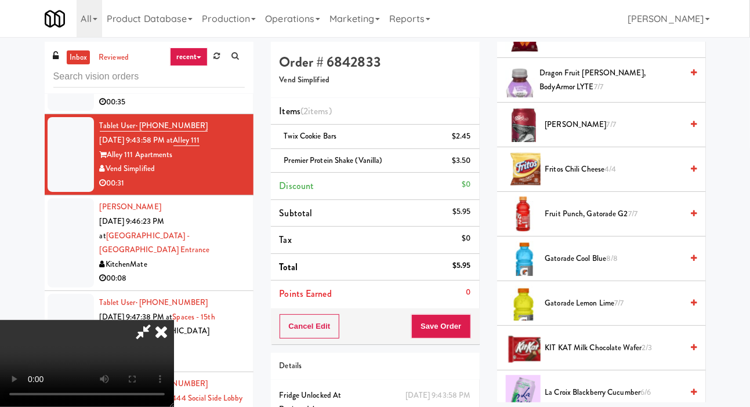
scroll to position [480, 0]
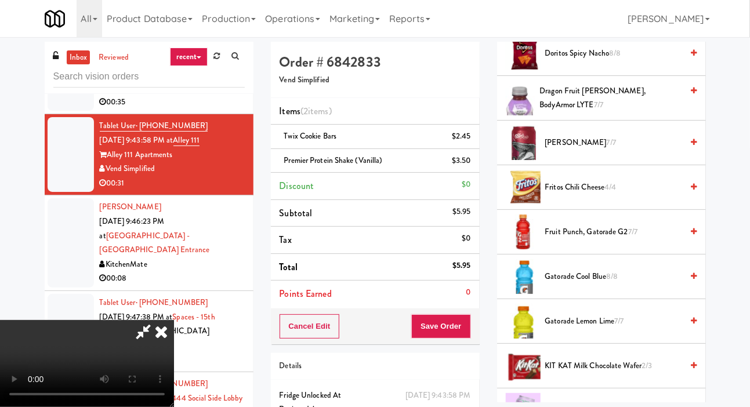
click at [602, 113] on span "Dragon Fruit [PERSON_NAME], BodyArmor LYTE 7/7" at bounding box center [610, 98] width 143 height 28
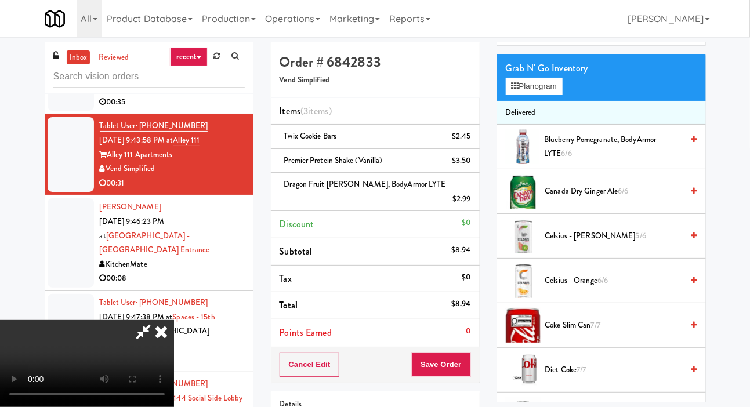
scroll to position [0, 0]
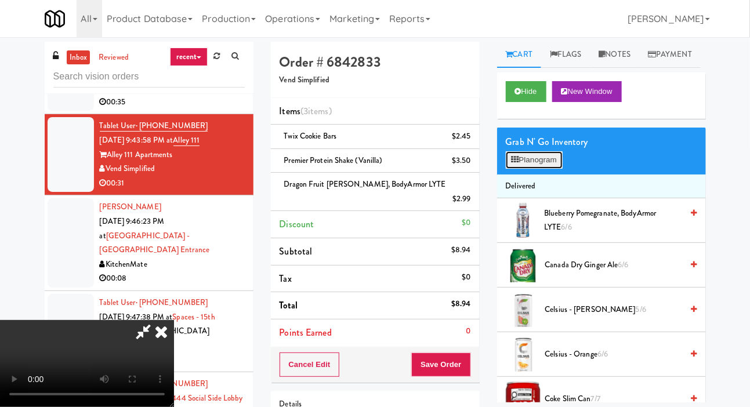
click at [538, 169] on button "Planogram" at bounding box center [534, 159] width 57 height 17
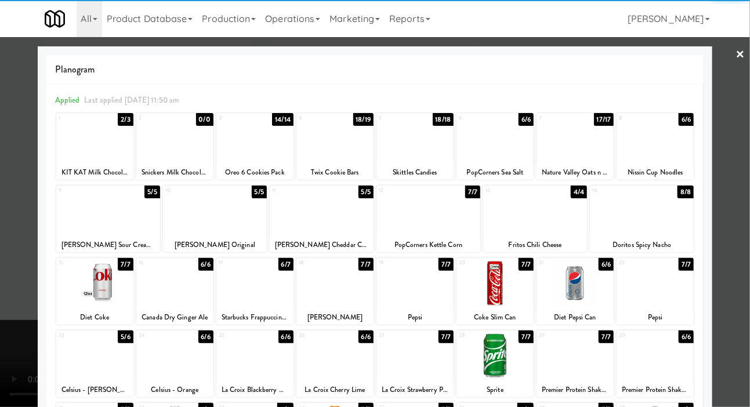
click at [450, 216] on div at bounding box center [428, 211] width 104 height 45
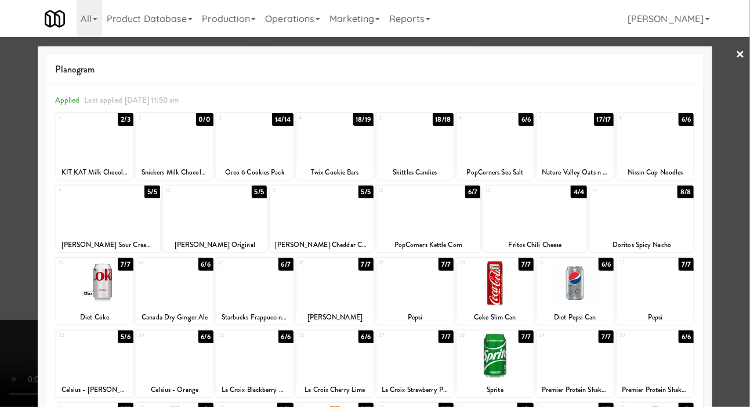
click at [19, 160] on div at bounding box center [375, 203] width 750 height 407
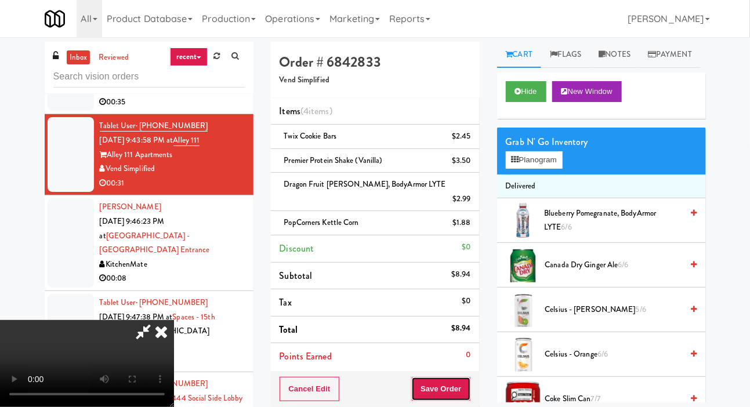
click at [465, 382] on button "Save Order" at bounding box center [440, 389] width 59 height 24
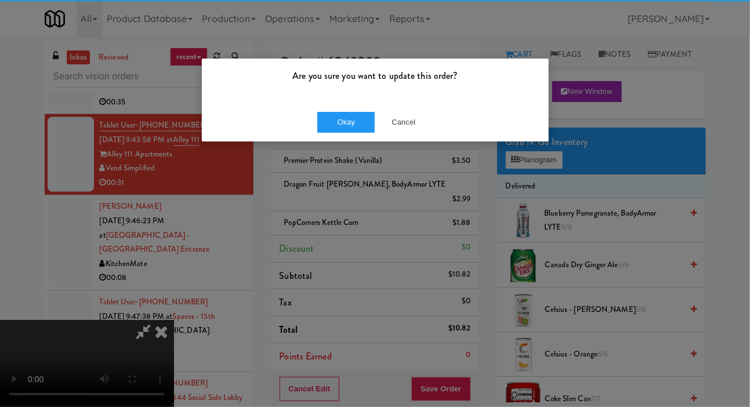
click at [314, 98] on div "Are you sure you want to update this order?" at bounding box center [375, 81] width 347 height 44
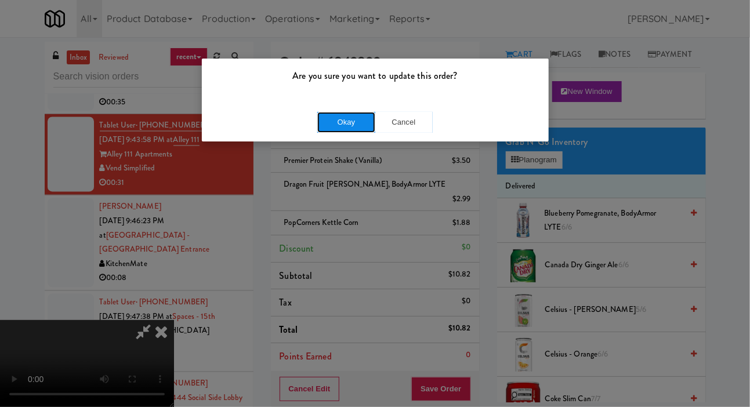
click at [324, 123] on button "Okay" at bounding box center [346, 122] width 58 height 21
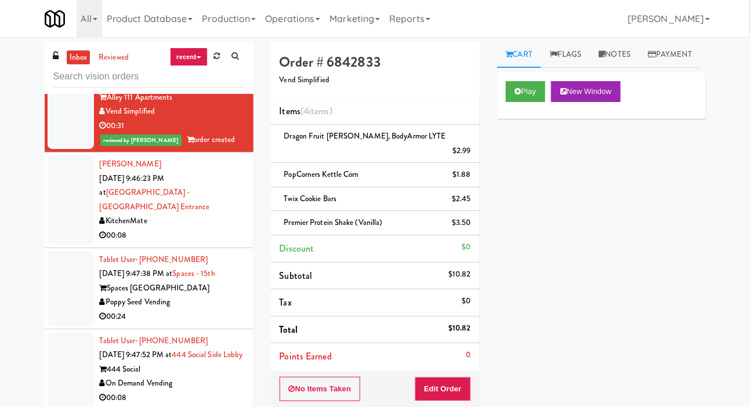
scroll to position [973, 0]
click at [55, 53] on div at bounding box center [71, 8] width 46 height 89
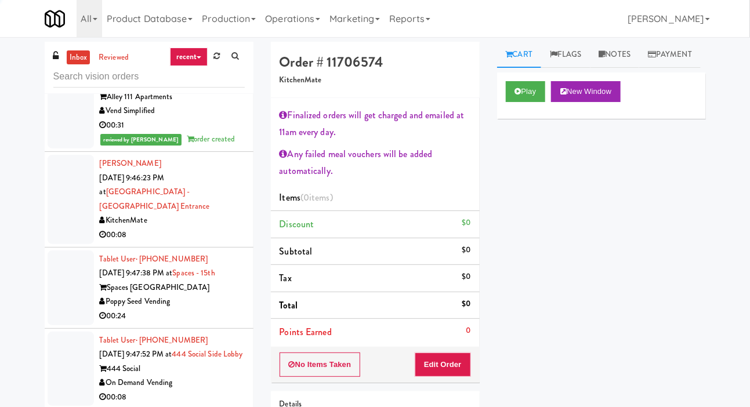
click at [63, 244] on div at bounding box center [71, 199] width 46 height 89
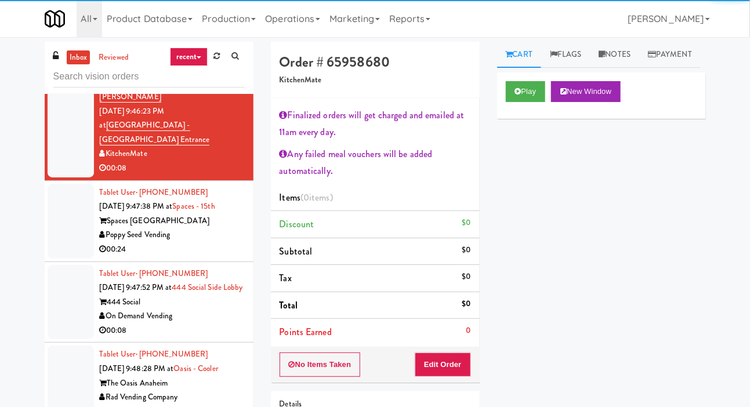
scroll to position [1044, 0]
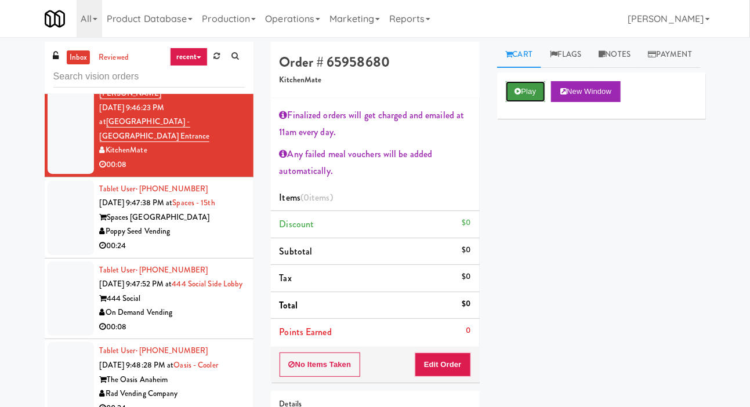
click at [519, 95] on icon at bounding box center [518, 92] width 6 height 8
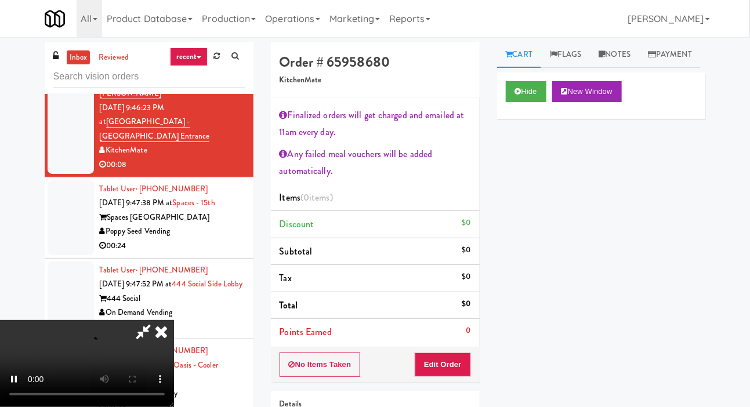
click at [447, 339] on li "Points Earned 0" at bounding box center [375, 332] width 209 height 27
click at [444, 360] on button "Edit Order" at bounding box center [443, 365] width 56 height 24
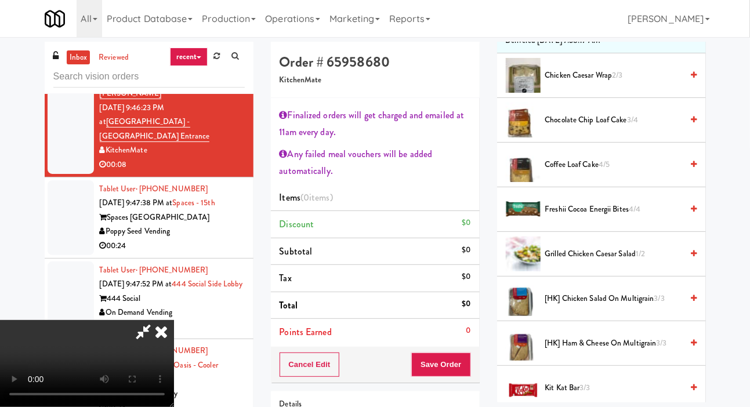
scroll to position [202, 0]
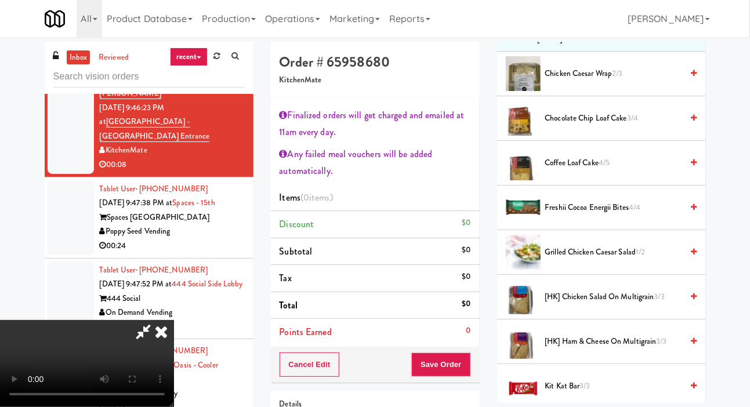
click at [588, 215] on span "Freshii Cocoa Energii Bites 4/4" at bounding box center [613, 208] width 137 height 15
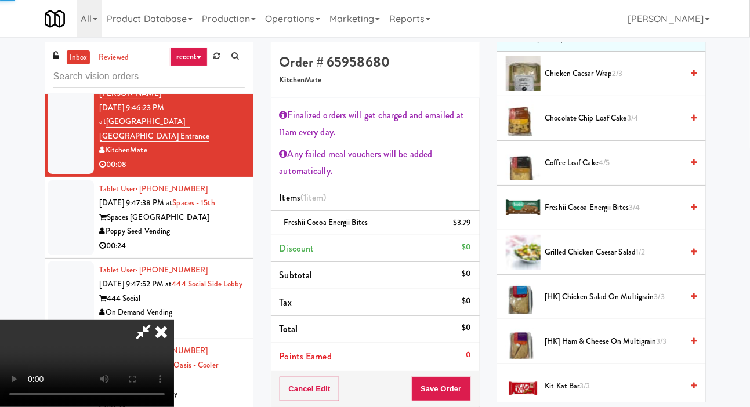
click at [589, 215] on span "Freshii Cocoa Energii Bites 3/4" at bounding box center [613, 208] width 137 height 15
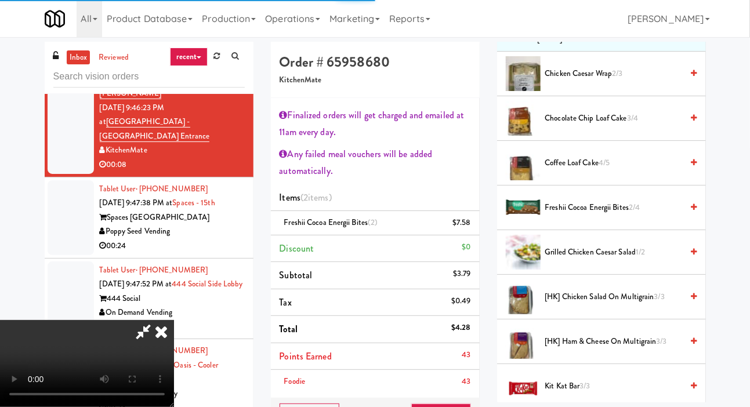
click at [589, 215] on span "Freshii Cocoa Energii Bites 2/4" at bounding box center [613, 208] width 137 height 15
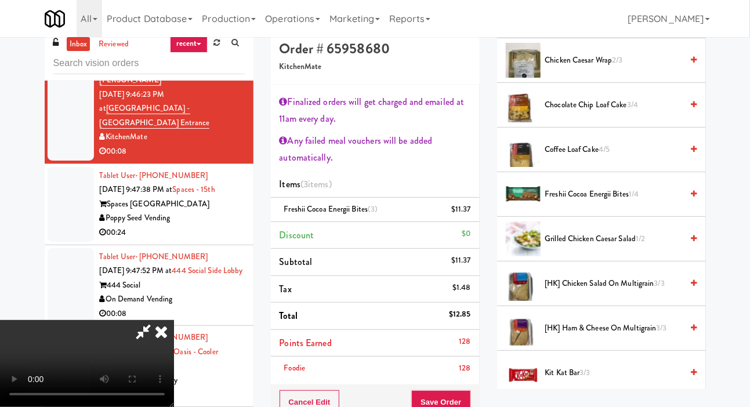
scroll to position [19, 0]
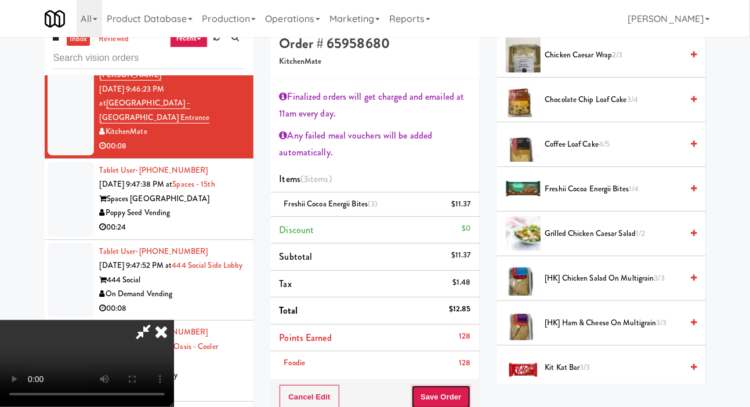
click at [460, 394] on button "Save Order" at bounding box center [440, 397] width 59 height 24
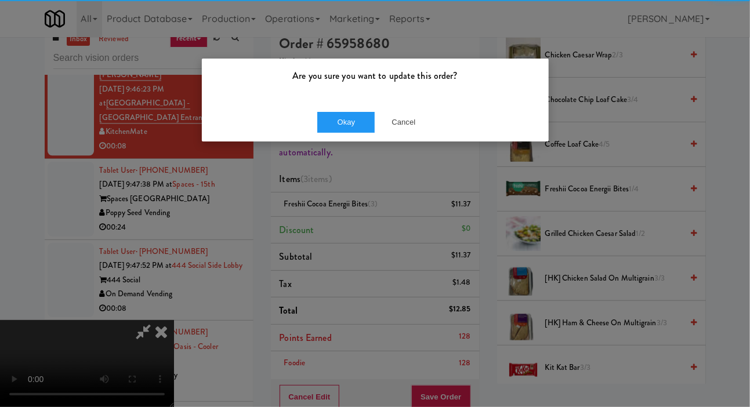
click at [350, 150] on div "Are you sure you want to update this order? Okay Cancel" at bounding box center [375, 203] width 750 height 407
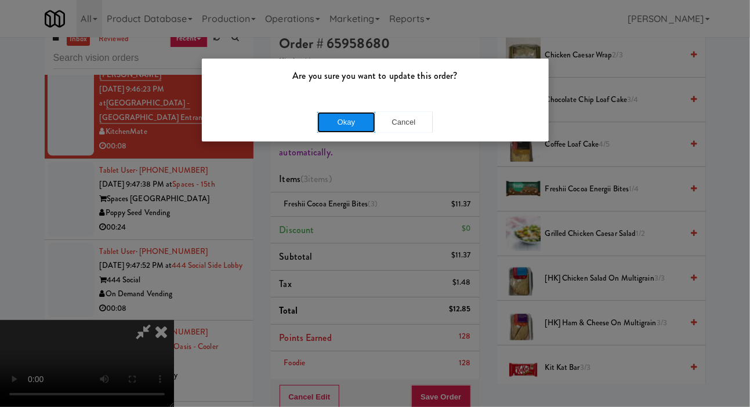
click at [325, 125] on button "Okay" at bounding box center [346, 122] width 58 height 21
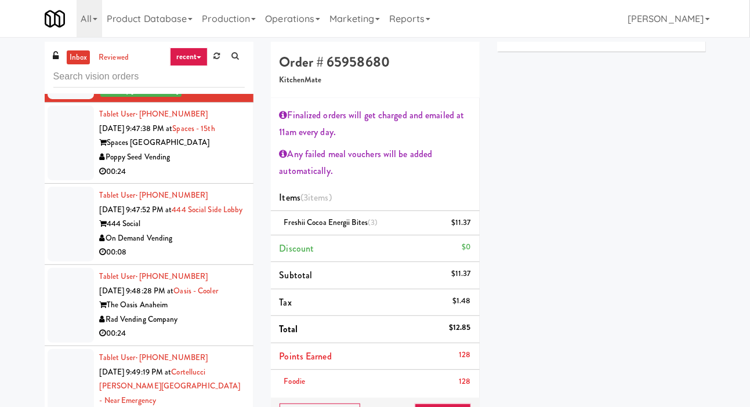
scroll to position [1127, 0]
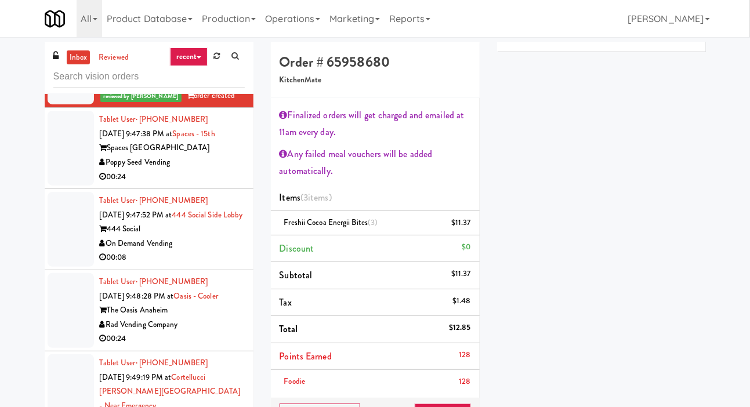
click at [59, 186] on div at bounding box center [71, 148] width 46 height 75
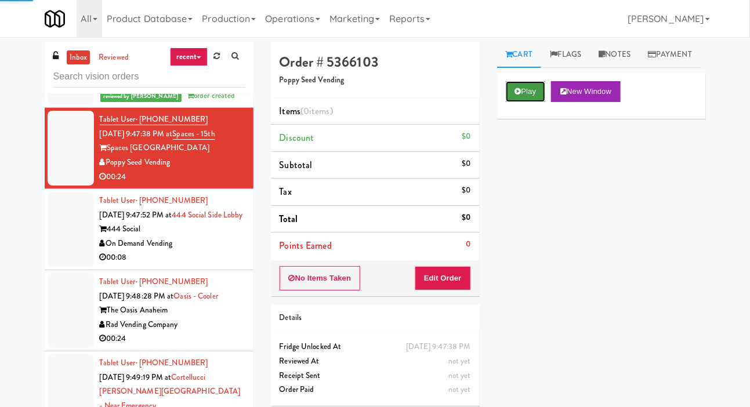
click at [519, 102] on button "Play" at bounding box center [526, 91] width 40 height 21
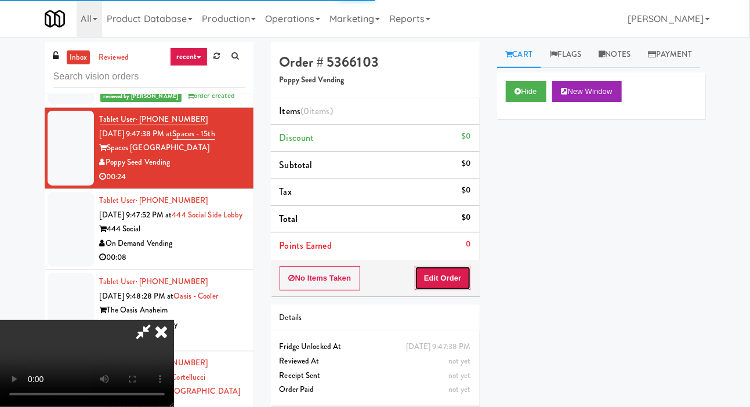
click at [461, 285] on button "Edit Order" at bounding box center [443, 278] width 56 height 24
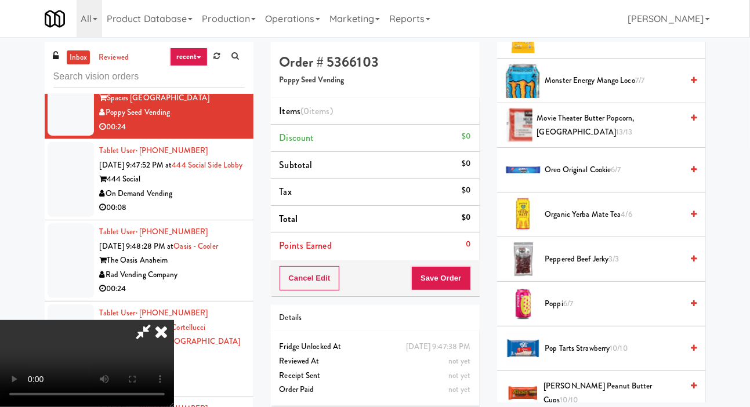
scroll to position [990, 0]
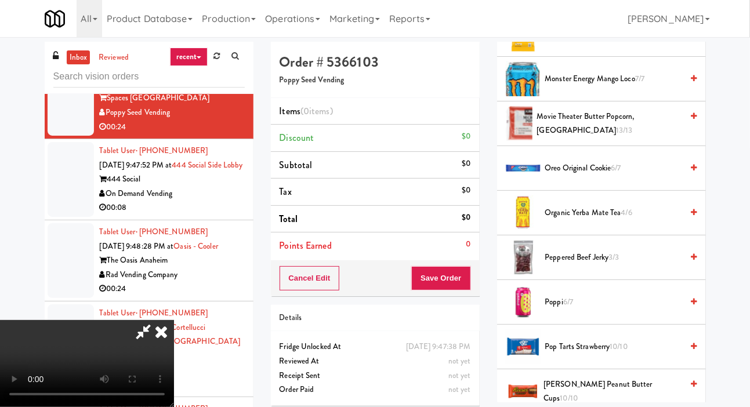
click at [589, 138] on span "Movie Theater Butter Popcorn, [GEOGRAPHIC_DATA] 13/13" at bounding box center [610, 124] width 146 height 28
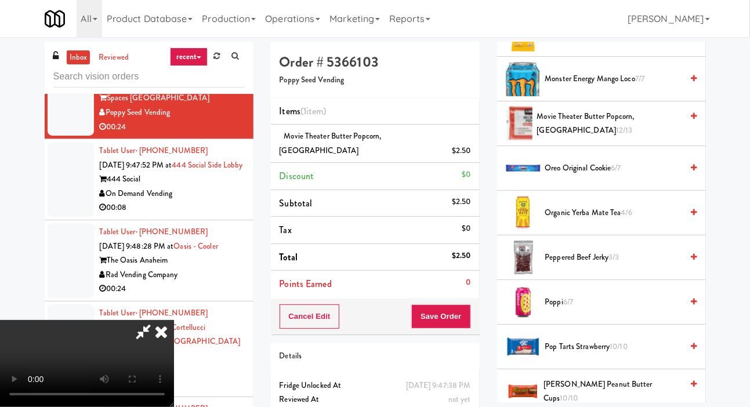
click at [570, 138] on span "Movie Theater Butter Popcorn, [GEOGRAPHIC_DATA] 12/13" at bounding box center [610, 124] width 146 height 28
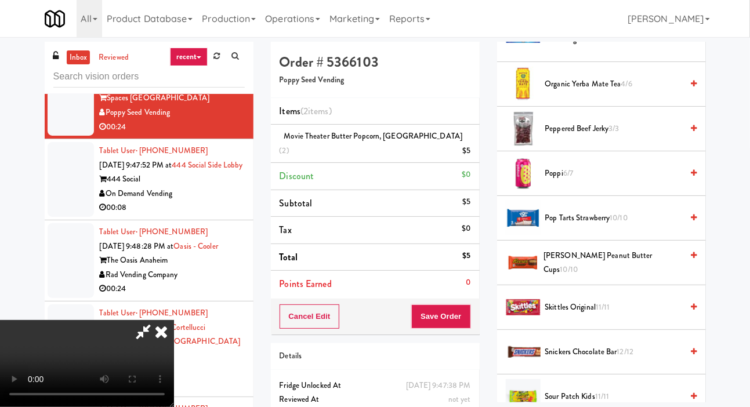
scroll to position [1122, 0]
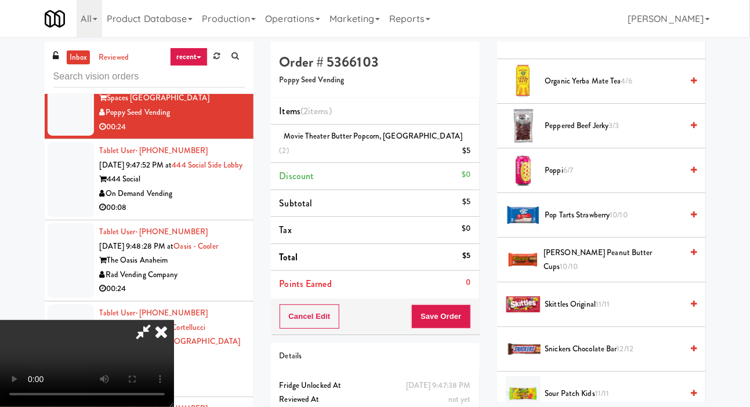
click at [568, 223] on span "Pop Tarts Strawberry 10/10" at bounding box center [613, 215] width 137 height 15
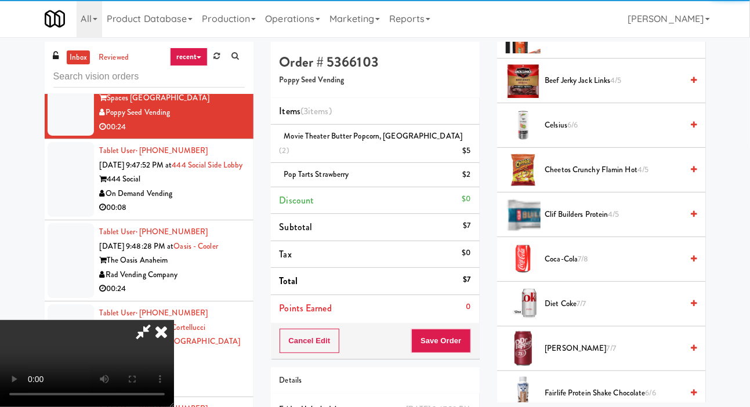
scroll to position [0, 0]
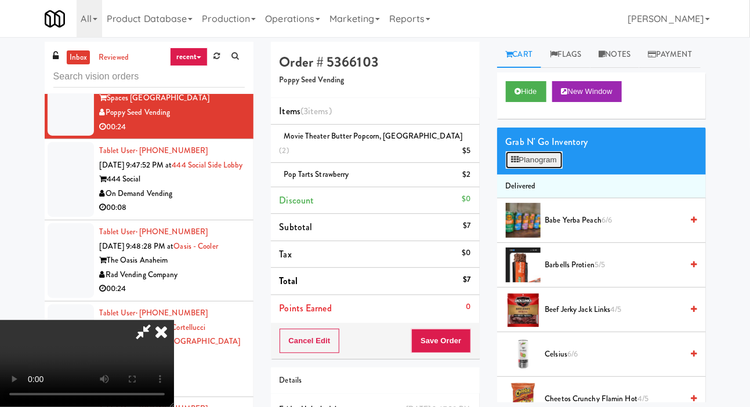
click at [546, 169] on button "Planogram" at bounding box center [534, 159] width 57 height 17
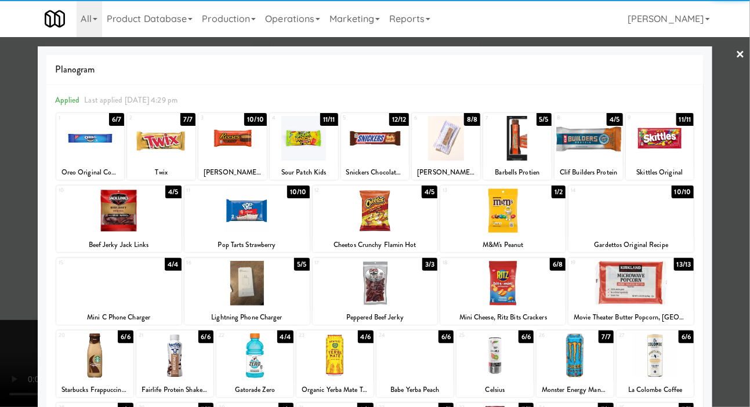
click at [14, 189] on div at bounding box center [375, 203] width 750 height 407
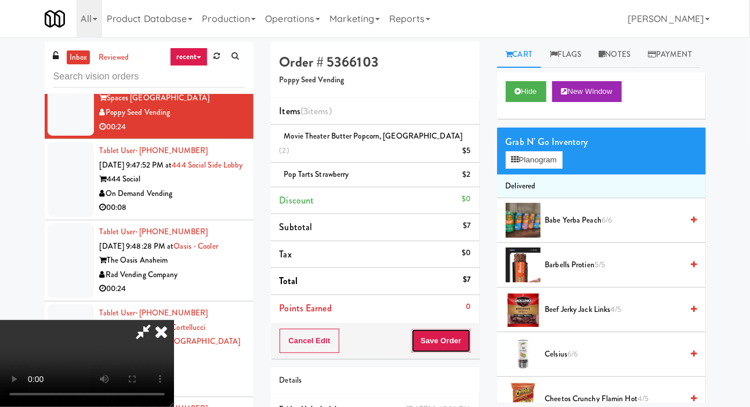
click at [462, 329] on button "Save Order" at bounding box center [440, 341] width 59 height 24
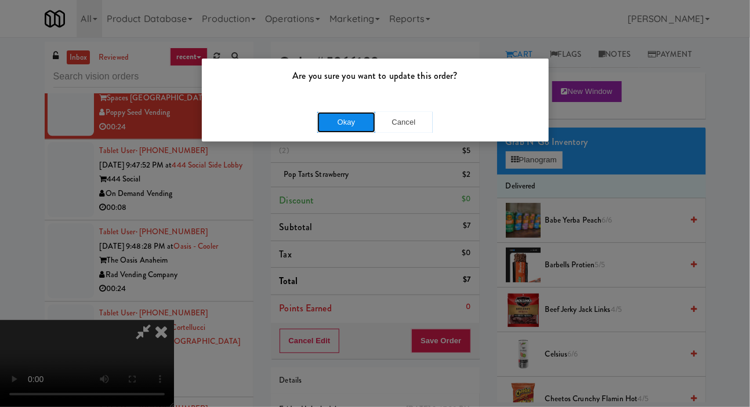
click at [338, 112] on button "Okay" at bounding box center [346, 122] width 58 height 21
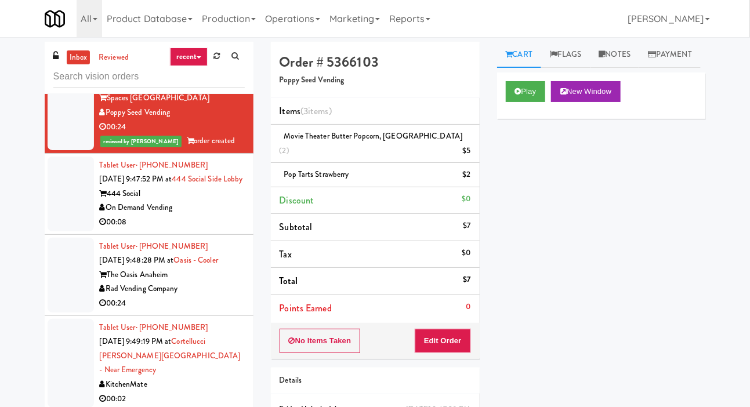
click at [67, 231] on div at bounding box center [71, 194] width 46 height 75
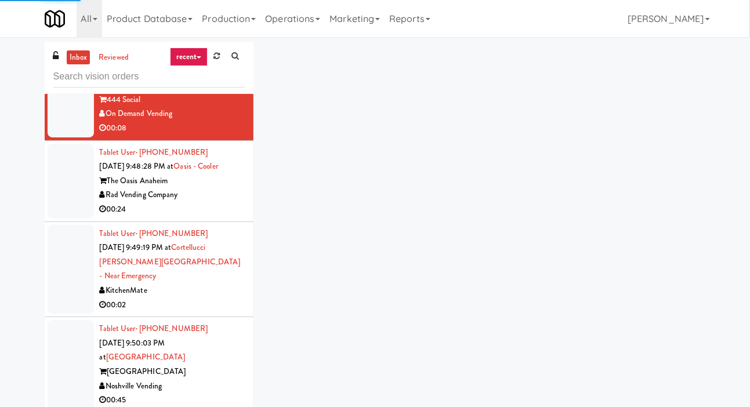
scroll to position [1275, 0]
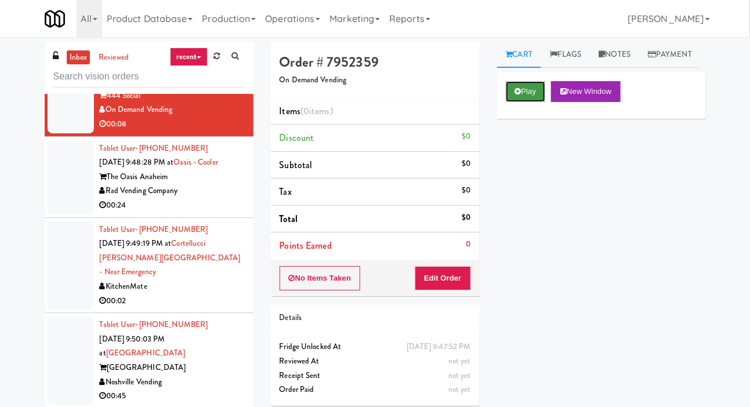
click at [515, 102] on button "Play" at bounding box center [526, 91] width 40 height 21
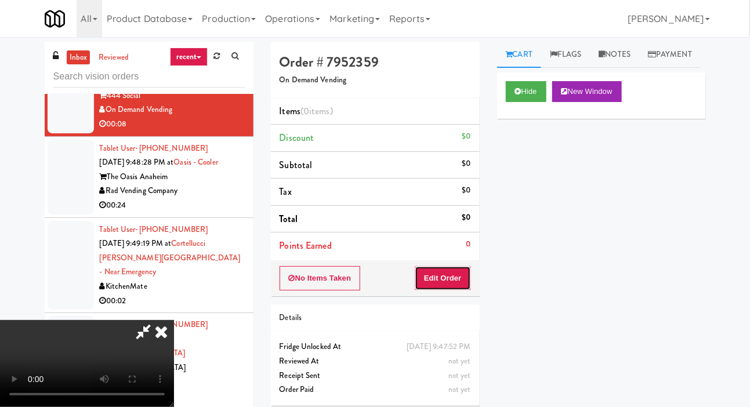
click at [438, 272] on button "Edit Order" at bounding box center [443, 278] width 56 height 24
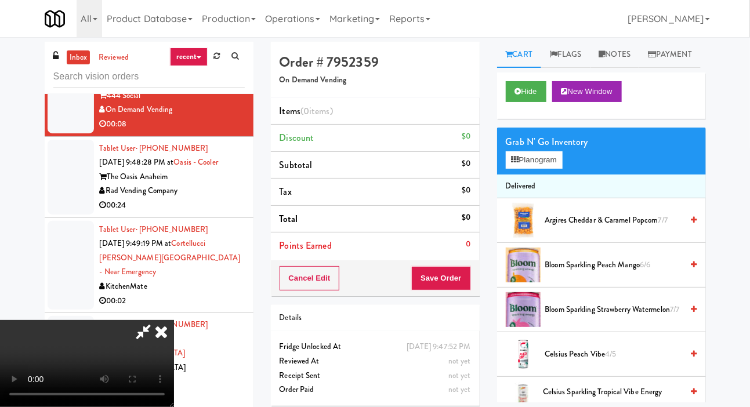
scroll to position [0, 0]
click at [526, 169] on button "Planogram" at bounding box center [534, 159] width 57 height 17
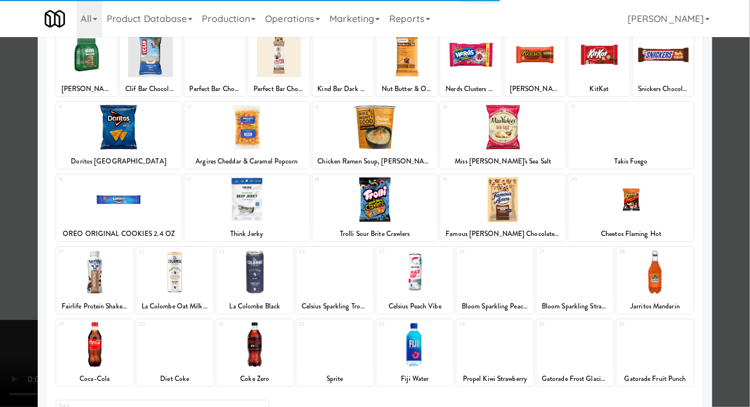
scroll to position [162, 0]
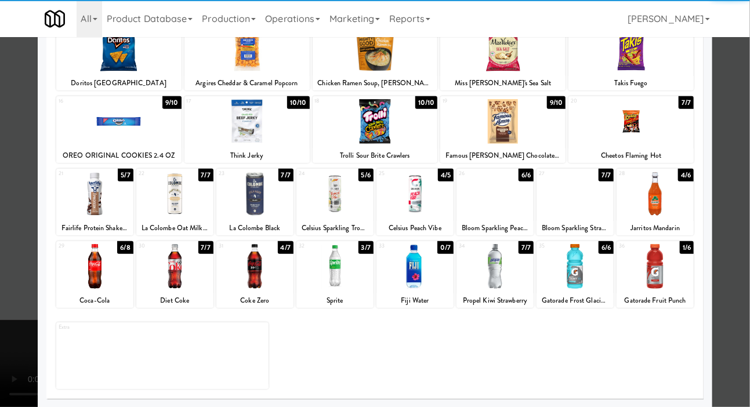
click at [86, 270] on div at bounding box center [94, 266] width 77 height 45
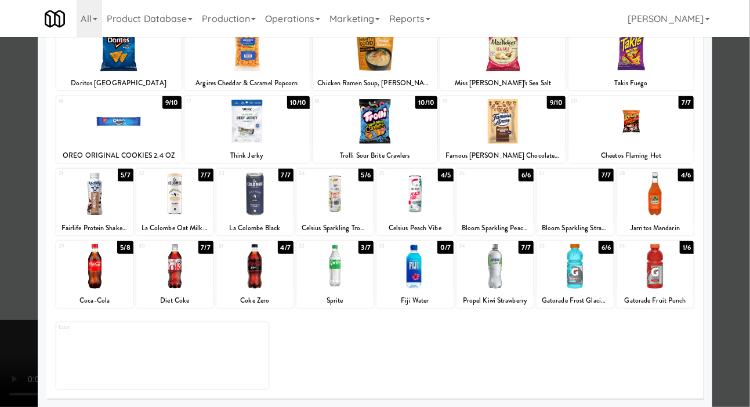
click at [352, 270] on div at bounding box center [334, 266] width 77 height 45
click at [24, 196] on div at bounding box center [375, 203] width 750 height 407
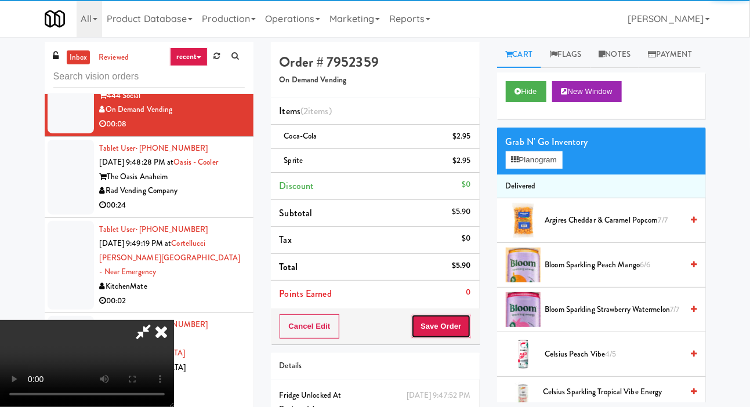
click at [467, 314] on button "Save Order" at bounding box center [440, 326] width 59 height 24
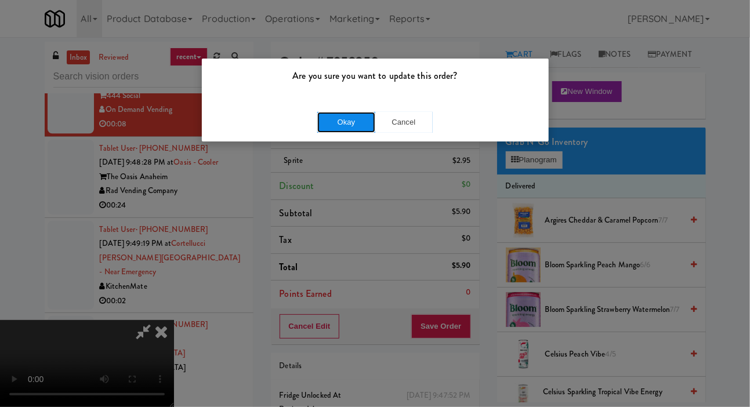
click at [323, 130] on button "Okay" at bounding box center [346, 122] width 58 height 21
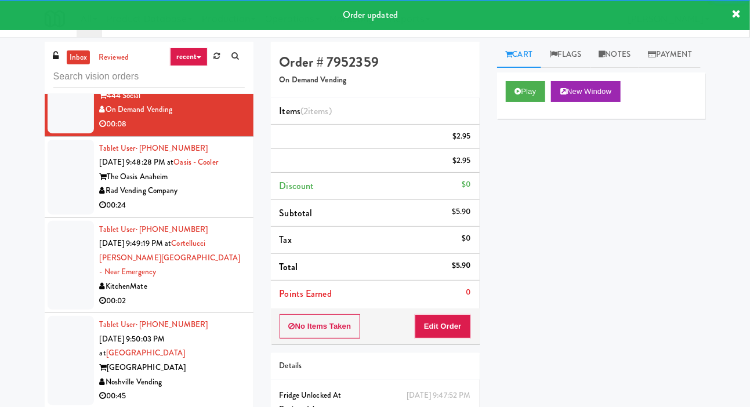
click at [47, 218] on li "Tablet User · (949) 619-7068 [DATE] 9:48:28 PM at [GEOGRAPHIC_DATA] The Oasis A…" at bounding box center [149, 177] width 209 height 81
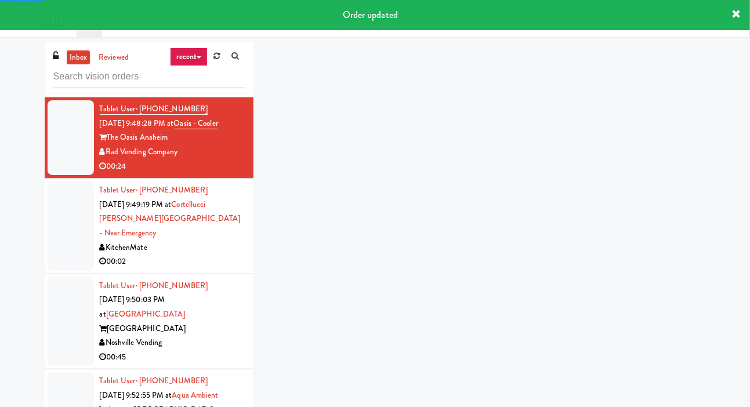
scroll to position [1371, 0]
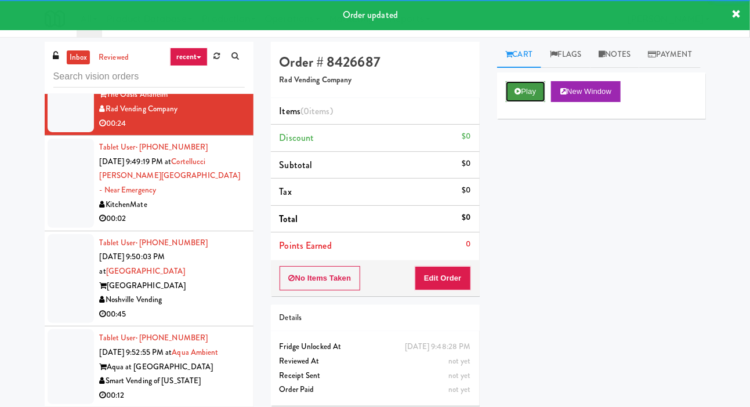
click at [518, 95] on icon at bounding box center [518, 92] width 6 height 8
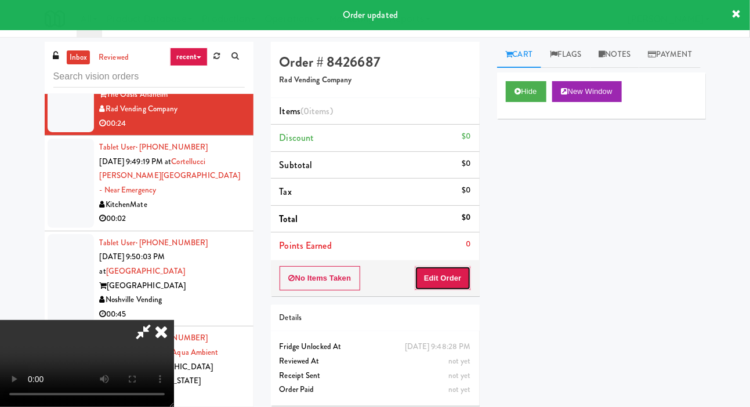
click at [452, 274] on button "Edit Order" at bounding box center [443, 278] width 56 height 24
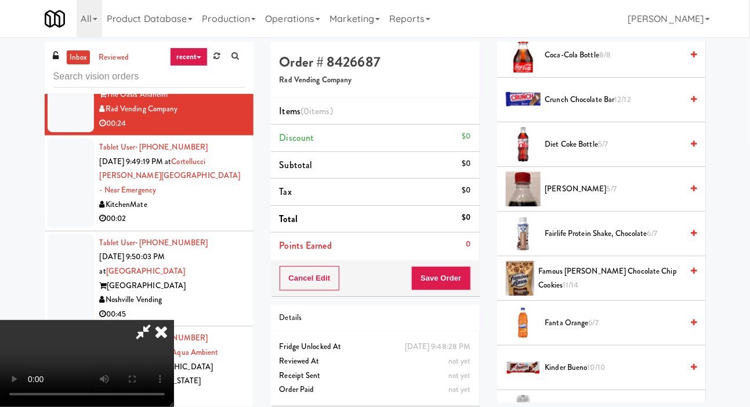
scroll to position [484, 0]
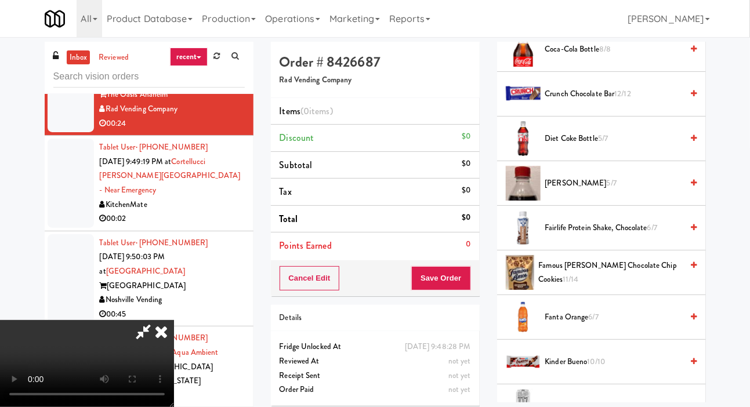
click at [591, 323] on span "6/7" at bounding box center [594, 317] width 10 height 11
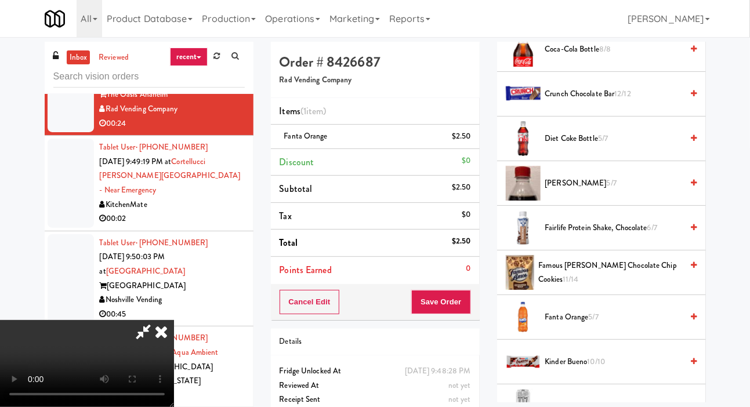
click at [602, 57] on span "Coca-Cola Bottle 8/8" at bounding box center [613, 49] width 137 height 15
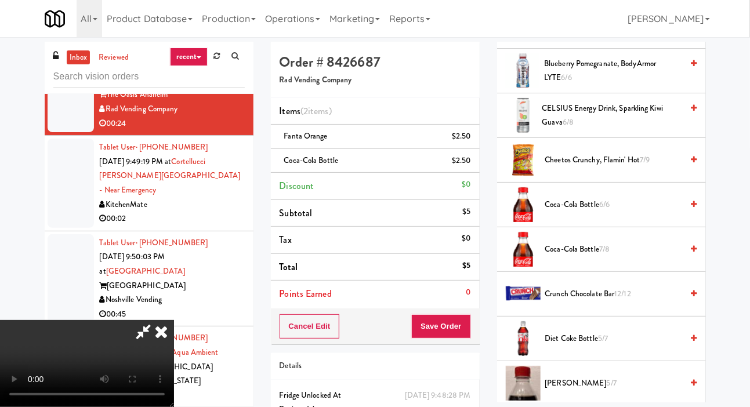
scroll to position [0, 0]
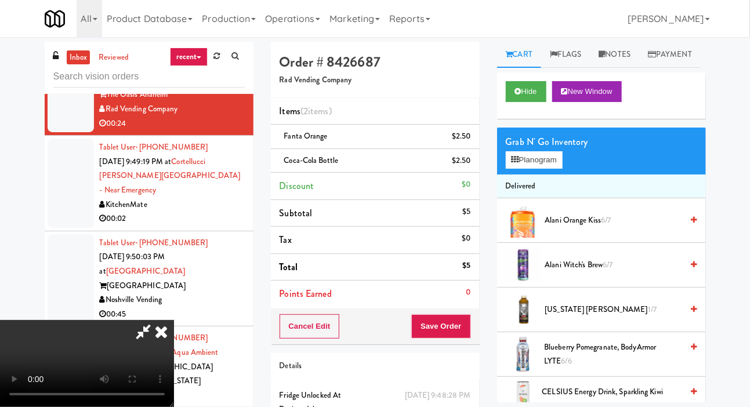
click at [582, 317] on span "[US_STATE] [PERSON_NAME] 1/7" at bounding box center [613, 310] width 137 height 15
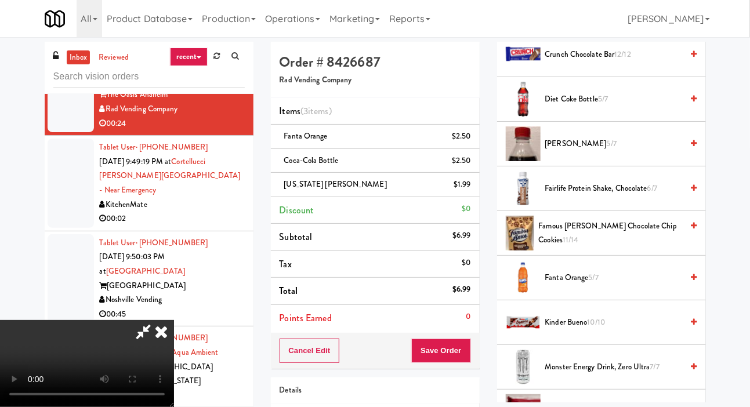
scroll to position [534, 0]
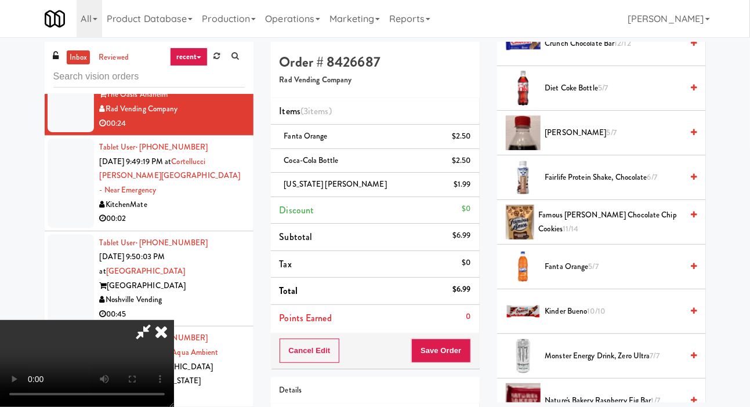
click at [579, 274] on span "Fanta Orange 5/7" at bounding box center [613, 267] width 137 height 15
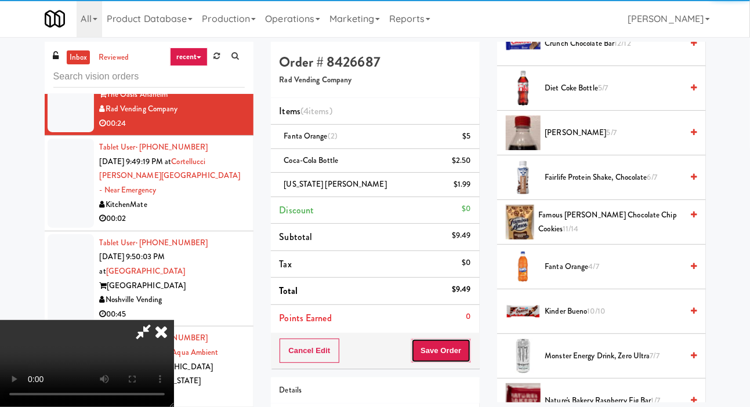
click at [465, 341] on button "Save Order" at bounding box center [440, 351] width 59 height 24
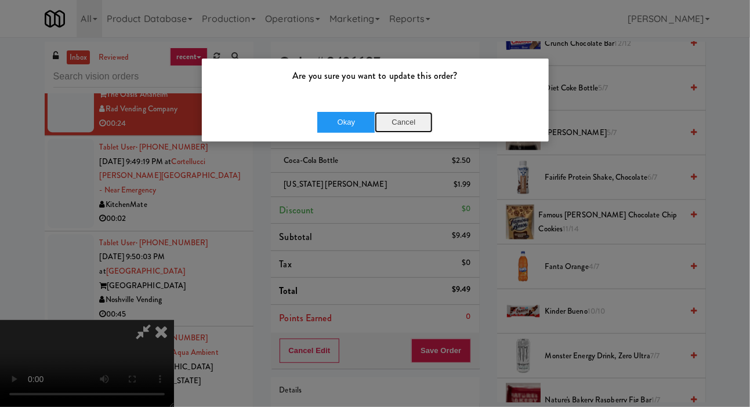
click at [397, 123] on button "Cancel" at bounding box center [404, 122] width 58 height 21
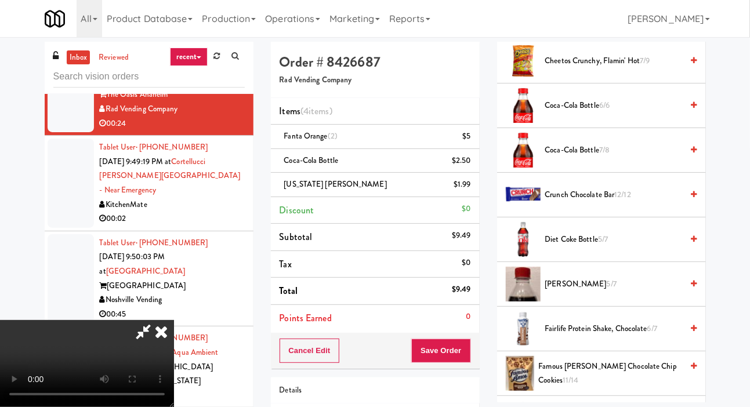
scroll to position [0, 0]
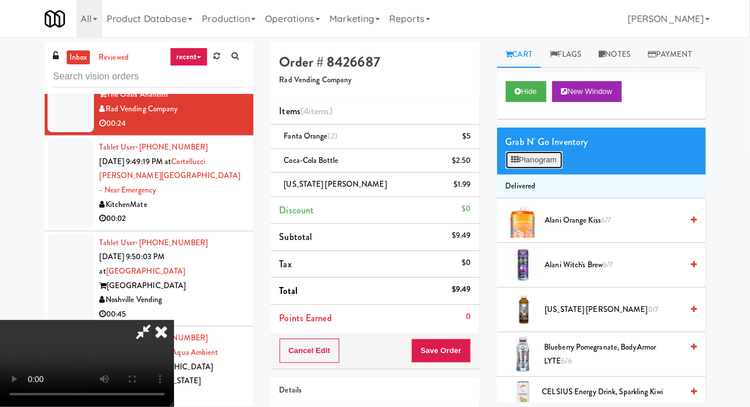
click at [534, 169] on button "Planogram" at bounding box center [534, 159] width 57 height 17
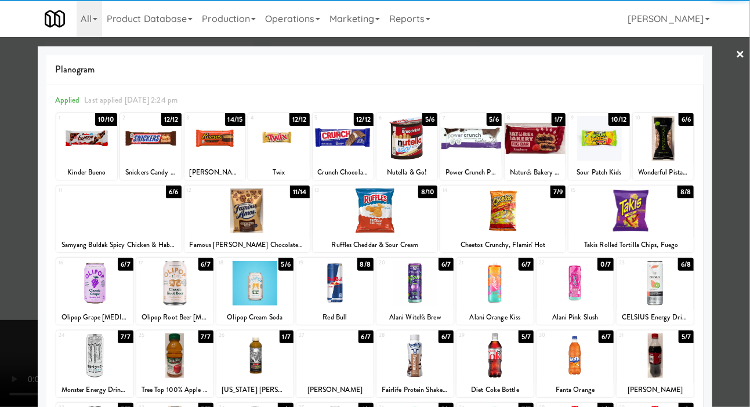
click at [89, 214] on div at bounding box center [118, 211] width 125 height 45
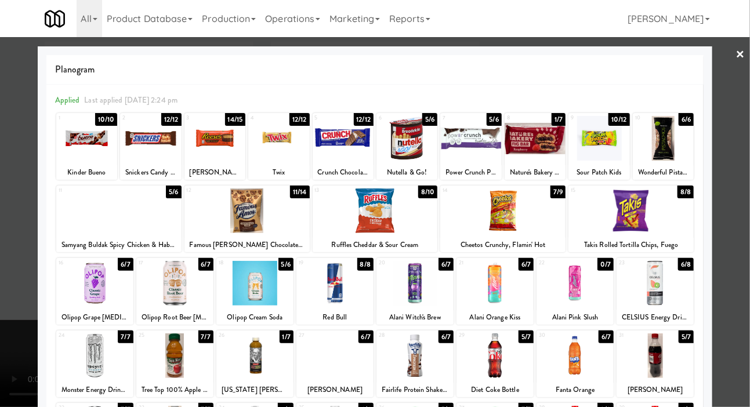
click at [10, 222] on div at bounding box center [375, 203] width 750 height 407
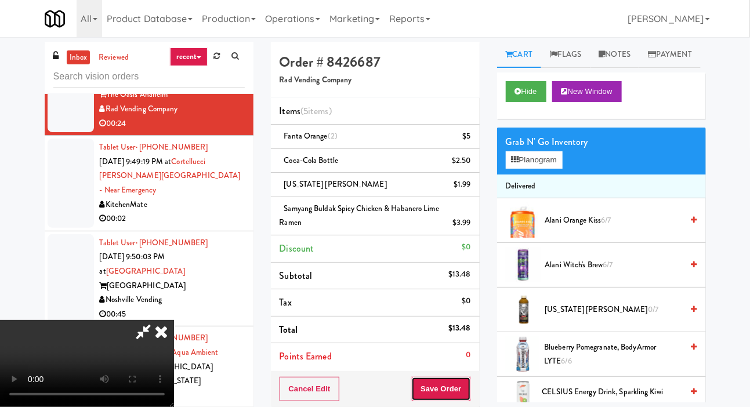
click at [468, 394] on button "Save Order" at bounding box center [440, 389] width 59 height 24
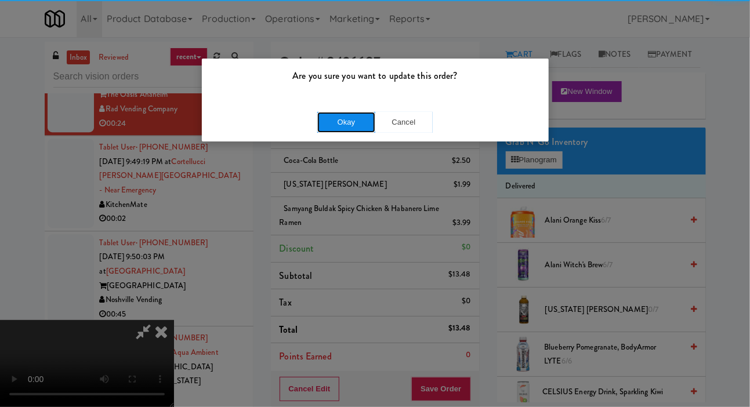
click at [328, 117] on button "Okay" at bounding box center [346, 122] width 58 height 21
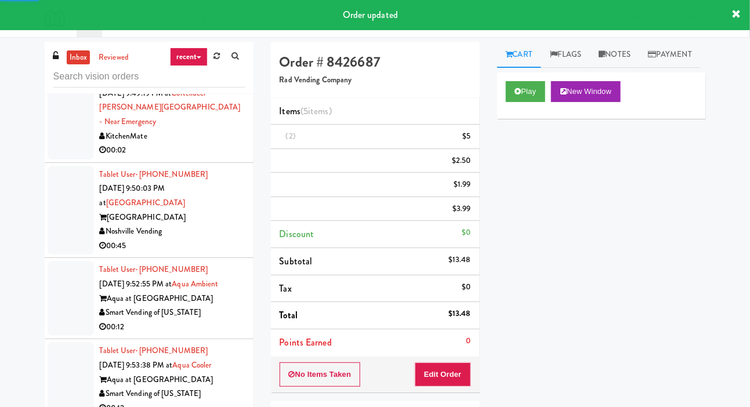
scroll to position [1441, 0]
click at [62, 158] on div at bounding box center [71, 113] width 46 height 89
